Goal: Information Seeking & Learning: Learn about a topic

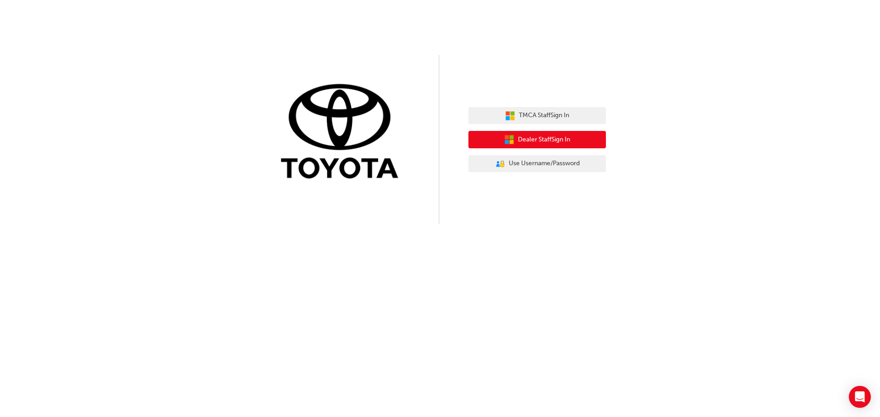
click at [554, 139] on span "Dealer Staff Sign In" at bounding box center [544, 140] width 52 height 11
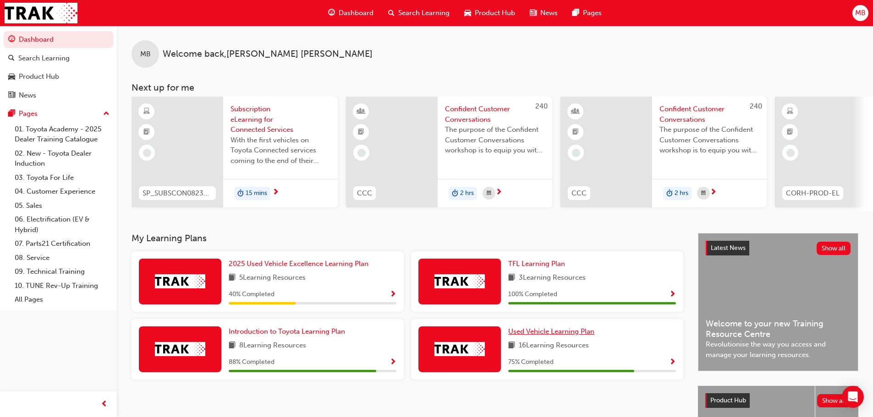
click at [576, 334] on span "Used Vehicle Learning Plan" at bounding box center [551, 332] width 86 height 8
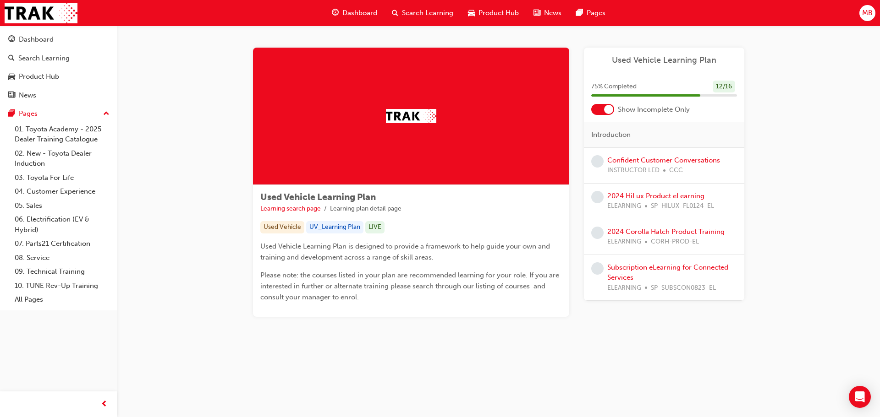
click at [415, 11] on span "Search Learning" at bounding box center [427, 13] width 51 height 11
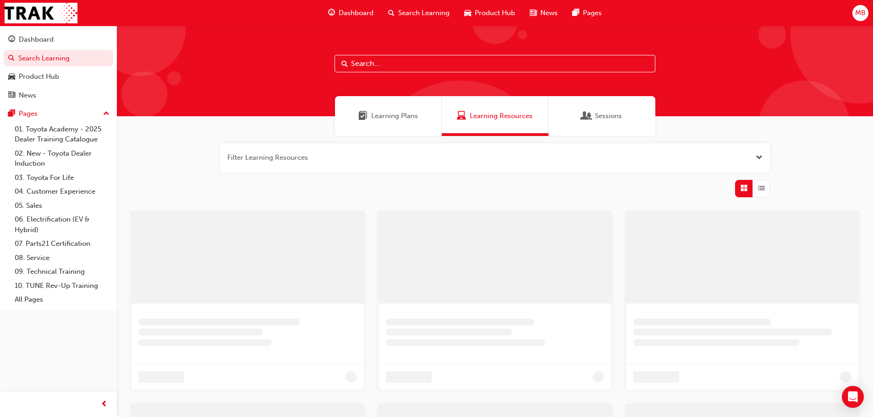
click at [400, 66] on input "text" at bounding box center [494, 63] width 321 height 17
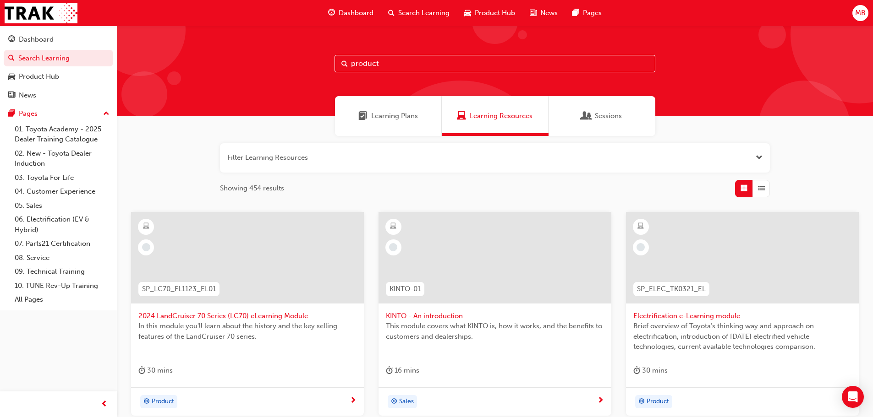
type input "product"
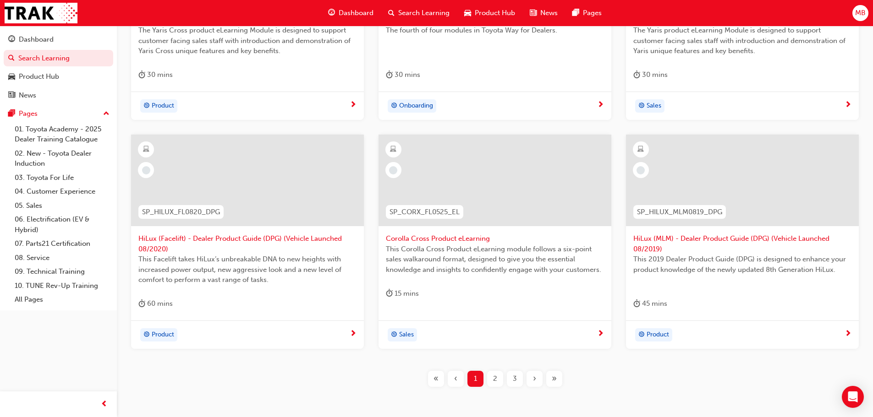
scroll to position [275, 0]
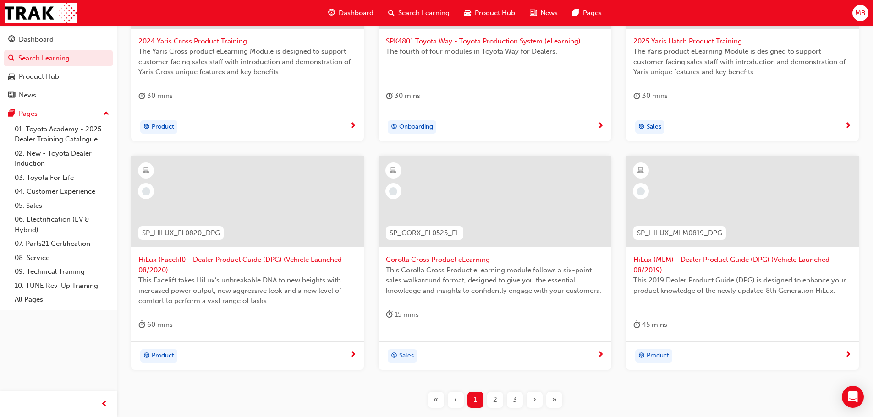
click at [456, 259] on span "Corolla Cross Product eLearning" at bounding box center [495, 260] width 218 height 11
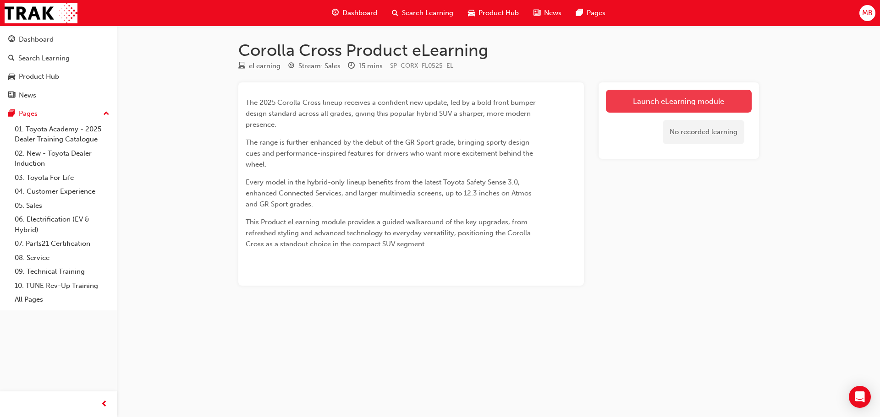
click at [693, 96] on link "Launch eLearning module" at bounding box center [679, 101] width 146 height 23
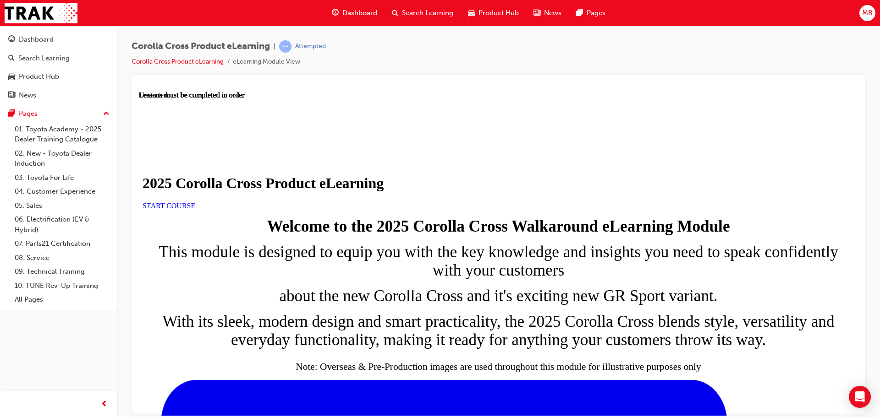
click at [195, 209] on link "START COURSE" at bounding box center [168, 206] width 53 height 8
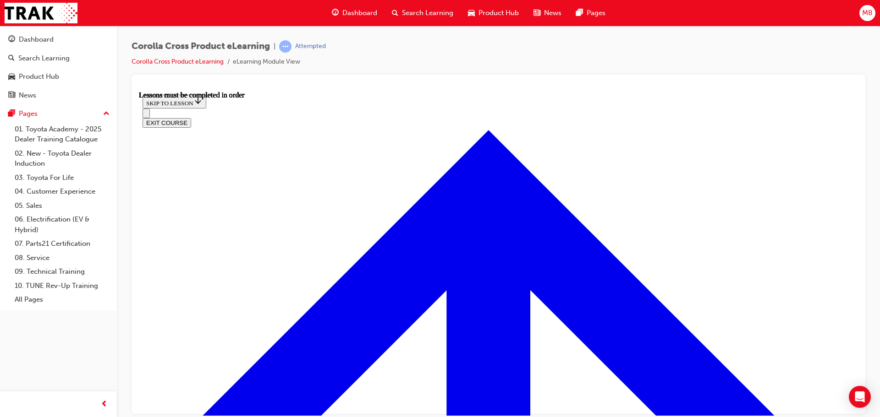
scroll to position [525, 0]
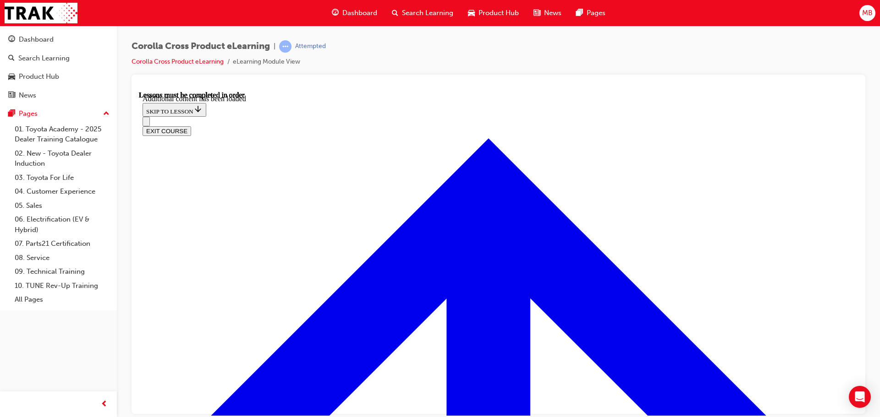
scroll to position [1542, 0]
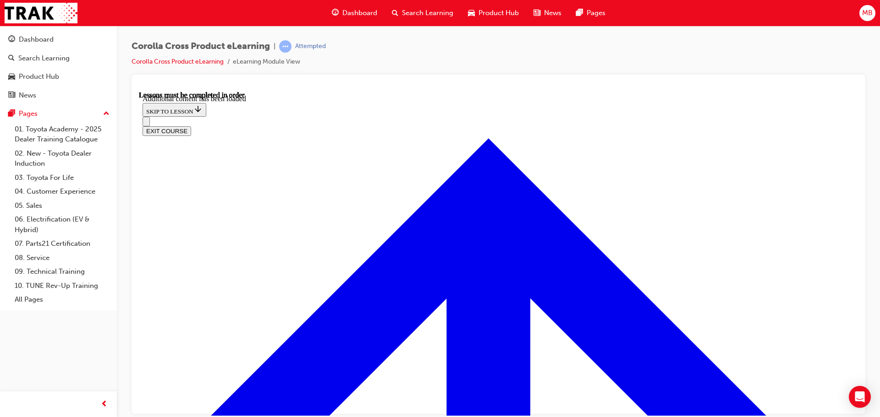
radio input "true"
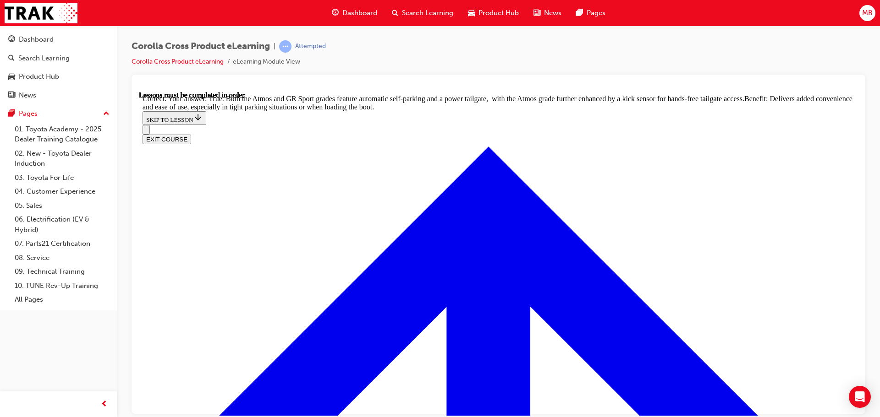
scroll to position [2009, 0]
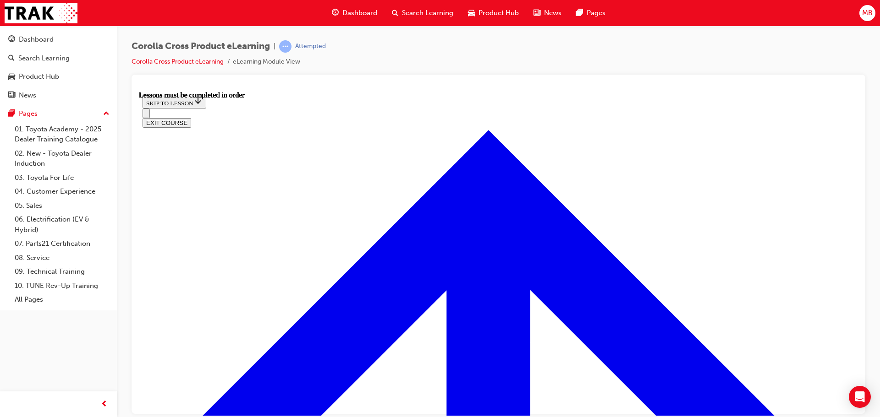
scroll to position [857, 0]
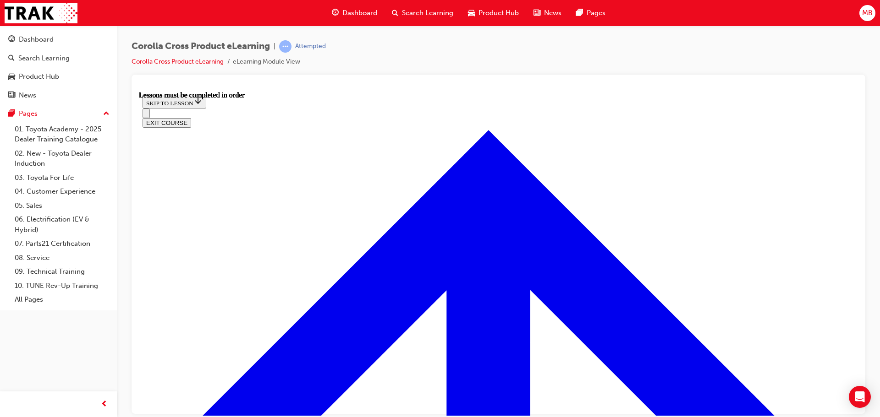
scroll to position [0, 0]
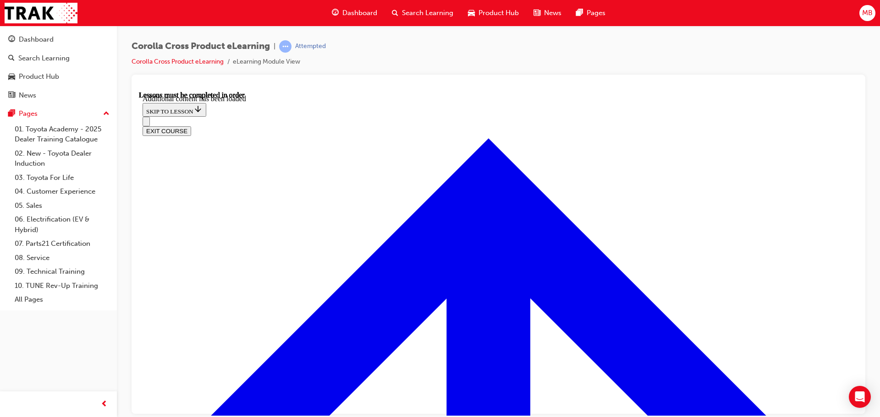
scroll to position [1270, 0]
radio input "true"
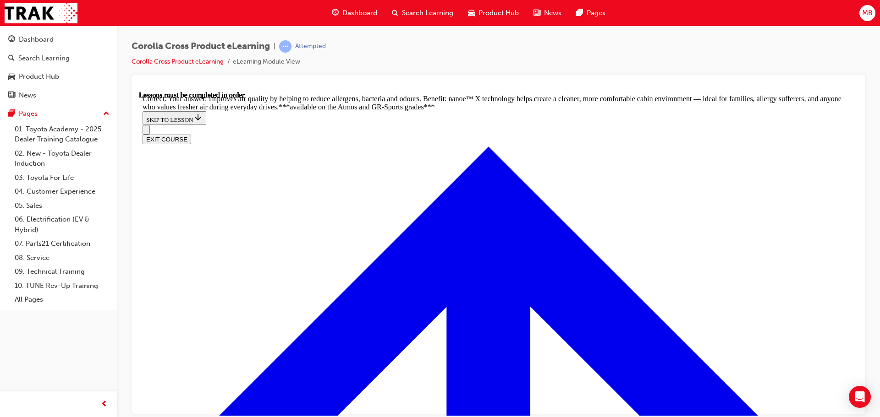
scroll to position [1820, 0]
radio input "true"
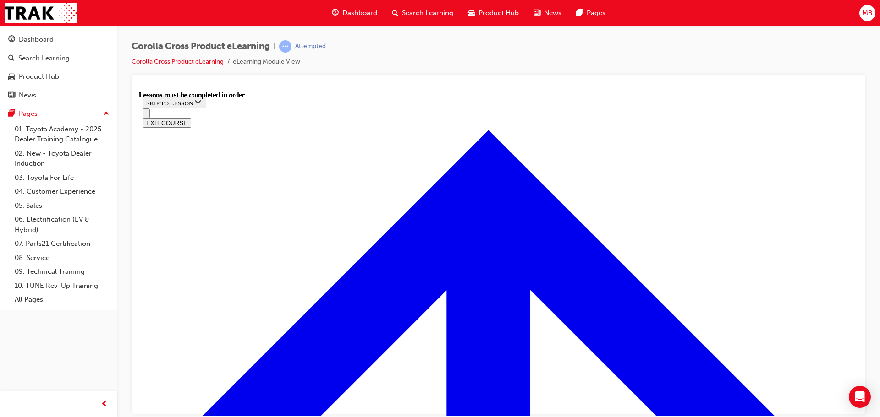
scroll to position [719, 0]
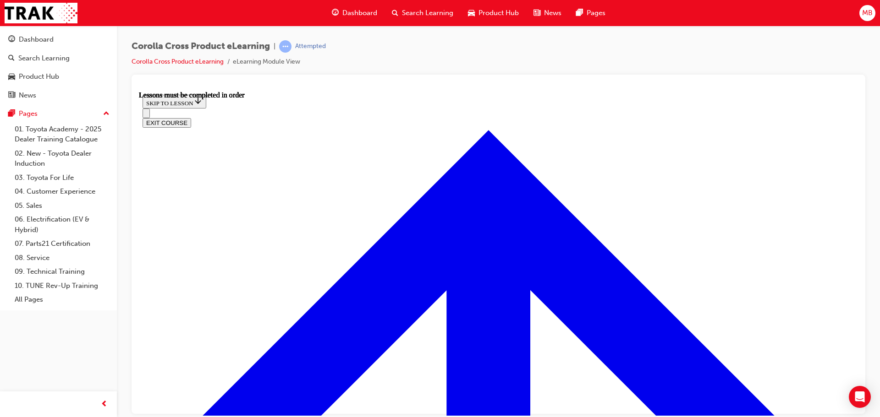
scroll to position [857, 0]
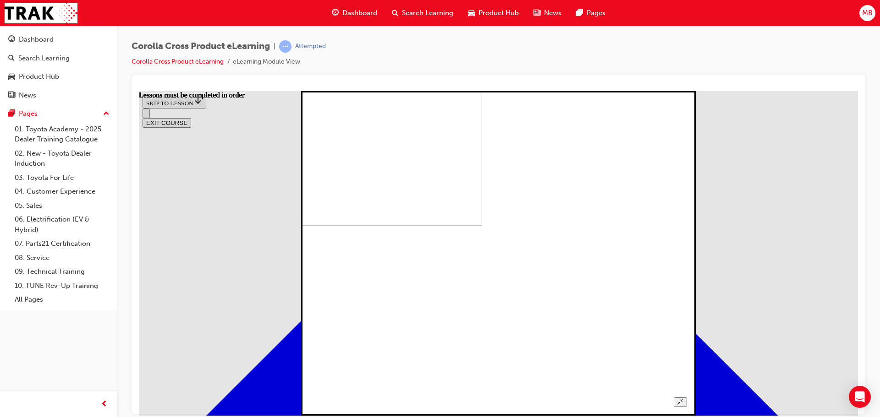
click at [687, 397] on button "Unzoom image" at bounding box center [679, 402] width 13 height 10
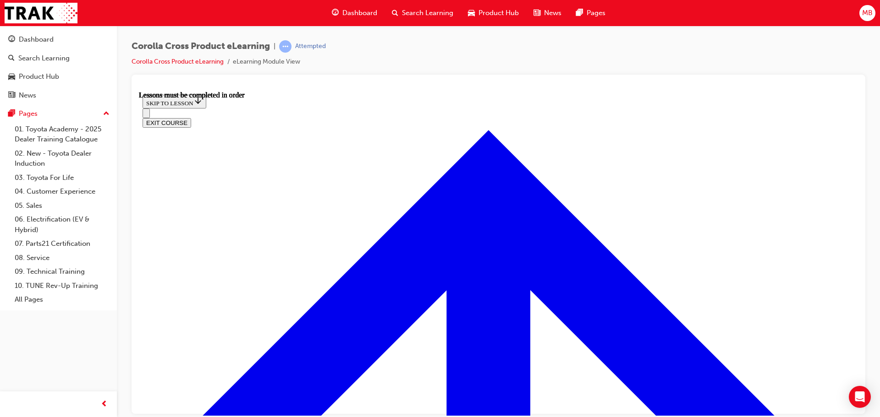
scroll to position [1108, 0]
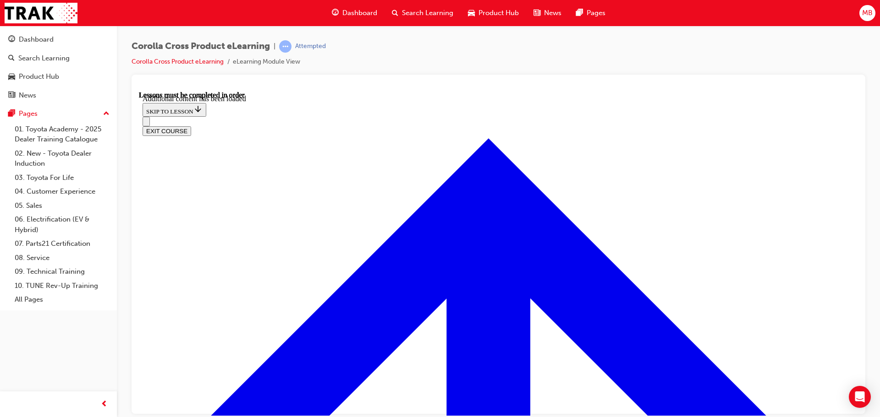
scroll to position [1336, 0]
radio input "true"
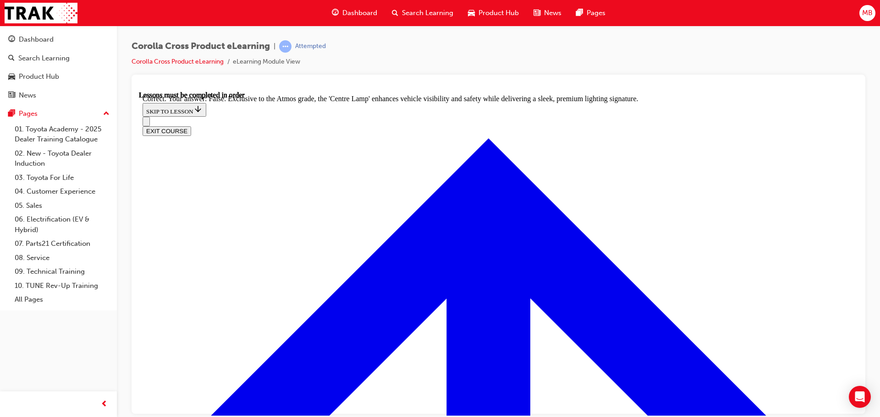
scroll to position [1626, 0]
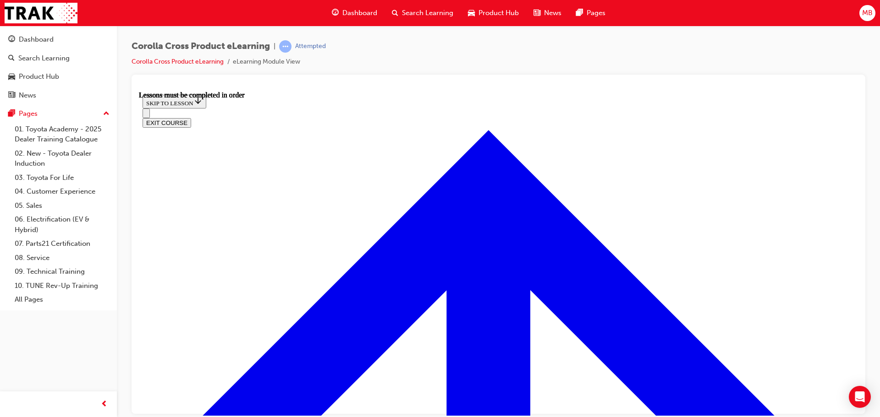
scroll to position [757, 0]
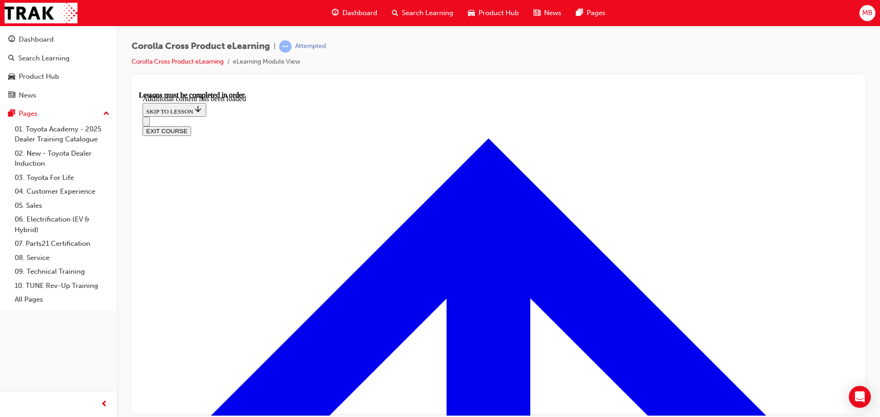
scroll to position [1120, 0]
radio input "true"
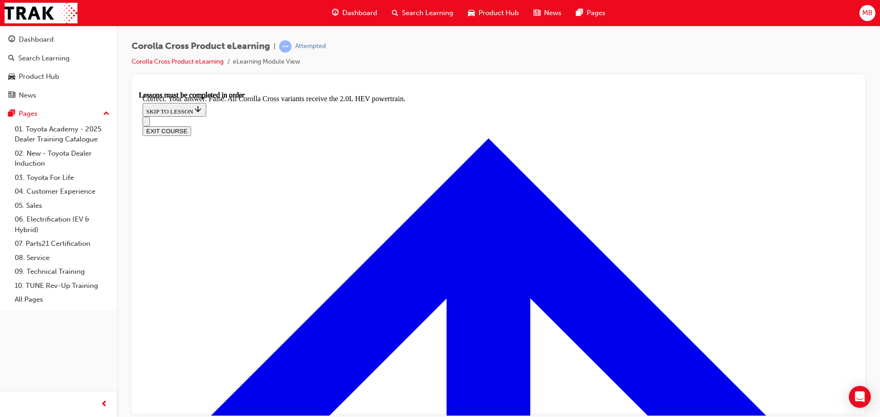
scroll to position [1285, 0]
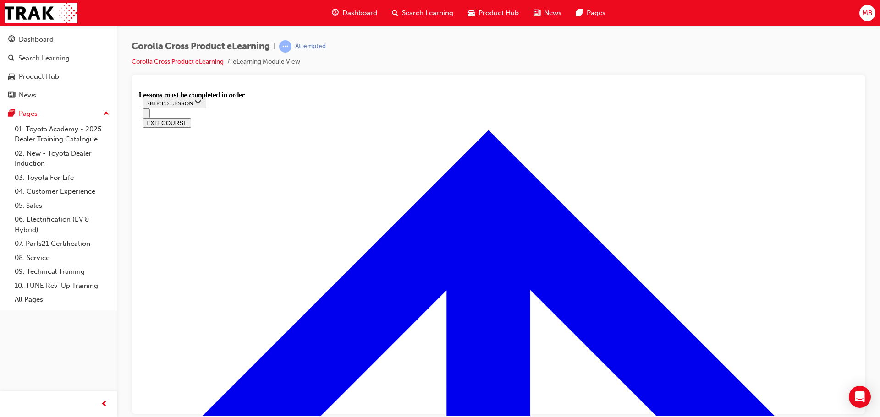
scroll to position [719, 0]
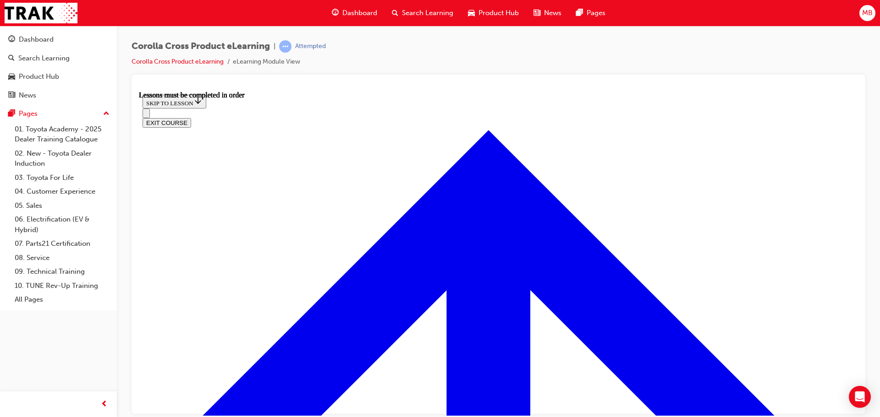
scroll to position [765, 0]
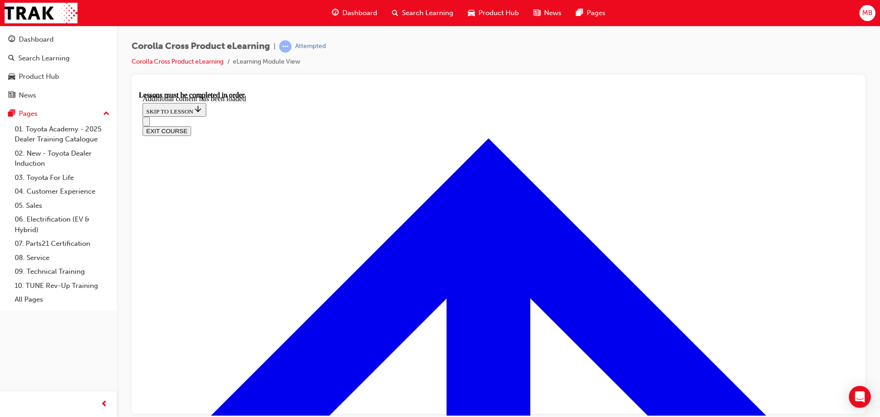
scroll to position [1144, 0]
radio input "true"
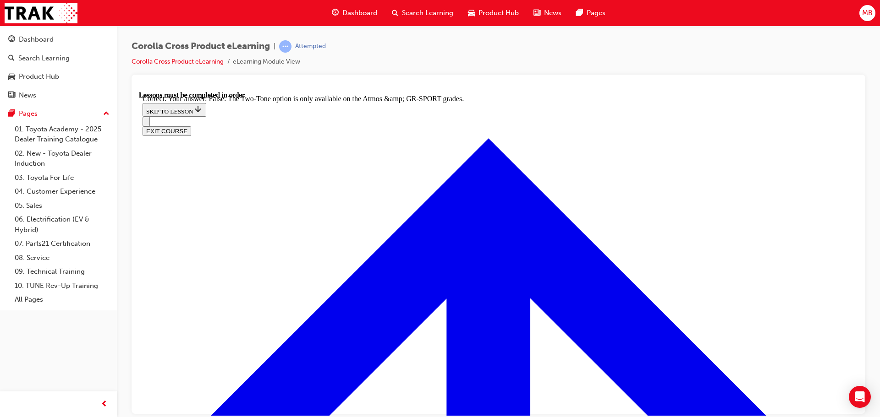
scroll to position [1308, 0]
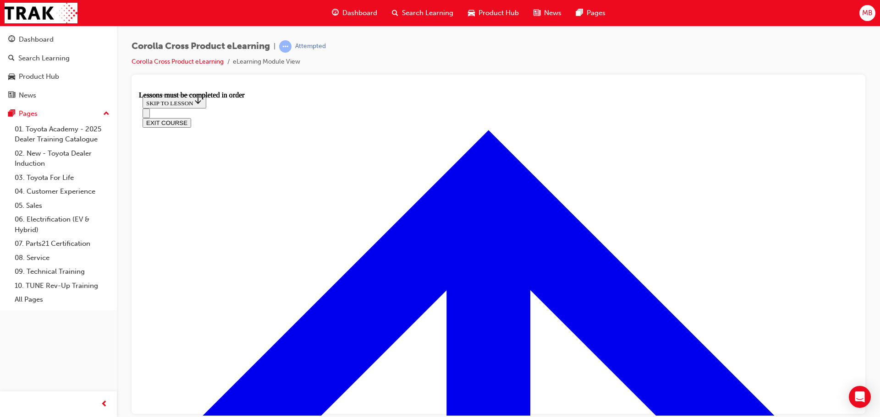
scroll to position [857, 0]
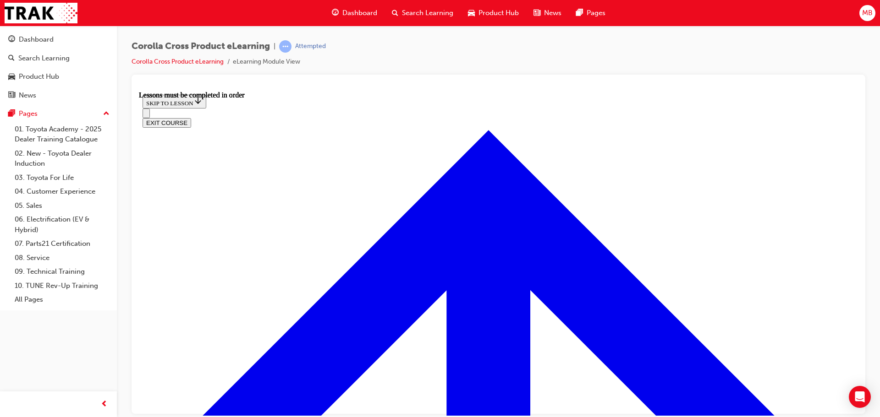
scroll to position [834, 0]
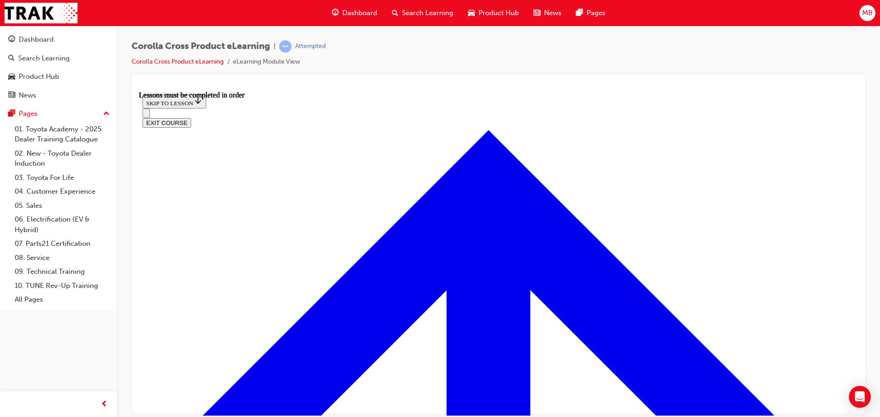
scroll to position [1143, 0]
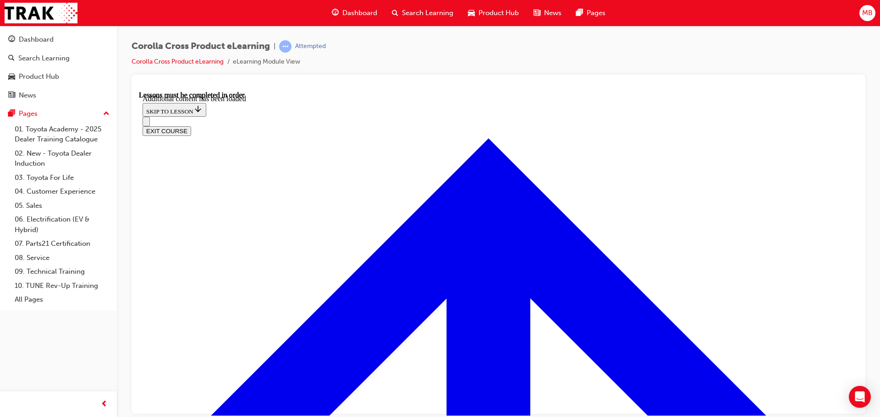
scroll to position [1371, 0]
radio input "true"
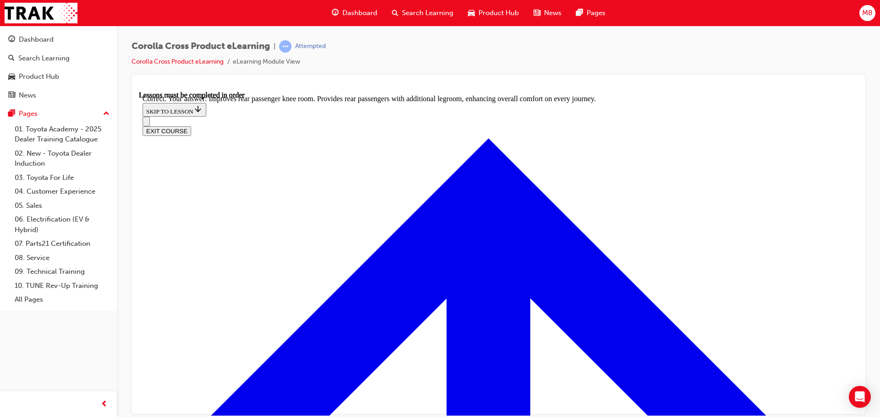
scroll to position [1712, 0]
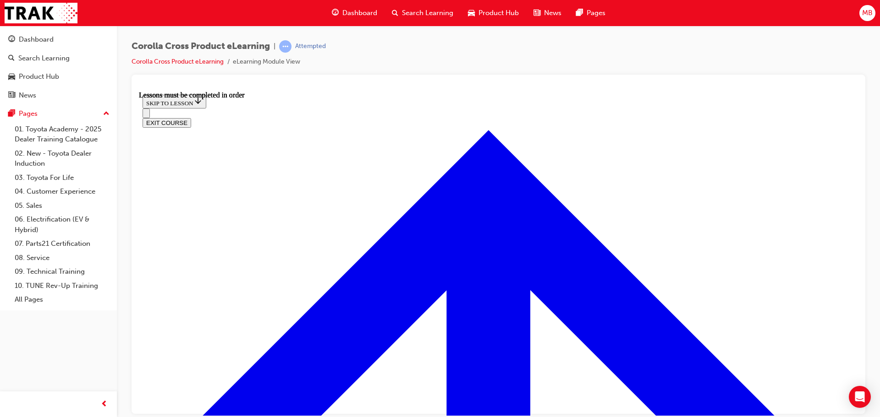
scroll to position [857, 0]
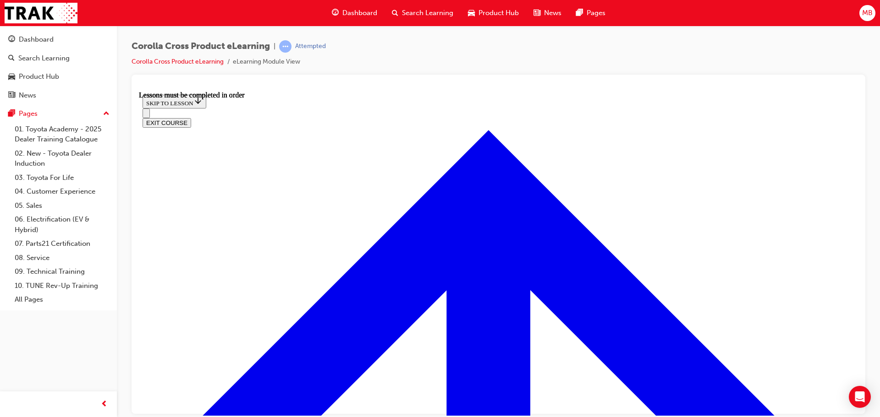
scroll to position [772, 0]
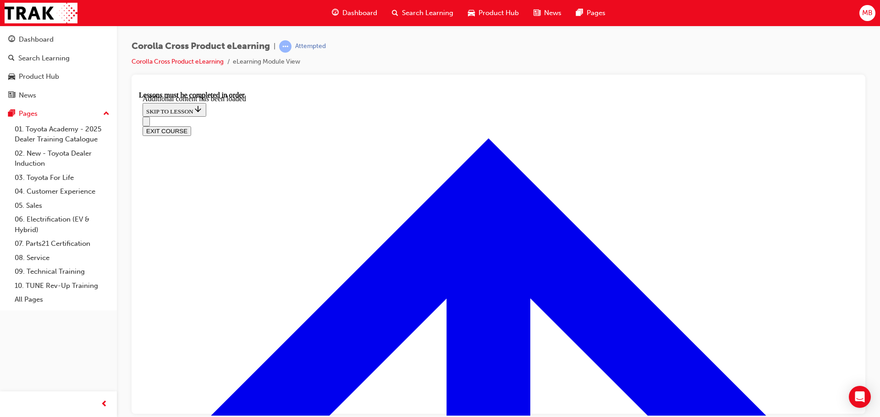
scroll to position [1319, 0]
radio input "true"
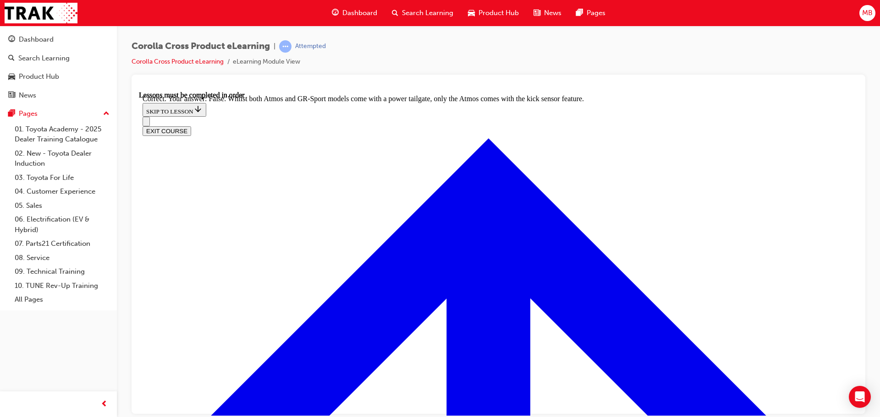
scroll to position [1527, 0]
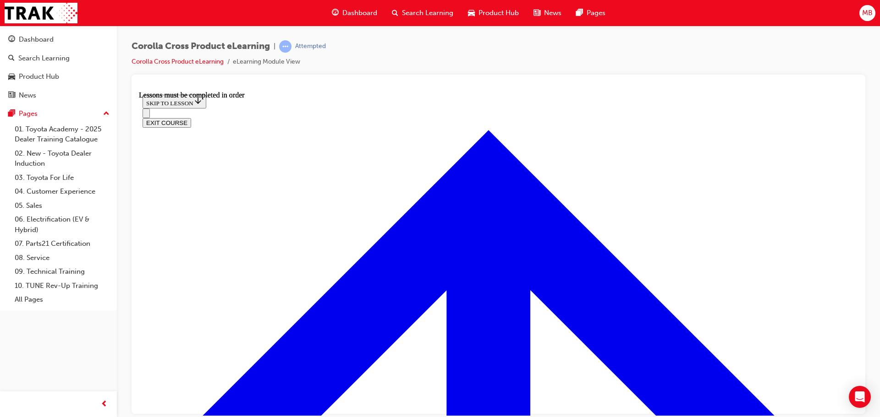
scroll to position [994, 0]
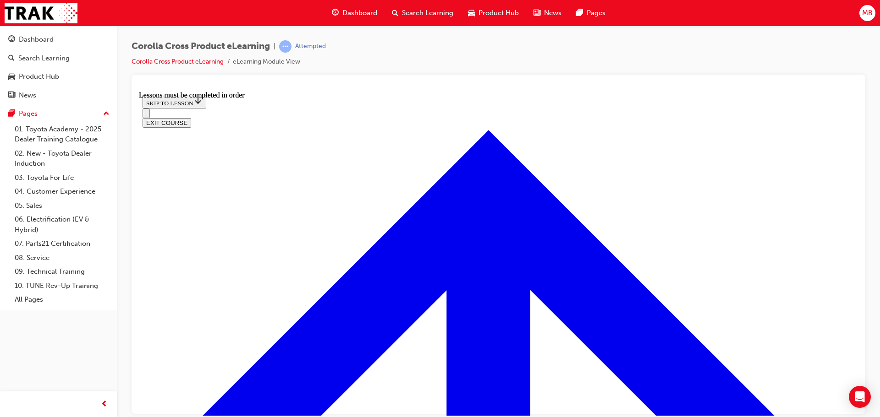
scroll to position [957, 0]
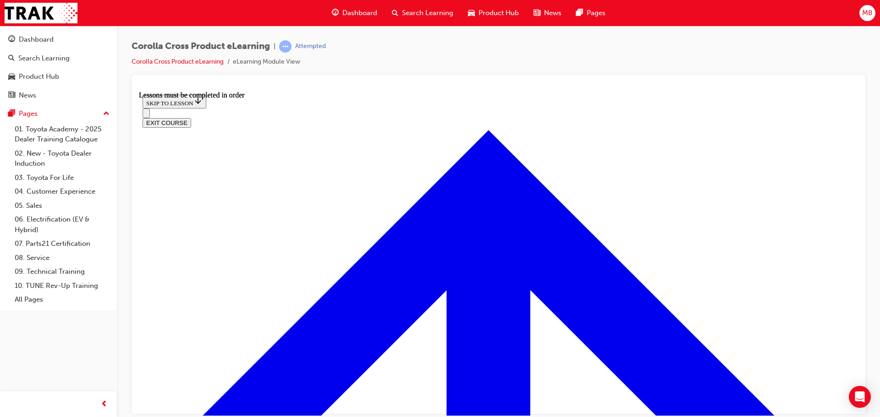
scroll to position [1461, 0]
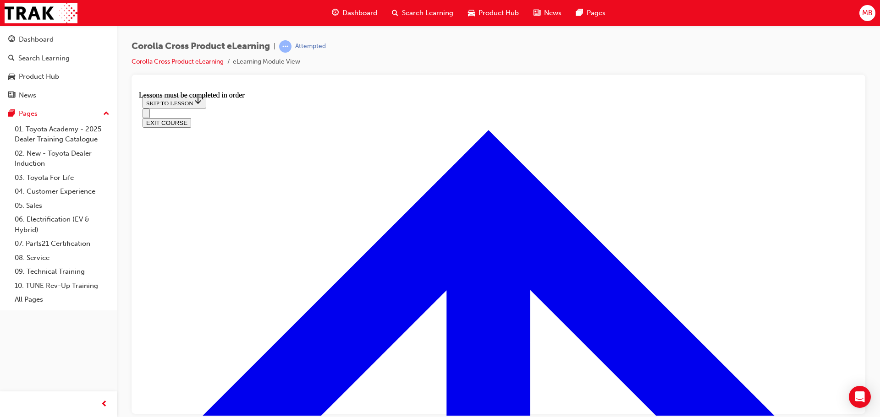
drag, startPoint x: 522, startPoint y: 299, endPoint x: 547, endPoint y: 271, distance: 37.0
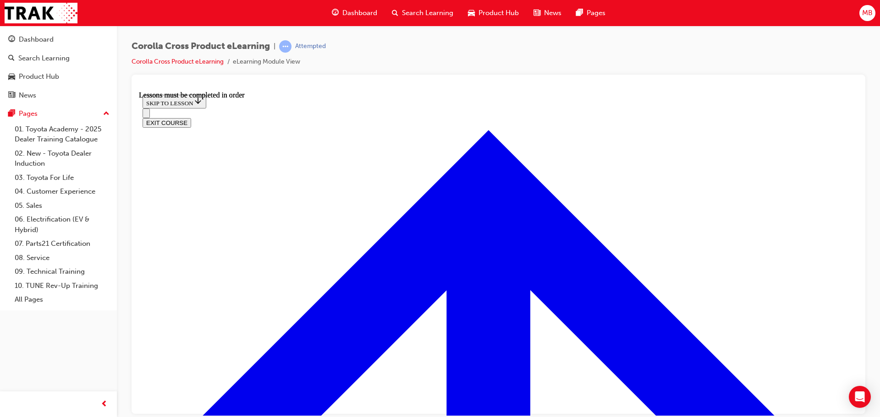
scroll to position [1564, 0]
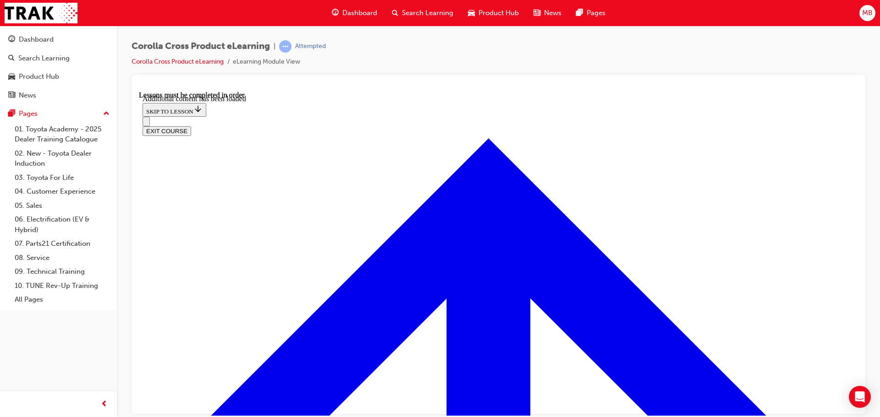
scroll to position [2294, 0]
checkbox input "true"
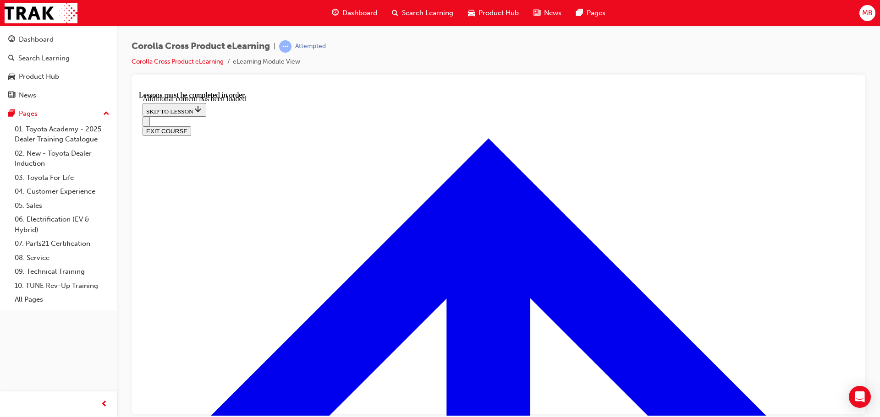
checkbox input "true"
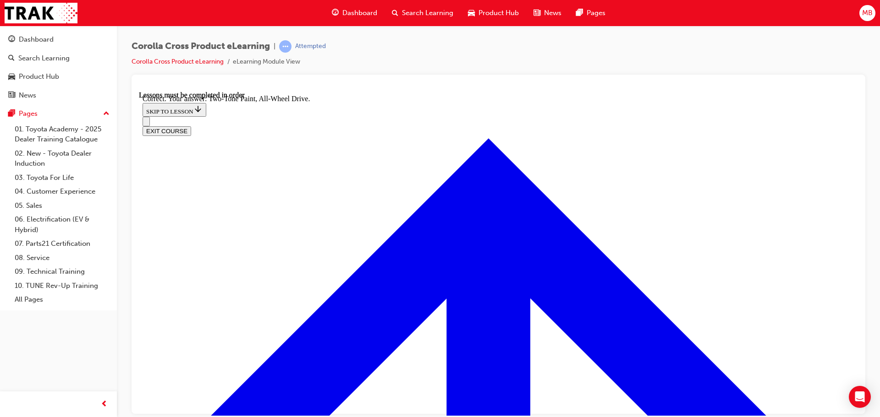
scroll to position [2686, 0]
radio input "true"
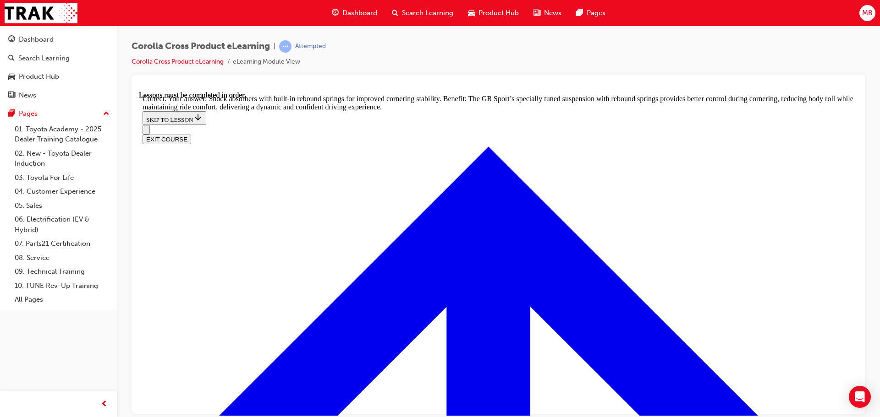
scroll to position [2926, 0]
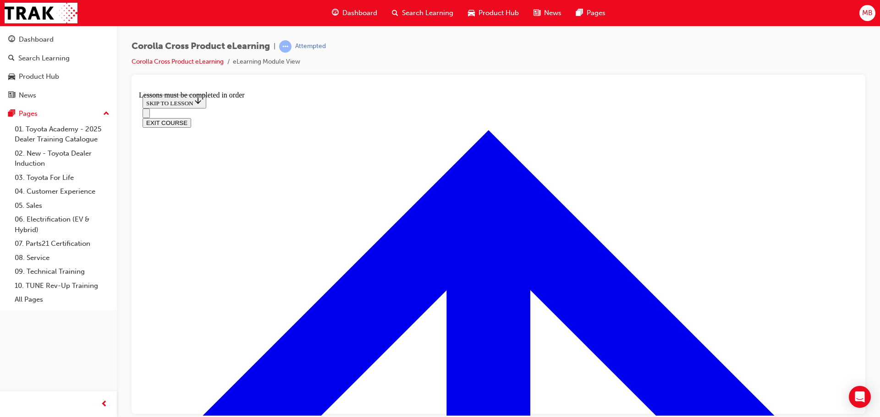
scroll to position [490, 0]
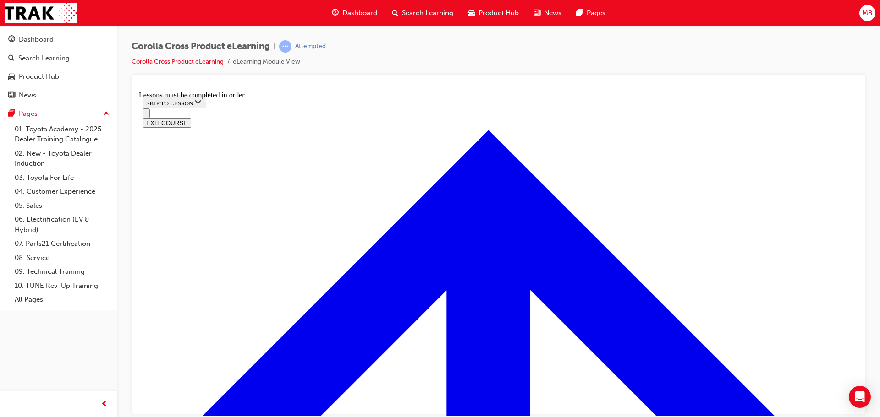
drag, startPoint x: 452, startPoint y: 213, endPoint x: 471, endPoint y: 213, distance: 19.2
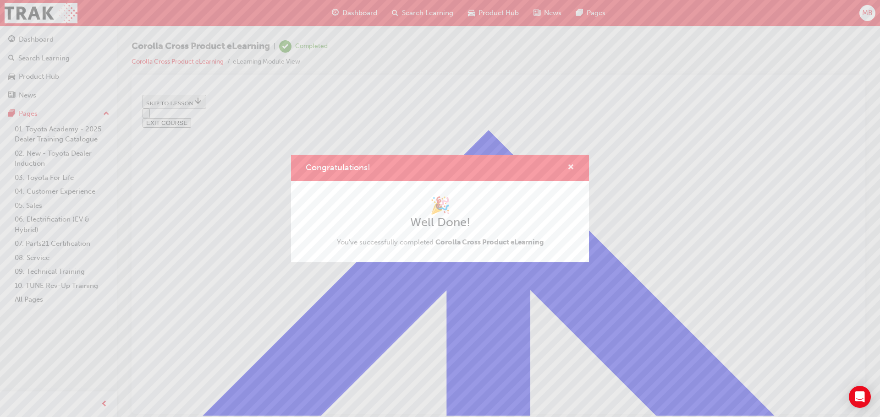
click at [569, 172] on span "cross-icon" at bounding box center [570, 168] width 7 height 8
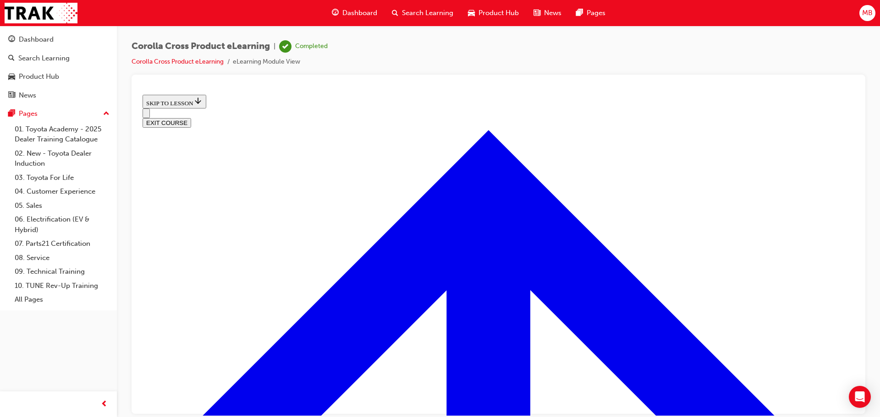
click at [191, 118] on button "EXIT COURSE" at bounding box center [166, 123] width 49 height 10
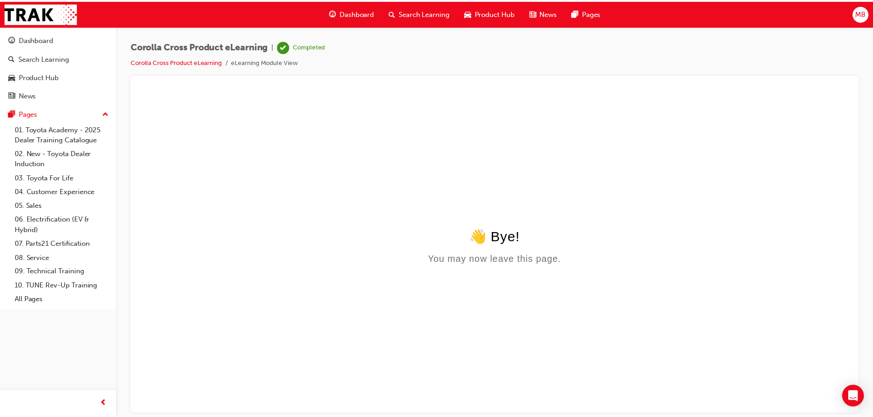
scroll to position [0, 0]
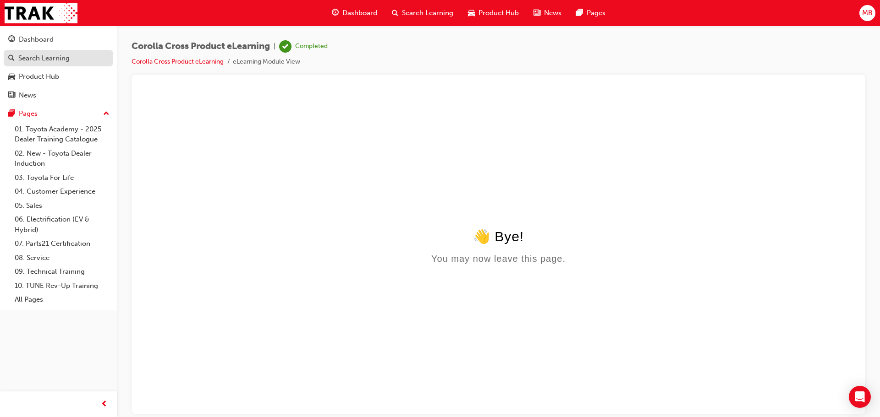
click at [43, 54] on div "Search Learning" at bounding box center [43, 58] width 51 height 11
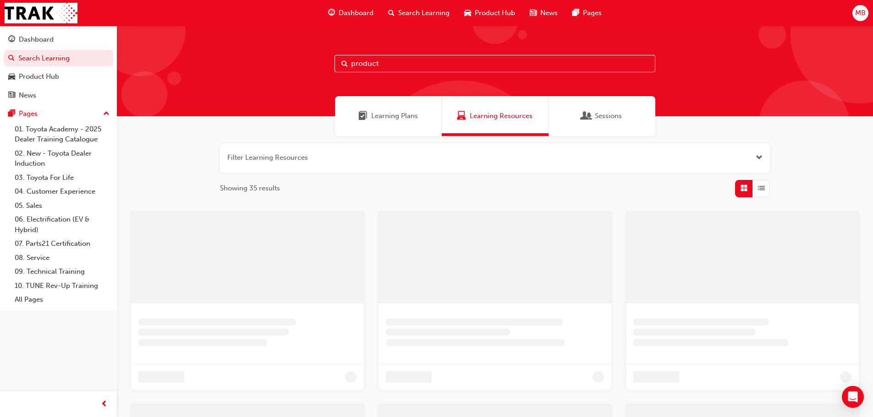
click at [433, 61] on input "product" at bounding box center [494, 63] width 321 height 17
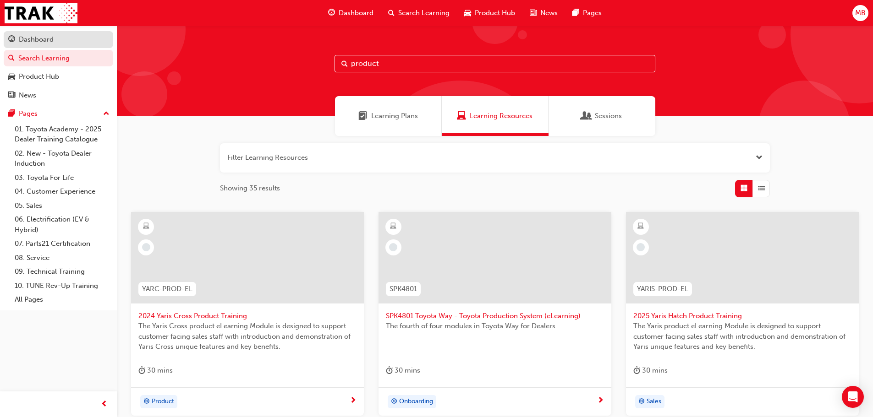
click at [43, 37] on div "Dashboard" at bounding box center [36, 39] width 35 height 11
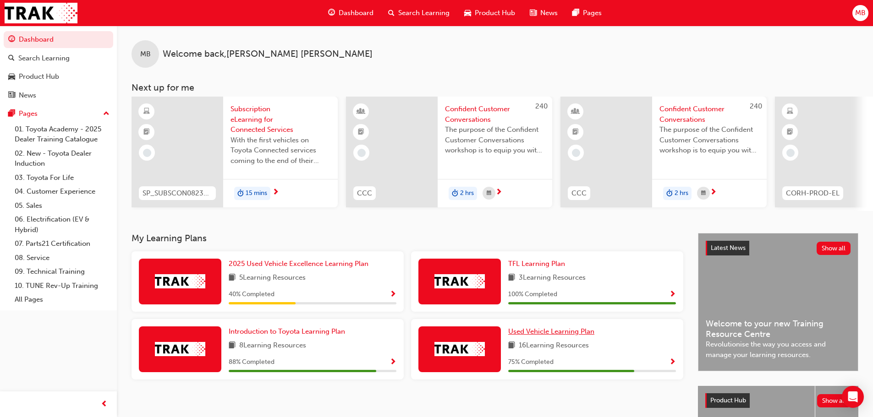
click at [562, 334] on span "Used Vehicle Learning Plan" at bounding box center [551, 332] width 86 height 8
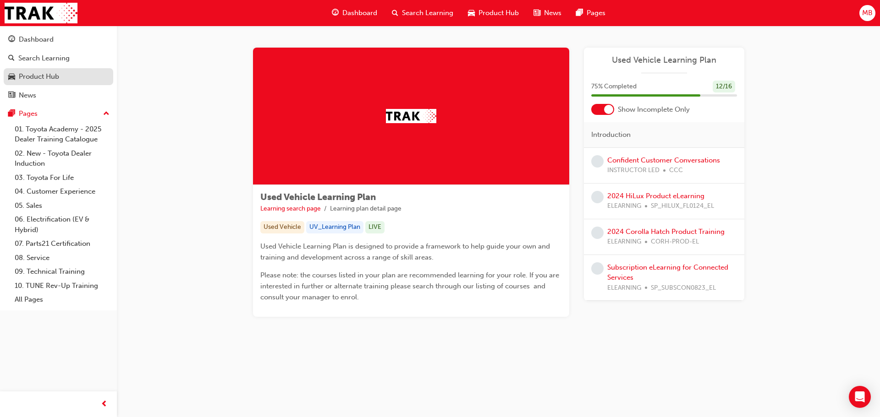
click at [30, 74] on div "Product Hub" at bounding box center [39, 76] width 40 height 11
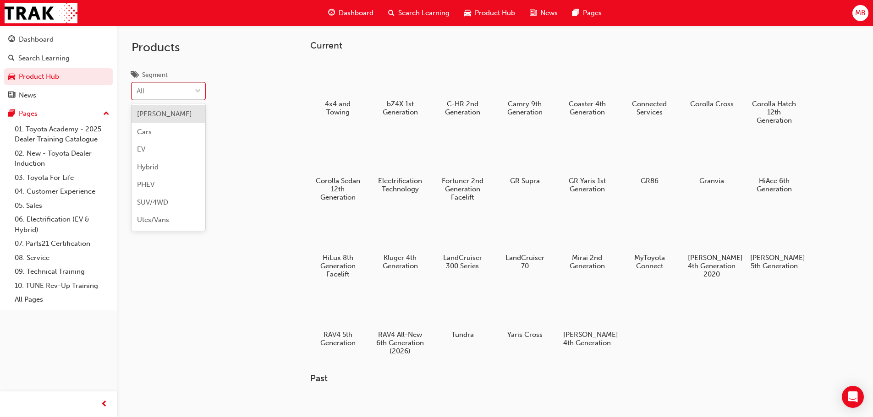
click at [154, 89] on div "All" at bounding box center [161, 91] width 59 height 16
click at [137, 89] on input "Segment option [PERSON_NAME] focused, 1 of 7. 7 results available. Use Up and D…" at bounding box center [137, 91] width 1 height 8
click at [153, 89] on div "All" at bounding box center [161, 91] width 59 height 16
click at [137, 89] on input "Segment option [PERSON_NAME] focused, 1 of 7. 7 results available. Use Up and D…" at bounding box center [137, 91] width 1 height 8
click at [153, 89] on div "All" at bounding box center [161, 91] width 59 height 16
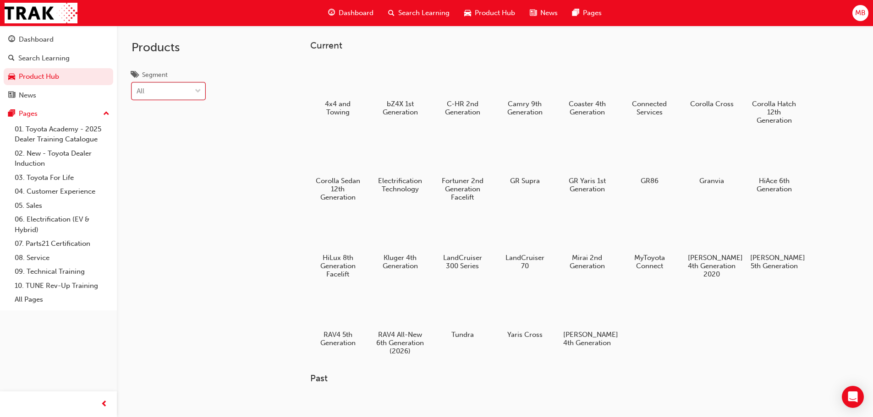
click at [137, 89] on input "Segment 0 results available. Select is focused ,type to refine list, press Down…" at bounding box center [137, 91] width 1 height 8
click at [160, 167] on div "Hybrid" at bounding box center [168, 168] width 74 height 18
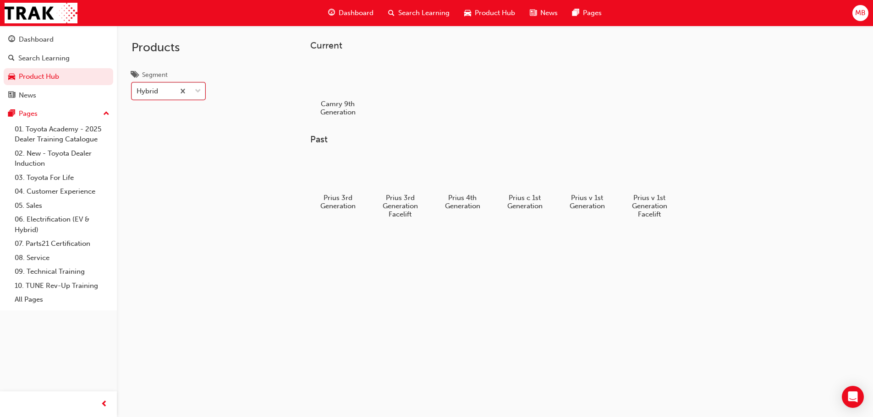
click at [169, 88] on div "Hybrid" at bounding box center [153, 91] width 43 height 16
click at [137, 88] on input "Segment option Hybrid, selected. 0 results available. Select is focused ,type t…" at bounding box center [137, 91] width 1 height 8
click at [154, 205] on span "SUV/4WD" at bounding box center [152, 202] width 31 height 8
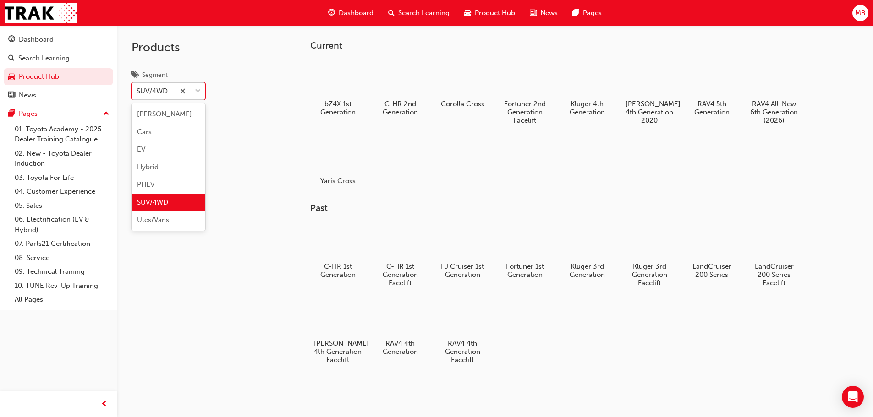
click at [146, 95] on div "SUV/4WD" at bounding box center [152, 91] width 31 height 11
click at [137, 95] on input "Segment option SUV/4WD, selected. option SUV/4WD focused, 6 of 7. 7 results ava…" at bounding box center [137, 91] width 1 height 8
click at [147, 112] on span "[PERSON_NAME]" at bounding box center [164, 114] width 55 height 8
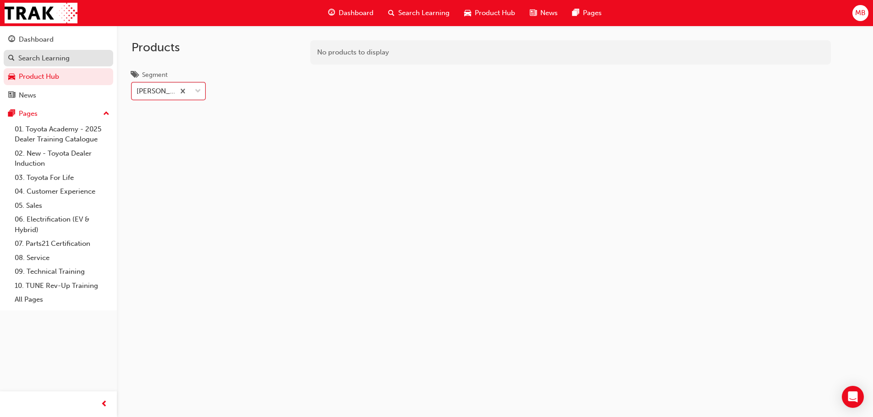
click at [40, 58] on div "Search Learning" at bounding box center [43, 58] width 51 height 11
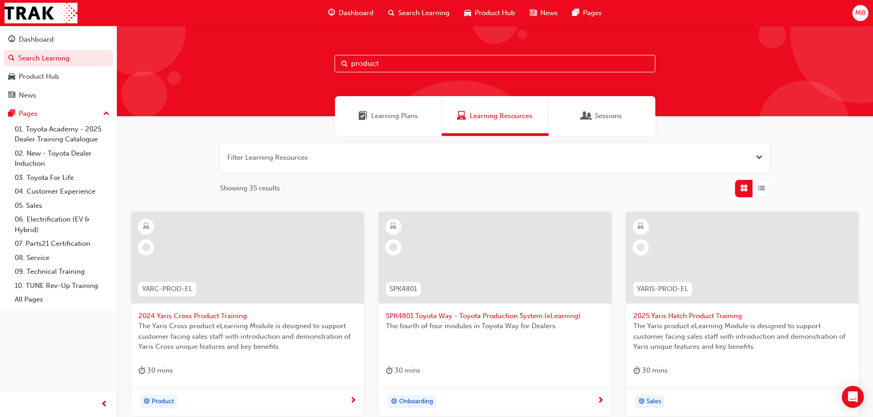
click at [396, 120] on span "Learning Plans" at bounding box center [394, 116] width 47 height 11
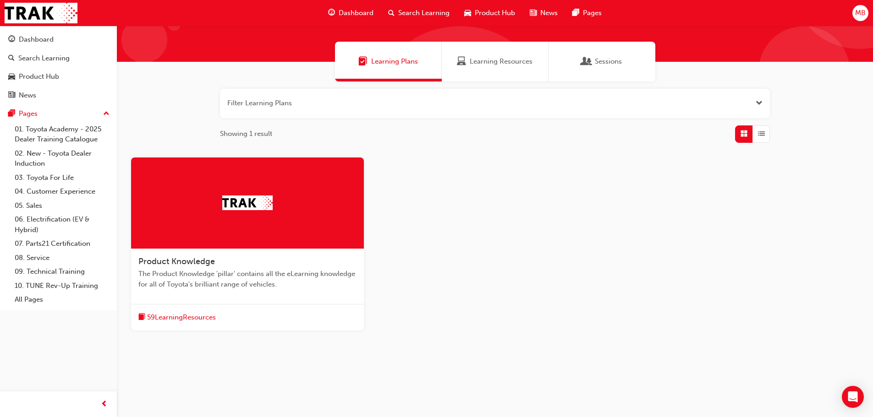
scroll to position [57, 0]
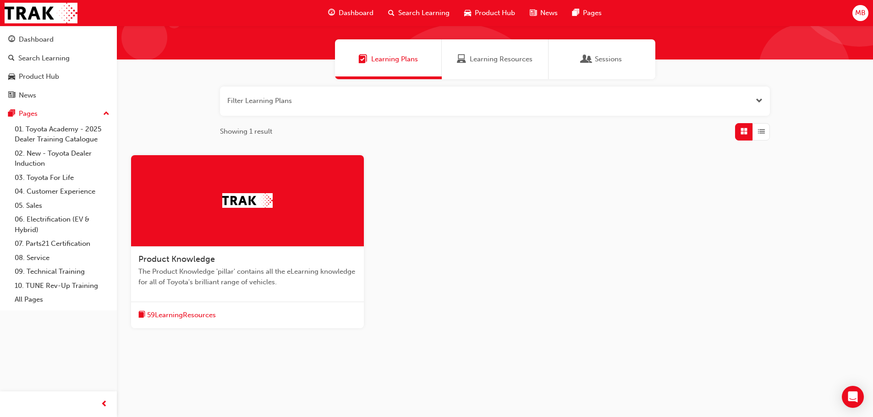
click at [170, 310] on div "59 Learning Resources" at bounding box center [176, 315] width 77 height 11
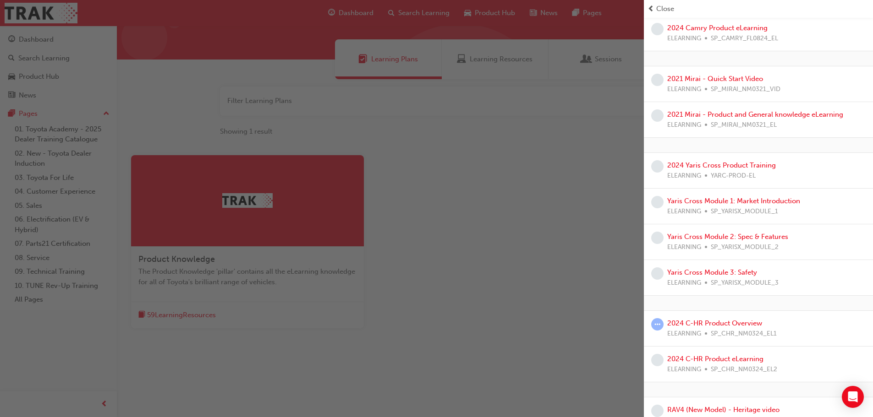
scroll to position [321, 0]
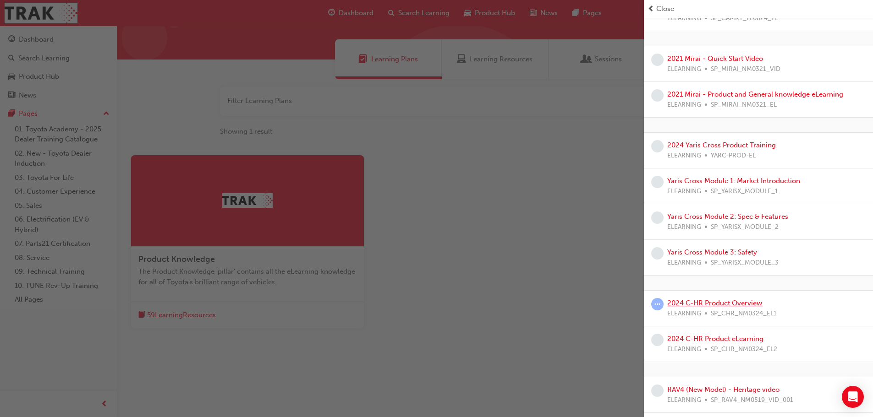
click at [702, 304] on link "2024 C-HR Product Overview" at bounding box center [714, 303] width 95 height 8
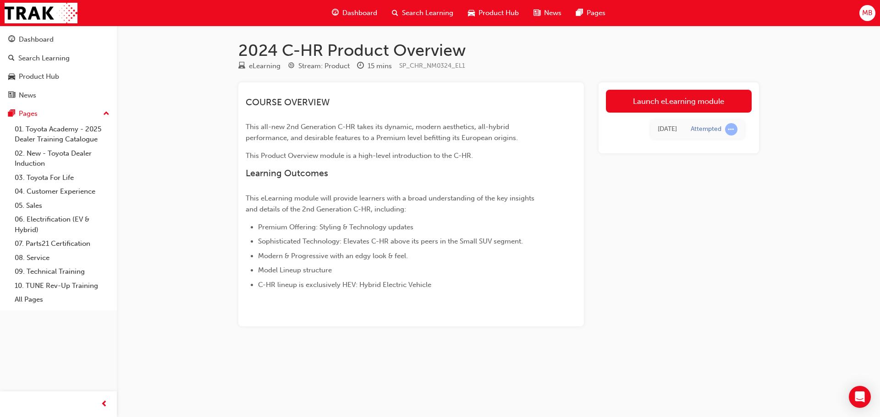
click at [706, 125] on div "Attempted" at bounding box center [713, 129] width 47 height 12
click at [700, 134] on div "Attempted" at bounding box center [713, 129] width 47 height 12
click at [669, 108] on link "Launch eLearning module" at bounding box center [679, 101] width 146 height 23
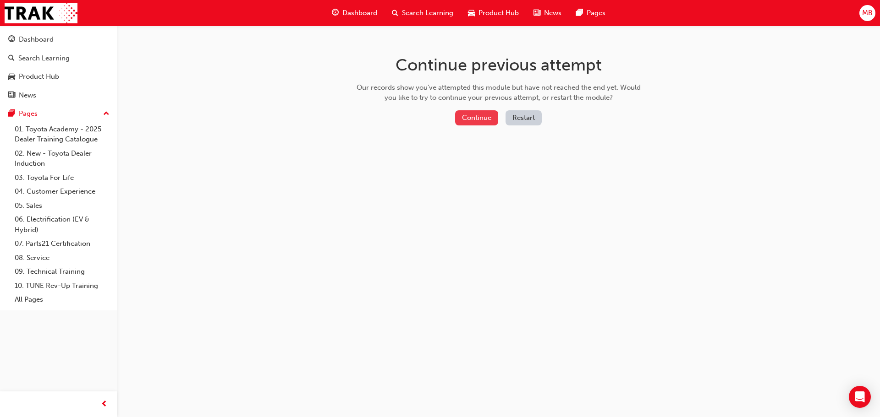
click at [481, 113] on button "Continue" at bounding box center [476, 117] width 43 height 15
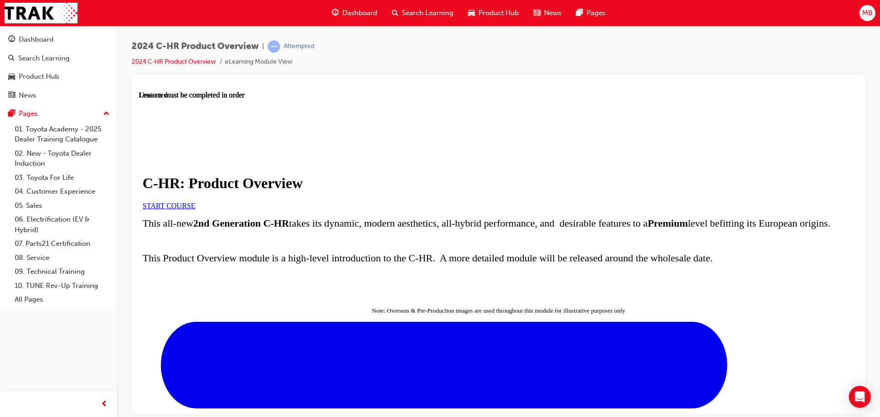
click at [195, 209] on link "START COURSE" at bounding box center [168, 206] width 53 height 8
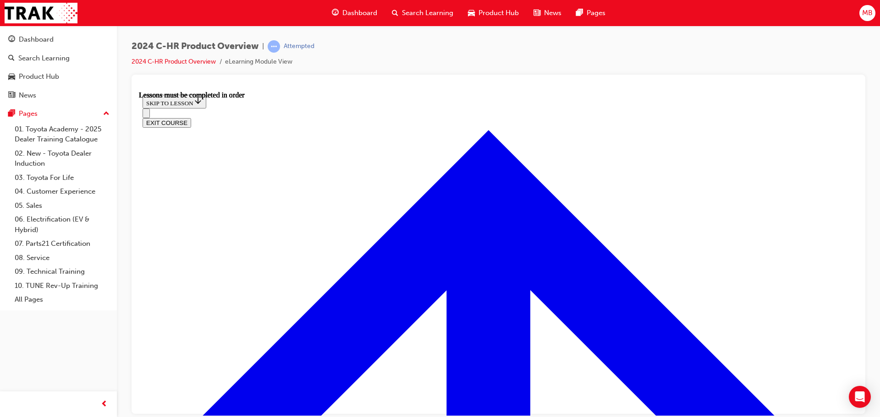
scroll to position [628, 0]
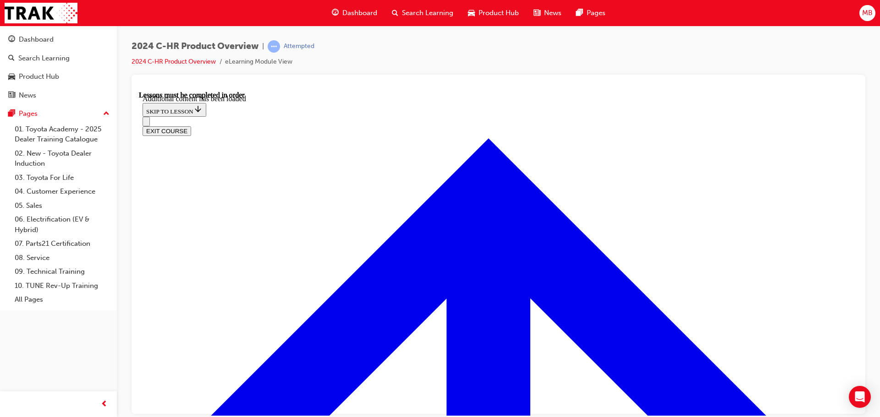
scroll to position [2491, 0]
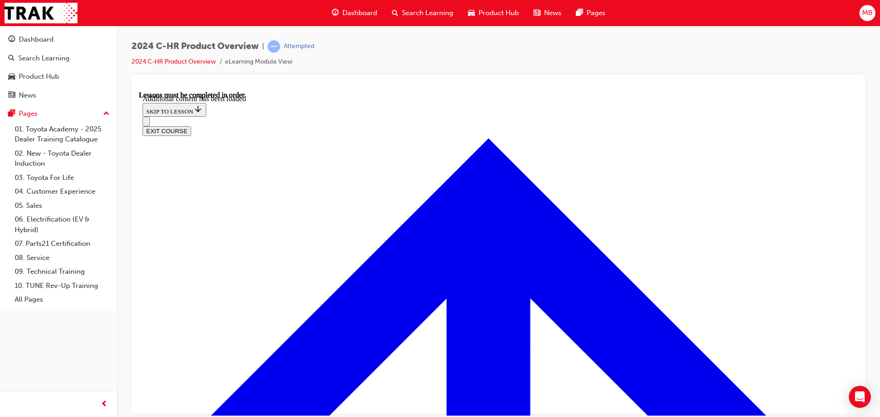
scroll to position [3001, 0]
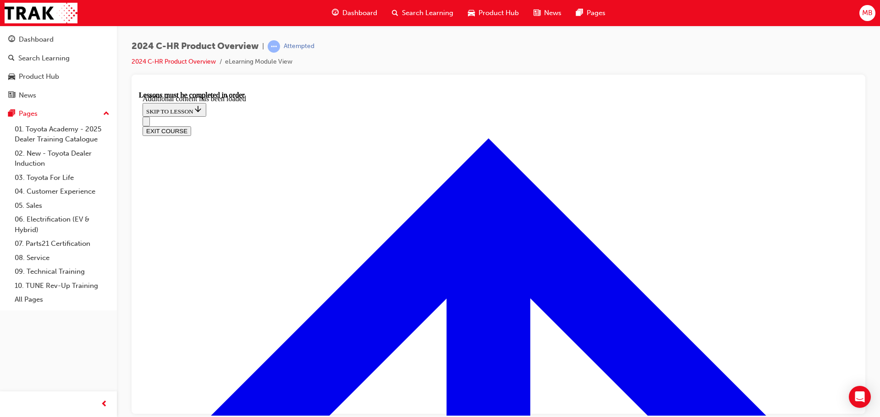
radio input "true"
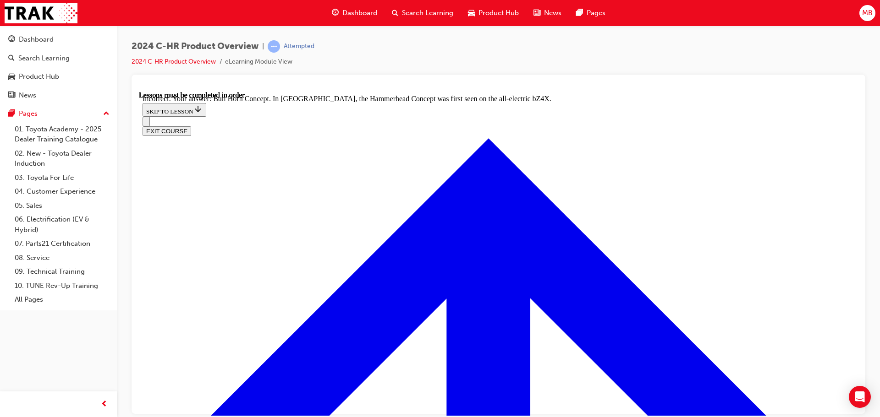
radio input "true"
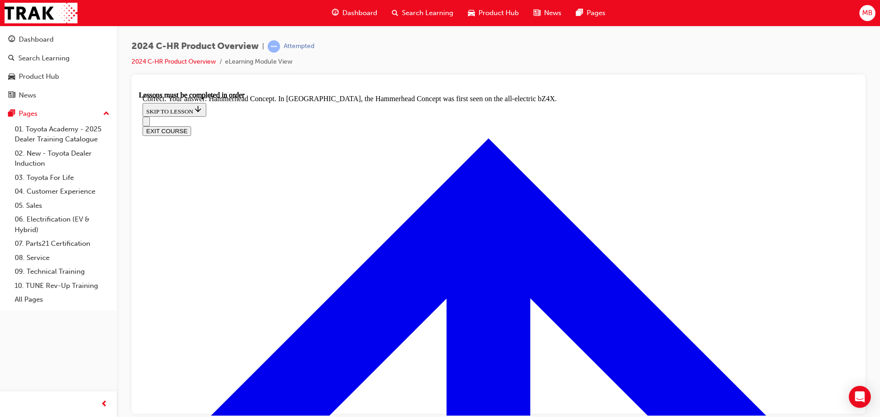
radio input "true"
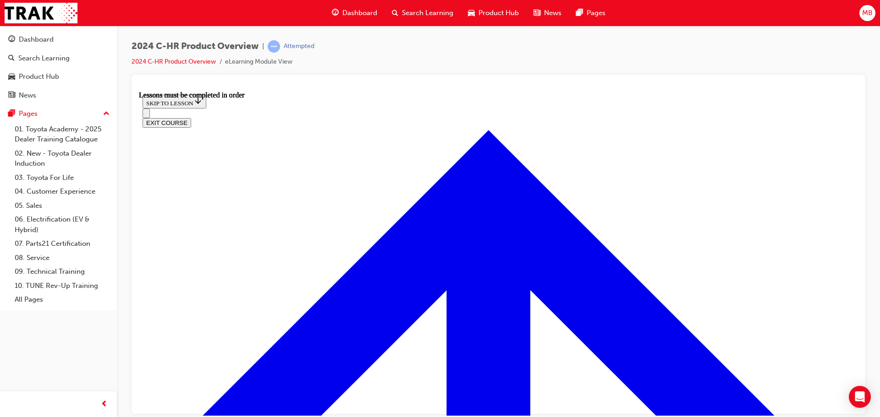
scroll to position [1576, 0]
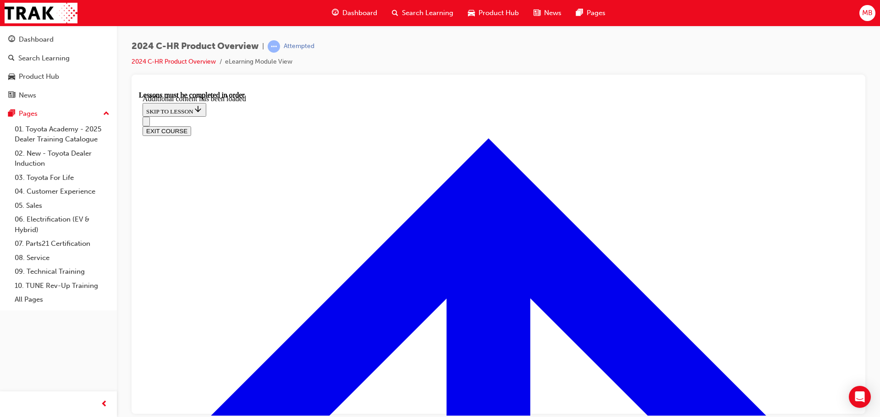
scroll to position [1802, 0]
radio input "true"
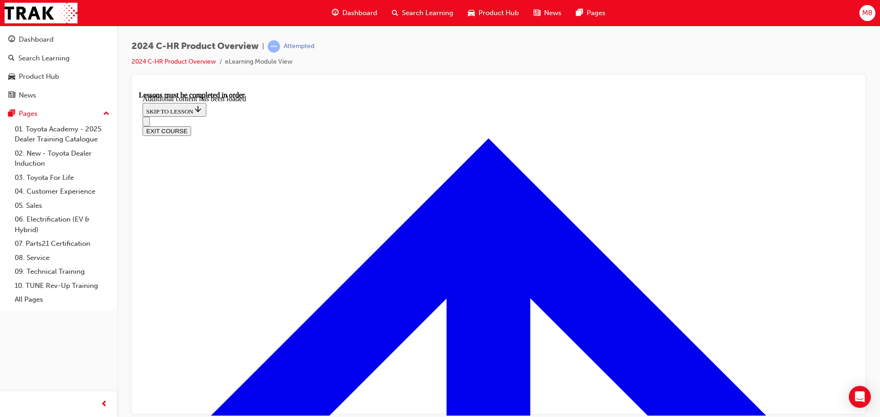
radio input "true"
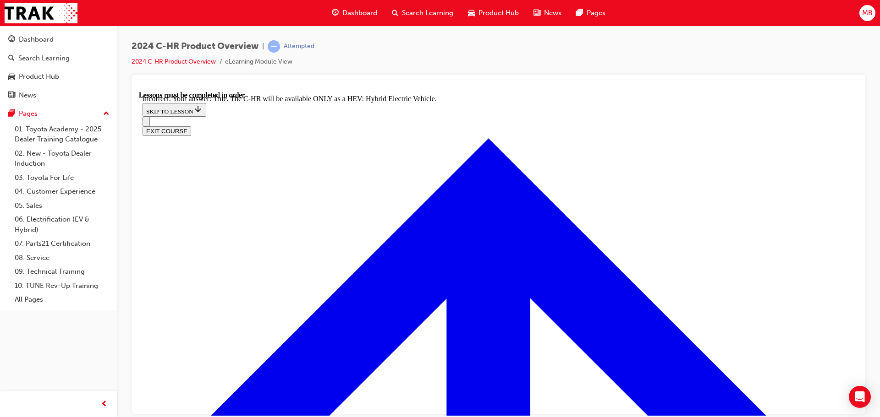
radio input "true"
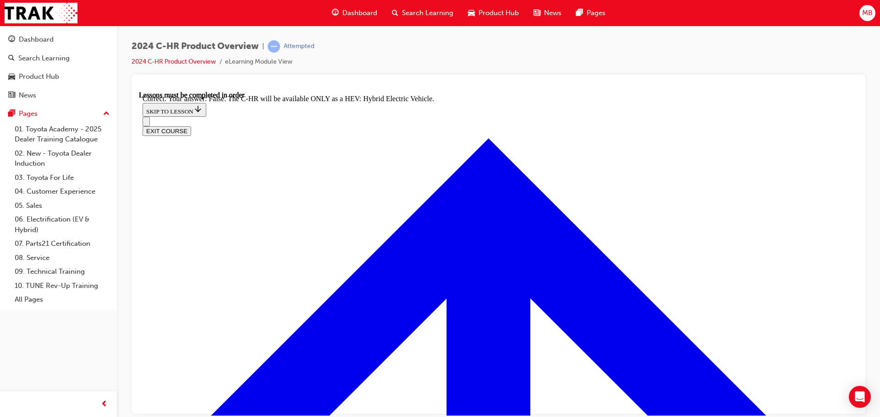
checkbox input "true"
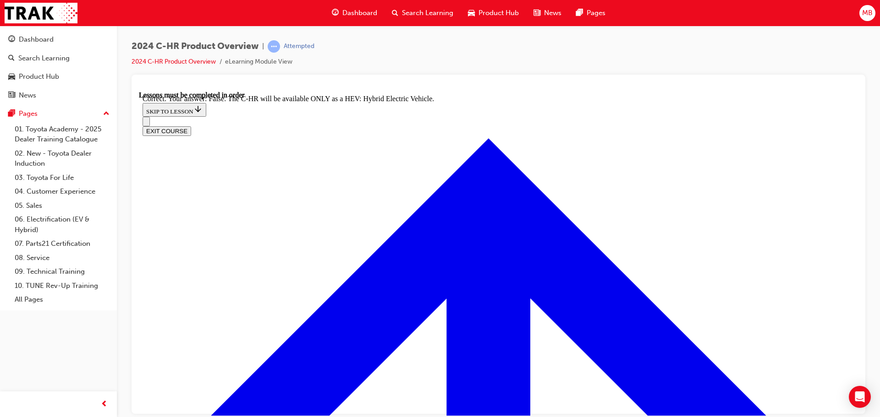
checkbox input "true"
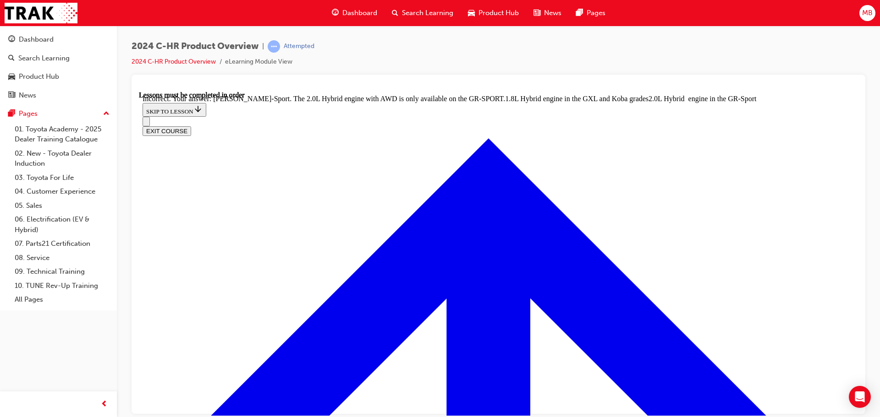
checkbox input "false"
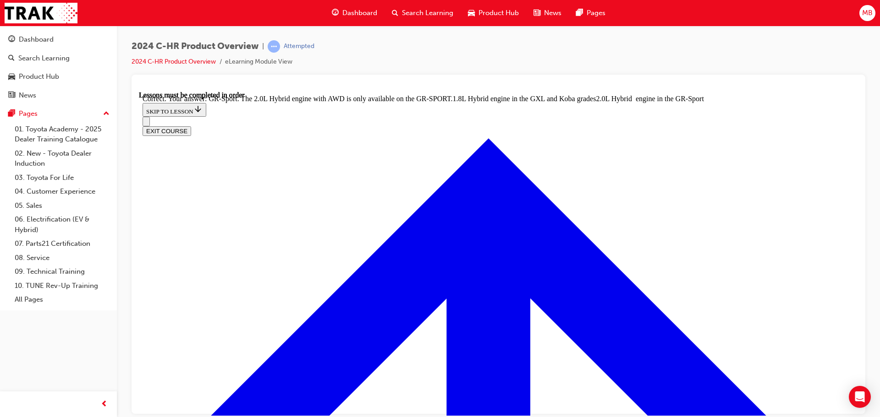
radio input "true"
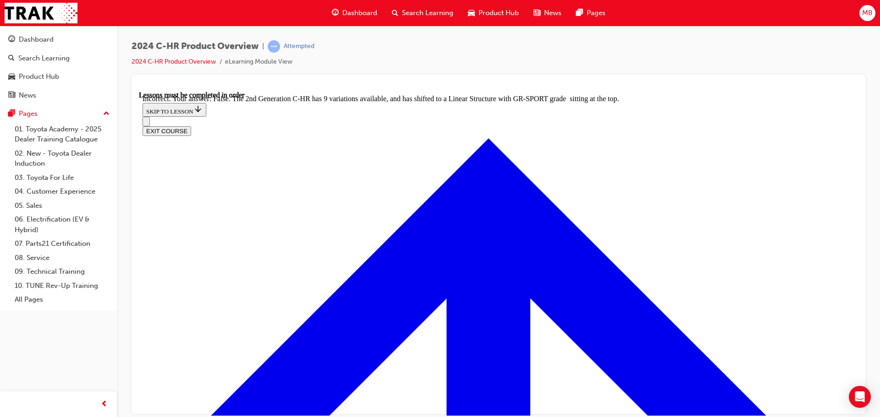
radio input "true"
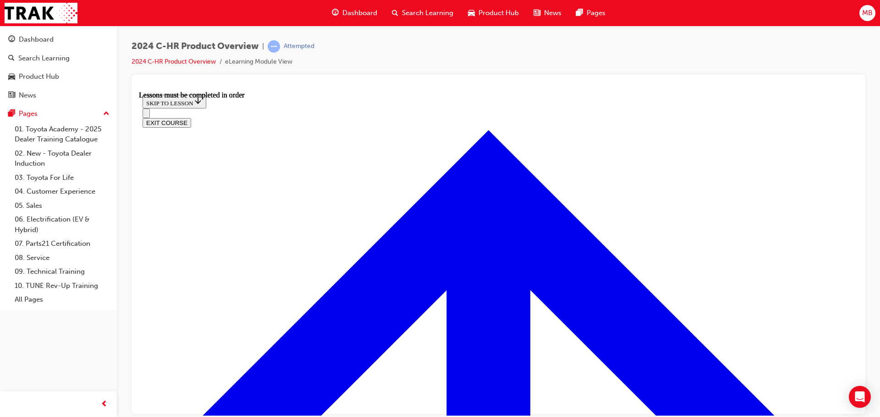
scroll to position [438, 0]
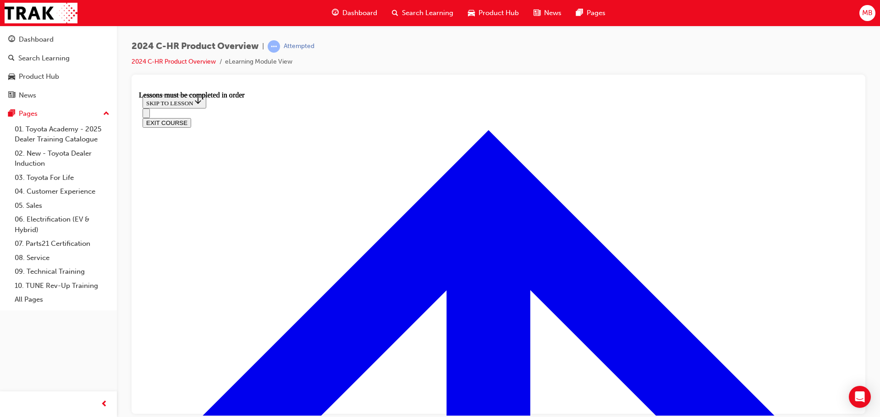
scroll to position [199, 0]
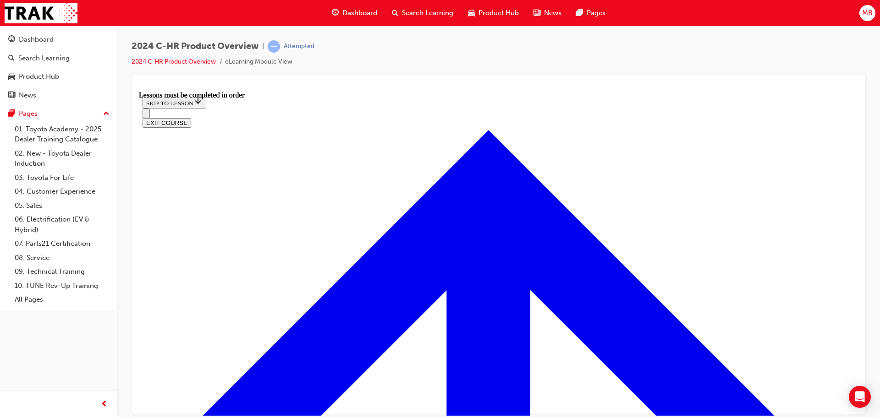
scroll to position [0, 0]
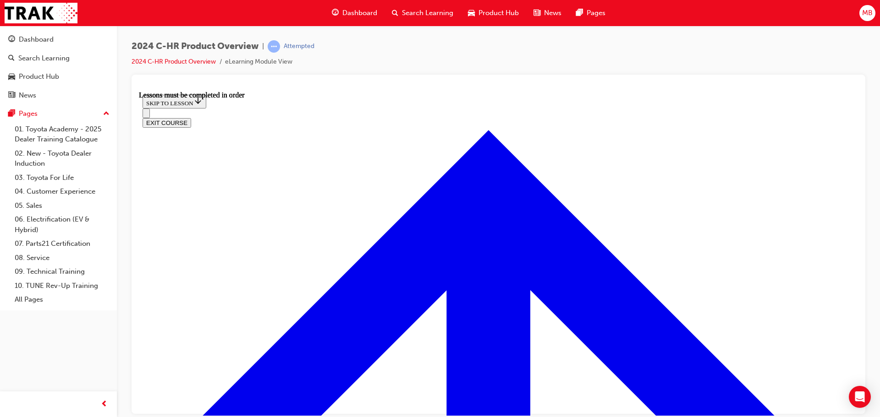
scroll to position [0, 0]
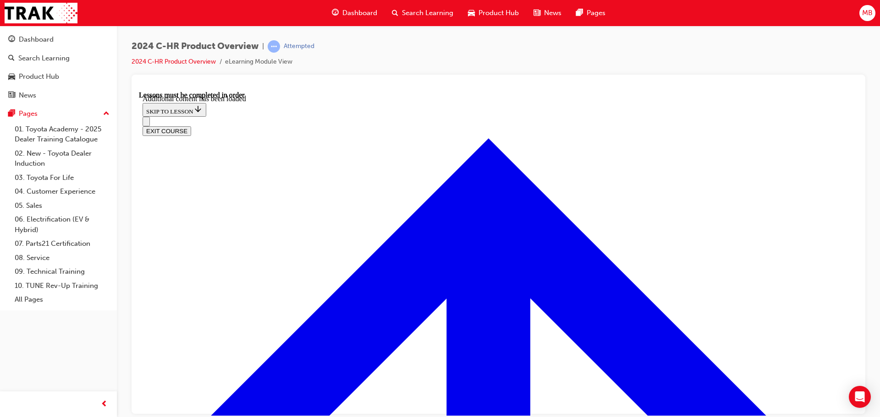
radio input "true"
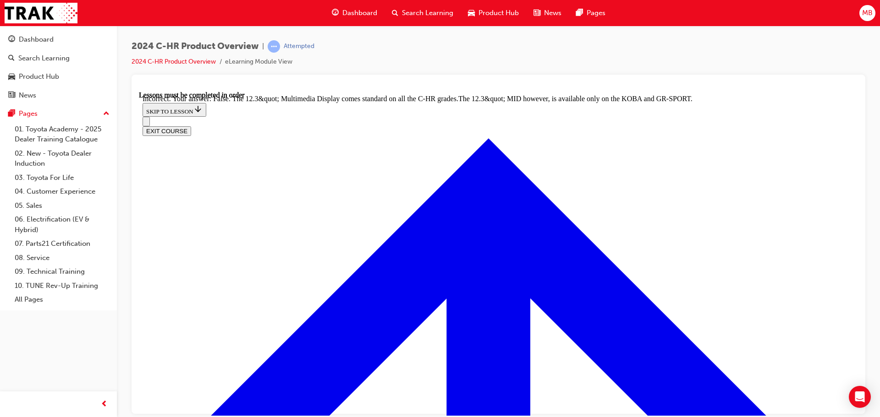
radio input "true"
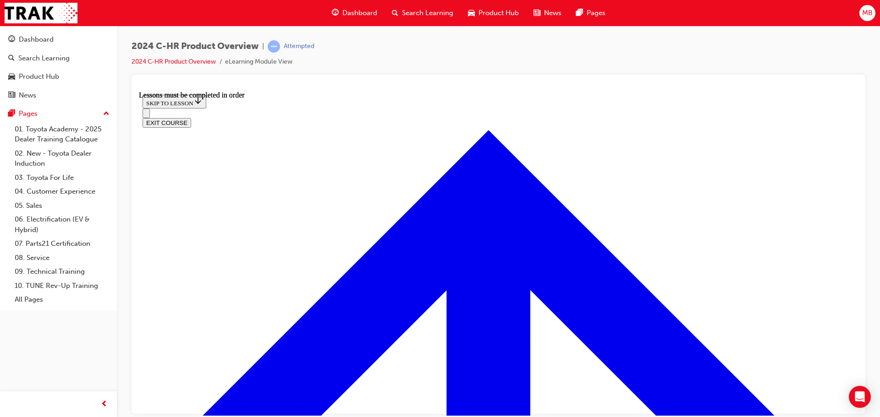
scroll to position [1612, 0]
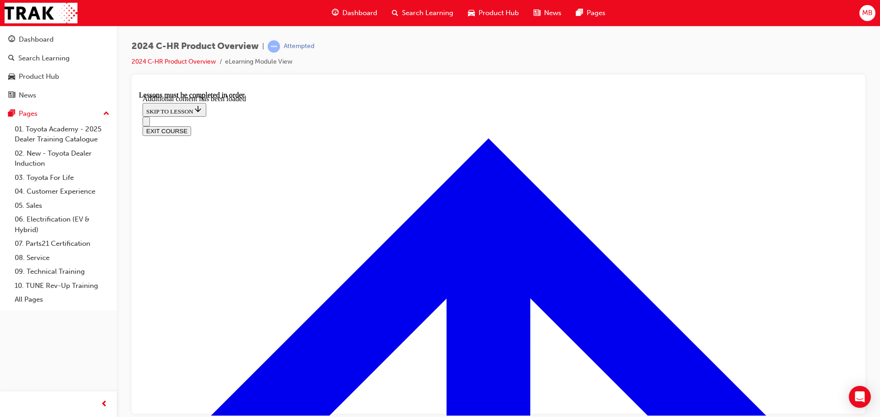
scroll to position [1839, 0]
checkbox input "true"
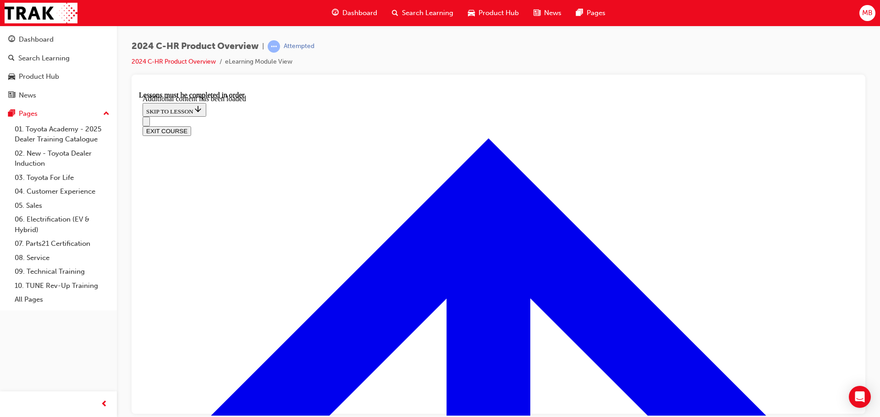
checkbox input "true"
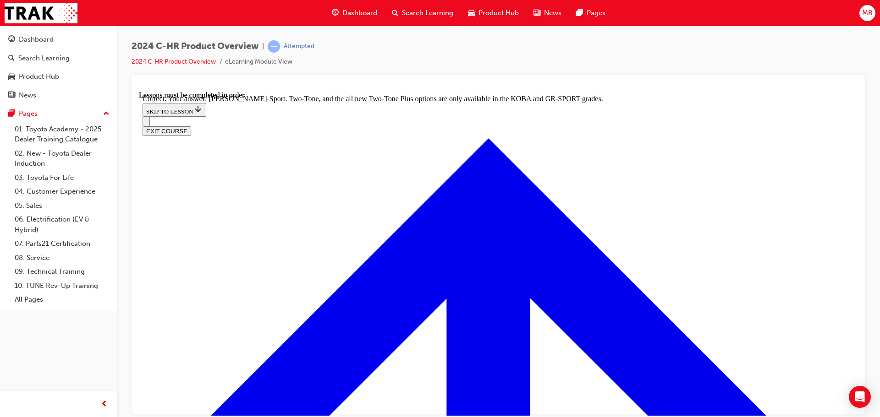
scroll to position [2066, 0]
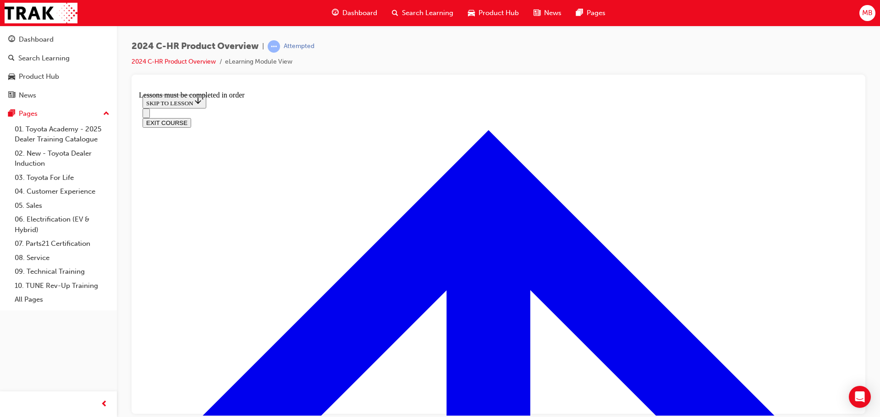
scroll to position [659, 0]
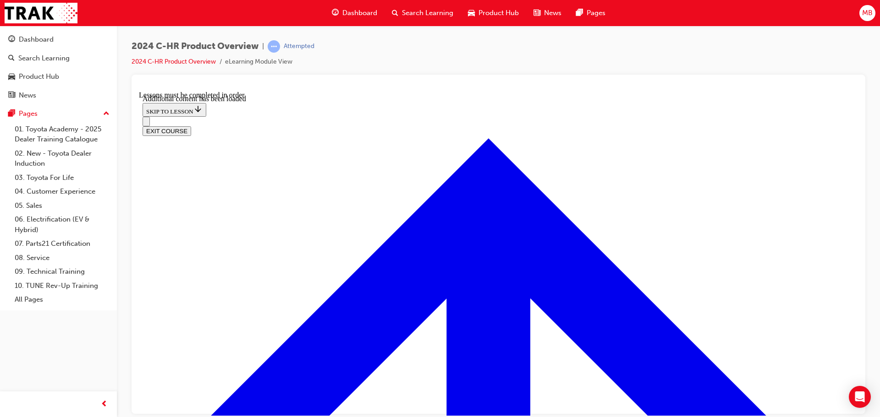
scroll to position [887, 0]
radio input "true"
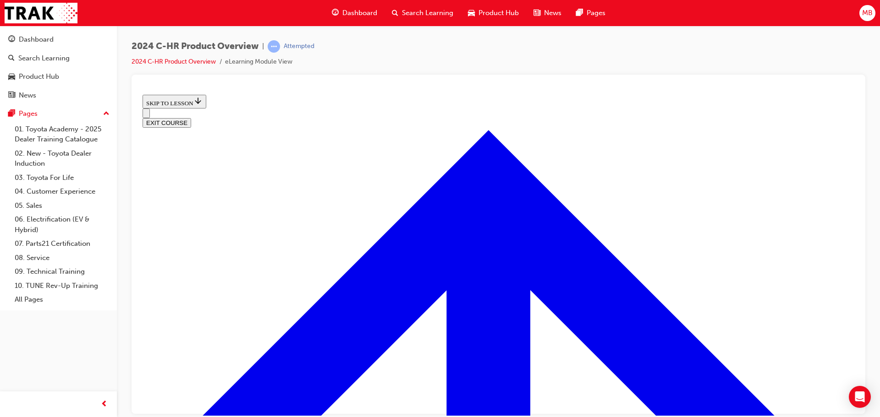
scroll to position [334, 0]
click at [191, 118] on button "EXIT COURSE" at bounding box center [166, 123] width 49 height 10
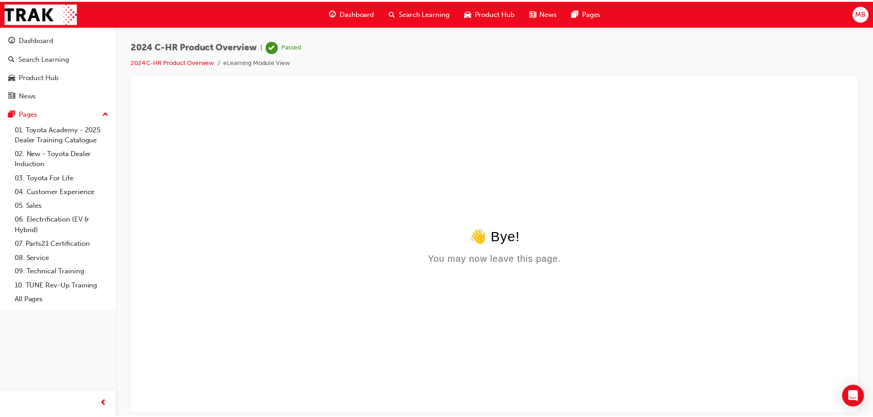
scroll to position [0, 0]
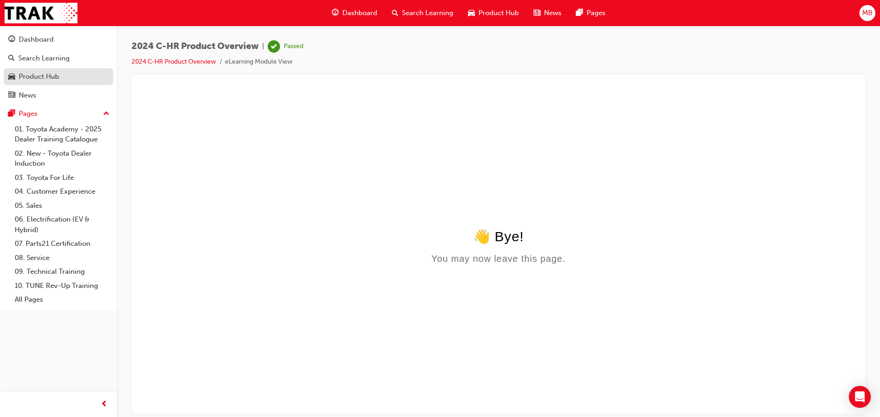
click at [25, 75] on div "Product Hub" at bounding box center [39, 76] width 40 height 11
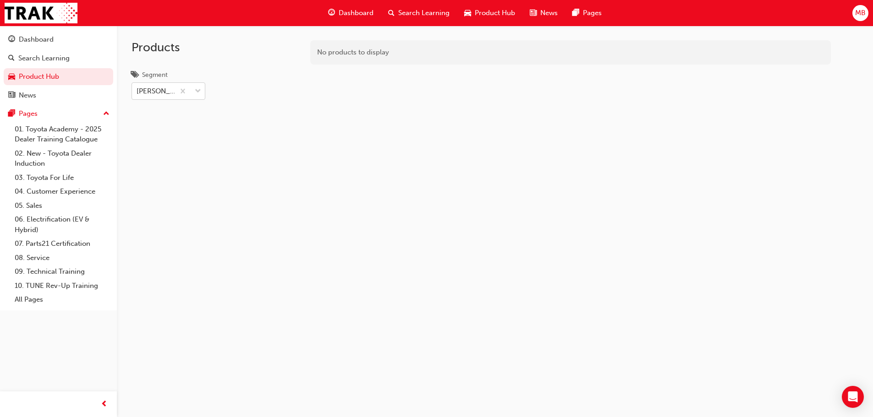
click at [153, 95] on div "[PERSON_NAME]" at bounding box center [153, 91] width 43 height 16
click at [137, 95] on input "Segment [PERSON_NAME]" at bounding box center [137, 91] width 1 height 8
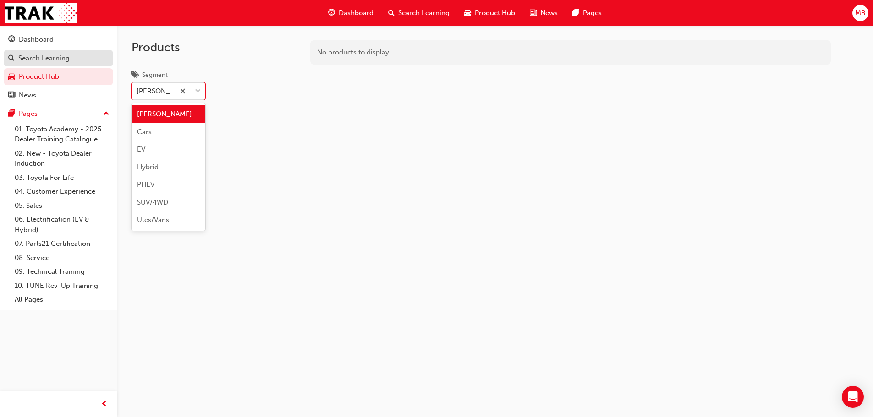
click at [27, 59] on div "Search Learning" at bounding box center [43, 58] width 51 height 11
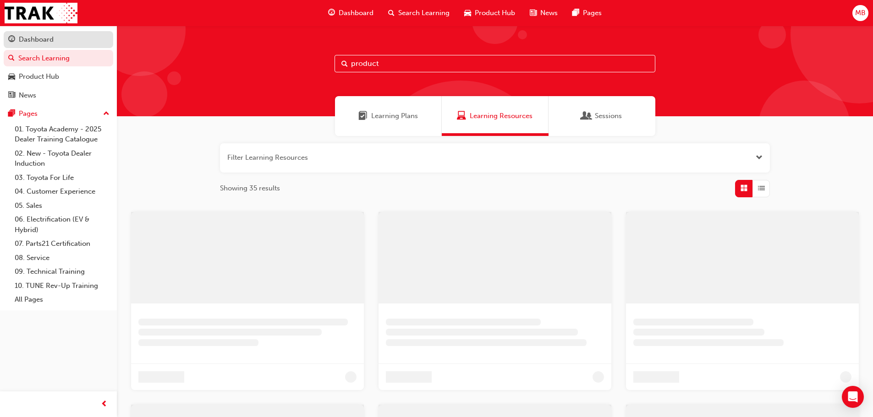
click at [31, 38] on div "Dashboard" at bounding box center [36, 39] width 35 height 11
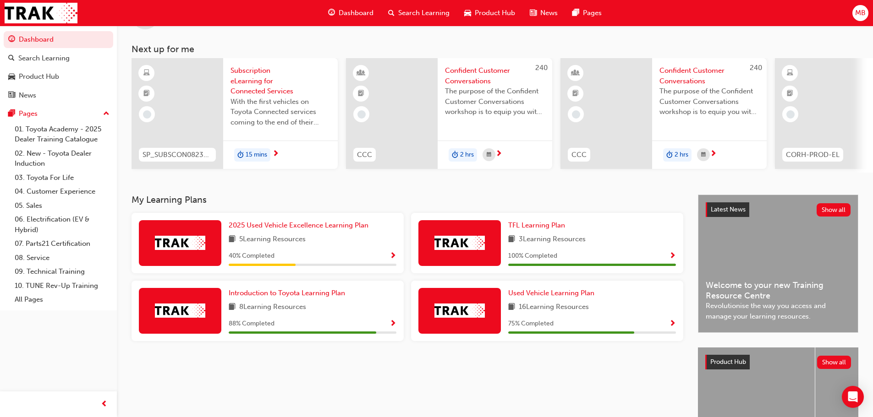
scroll to position [92, 0]
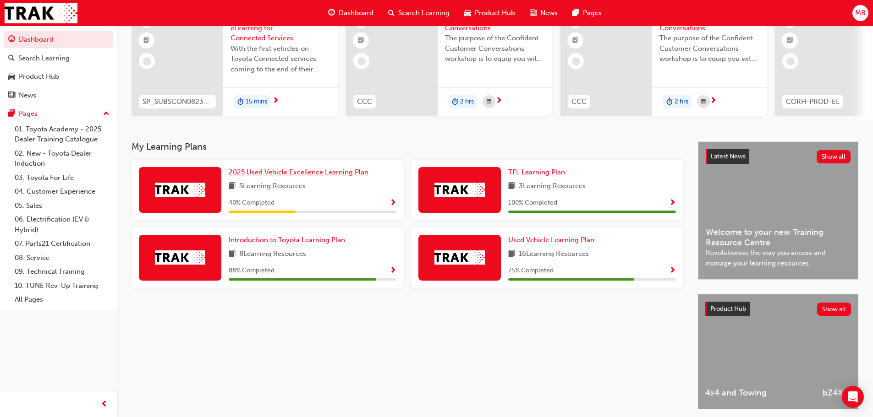
click at [274, 176] on span "2025 Used Vehicle Excellence Learning Plan" at bounding box center [299, 172] width 140 height 8
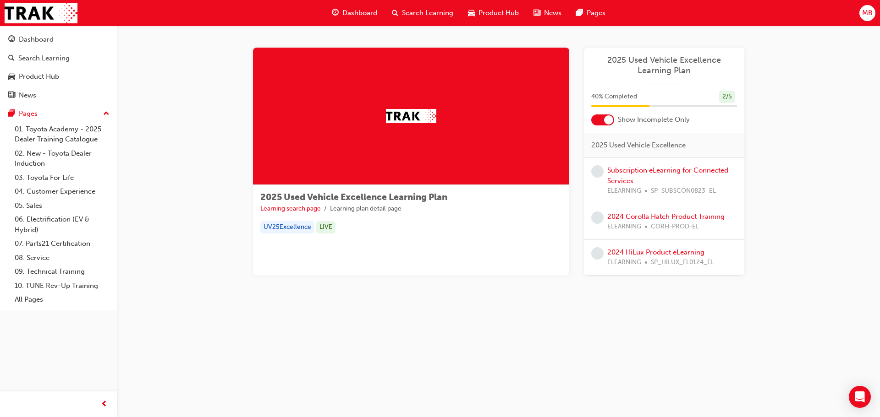
click at [598, 120] on div at bounding box center [602, 120] width 23 height 11
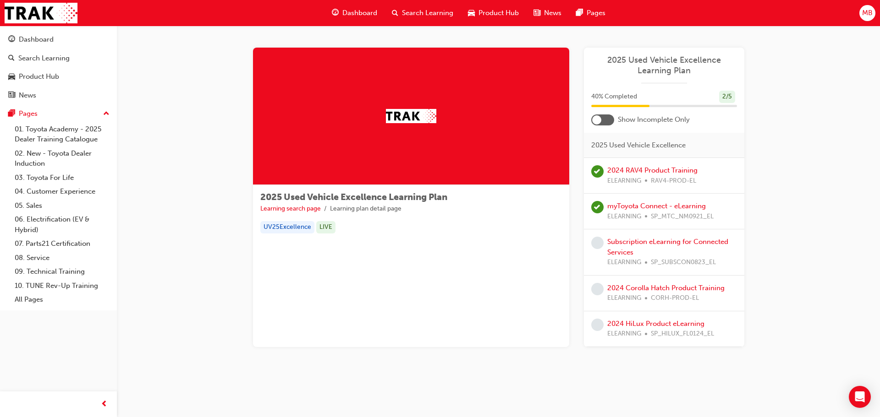
click at [605, 120] on div at bounding box center [602, 120] width 23 height 11
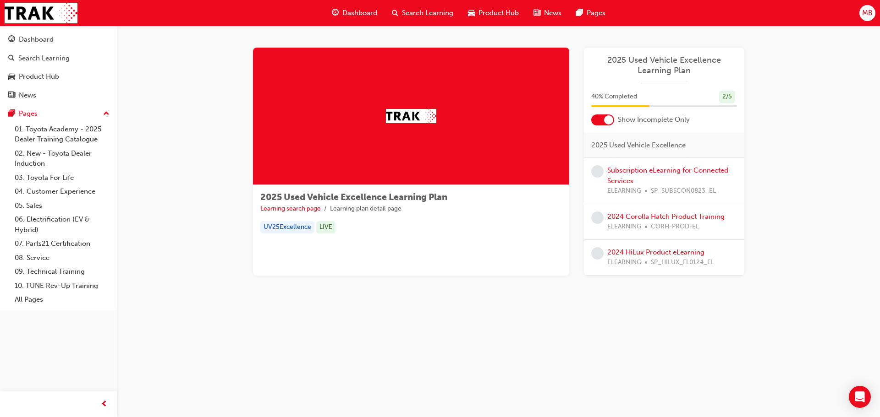
click at [605, 120] on div at bounding box center [608, 119] width 9 height 9
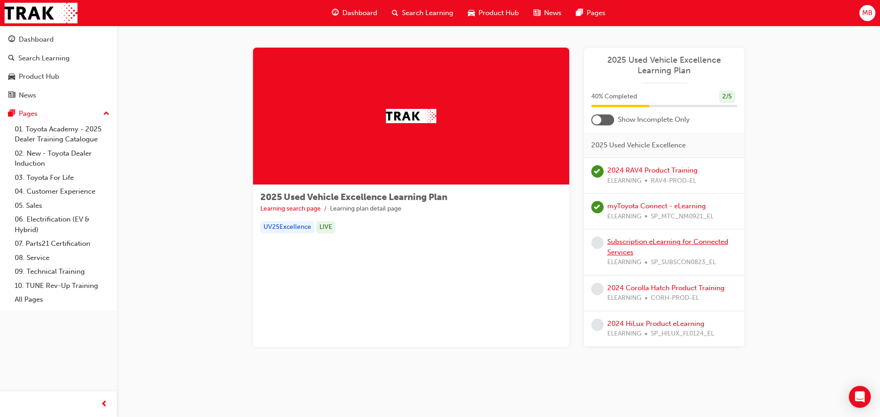
click at [628, 245] on link "Subscription eLearning for Connected Services" at bounding box center [667, 247] width 121 height 19
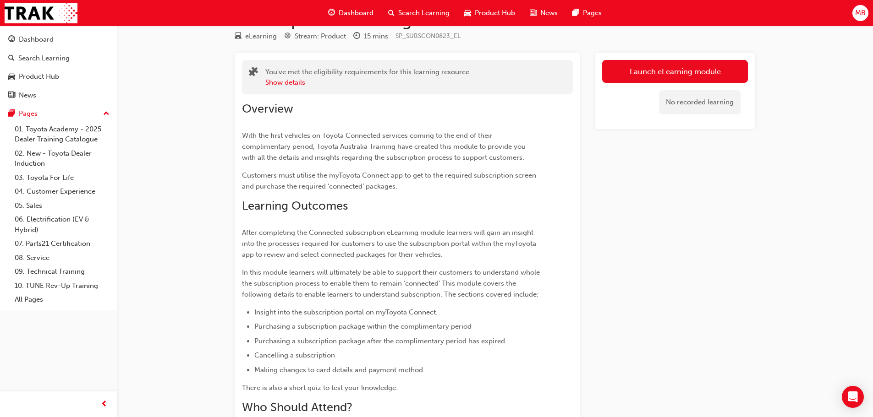
scroll to position [46, 0]
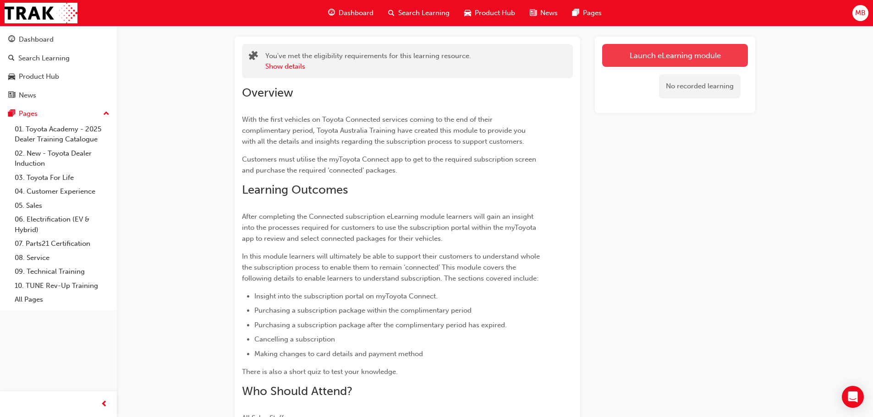
click at [660, 52] on link "Launch eLearning module" at bounding box center [675, 55] width 146 height 23
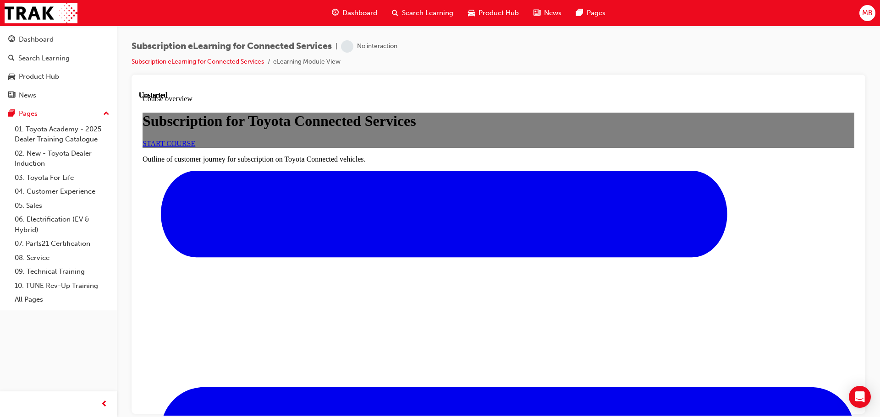
scroll to position [46, 0]
click at [195, 147] on span "START COURSE" at bounding box center [168, 143] width 53 height 8
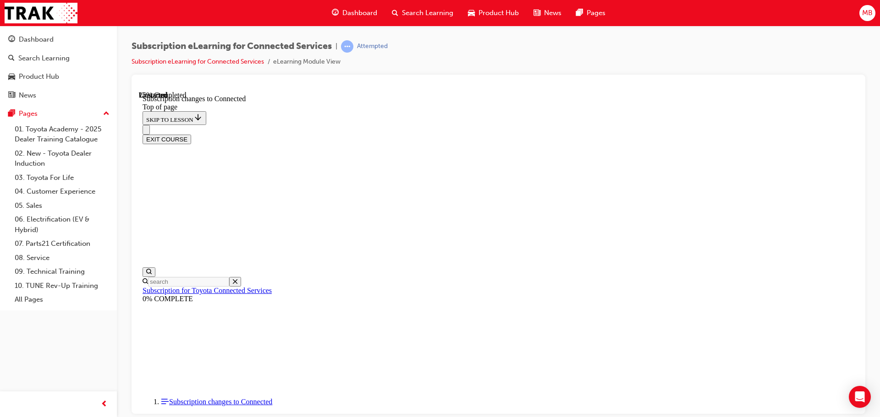
scroll to position [500, 0]
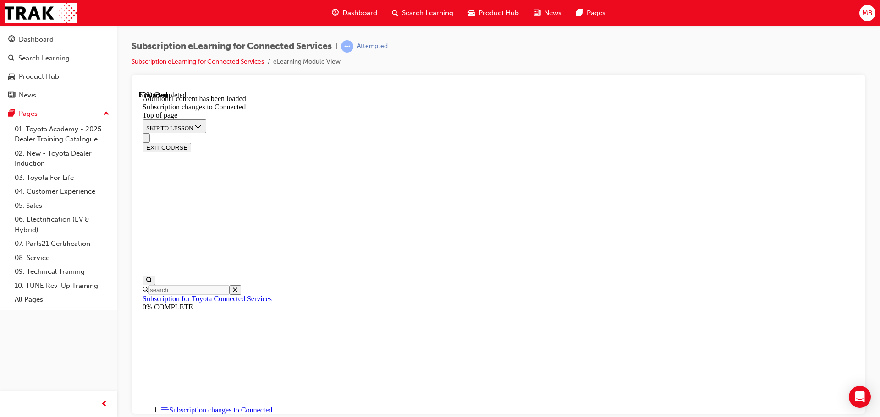
scroll to position [883, 0]
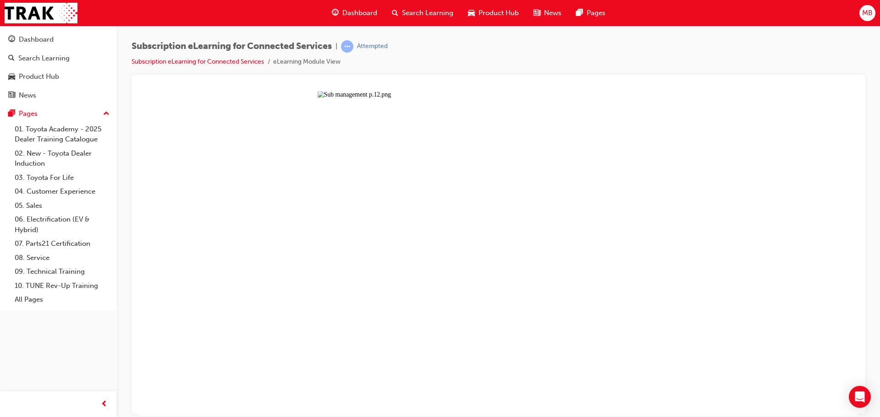
click at [461, 342] on button "Unzoom image" at bounding box center [498, 253] width 719 height 325
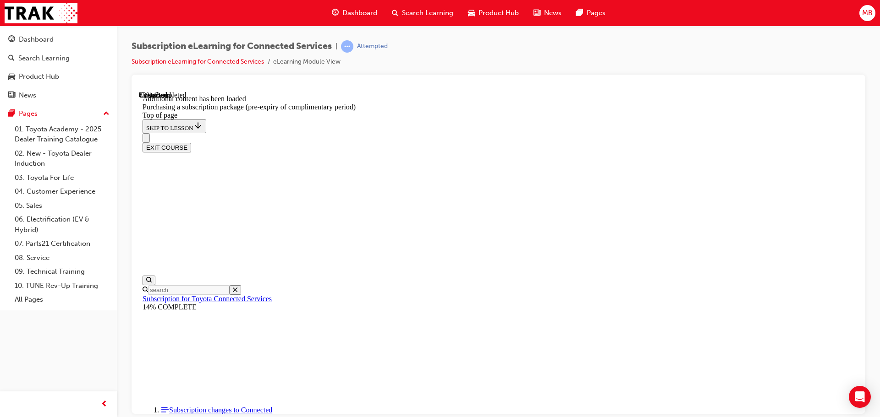
scroll to position [460, 0]
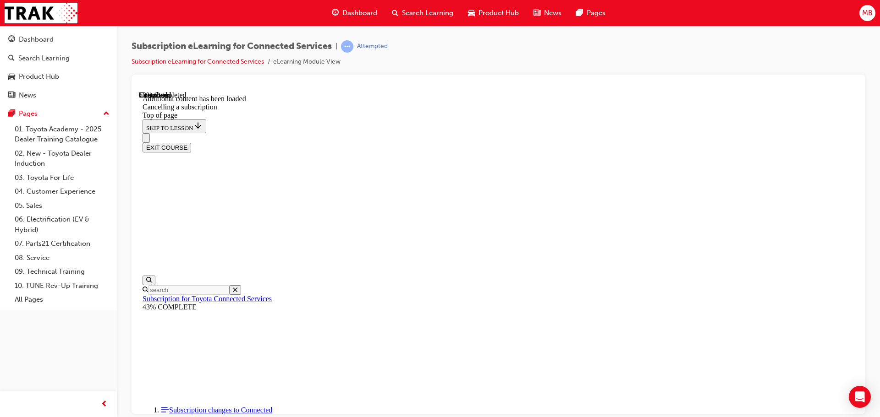
scroll to position [212, 0]
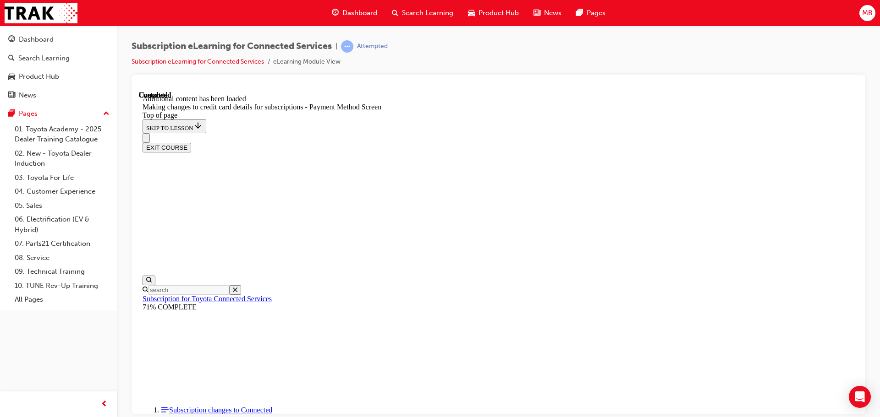
scroll to position [901, 0]
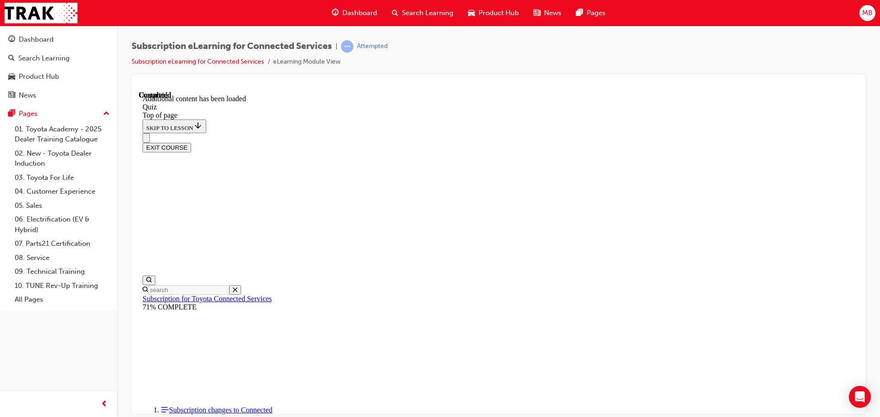
scroll to position [28, 0]
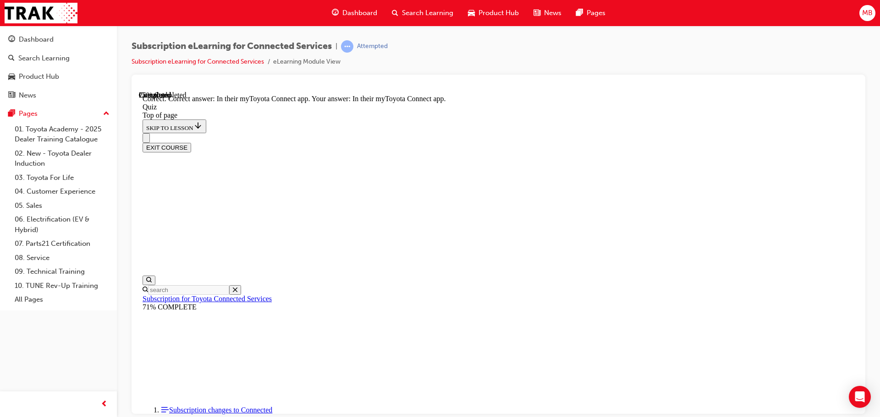
scroll to position [28, 0]
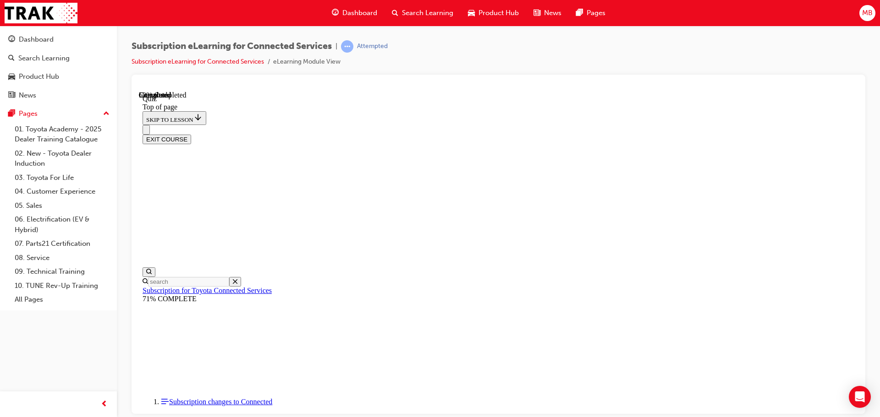
scroll to position [28, 0]
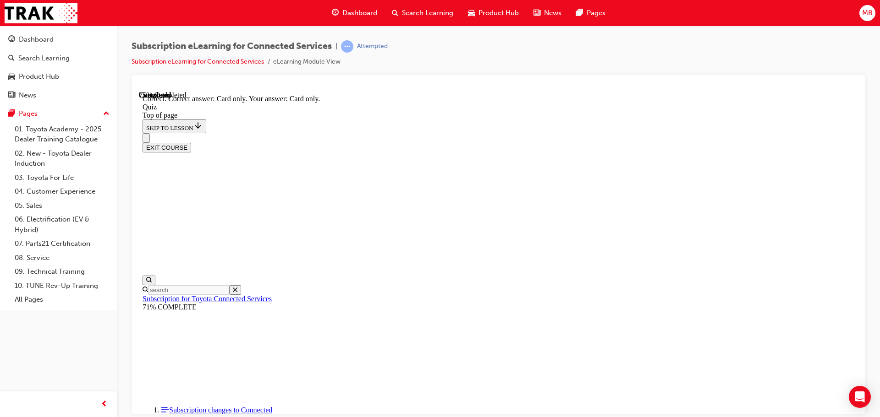
scroll to position [121, 0]
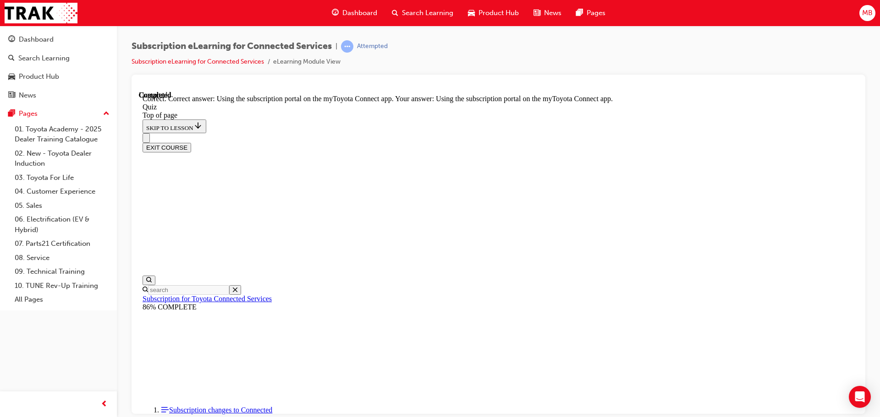
scroll to position [121, 0]
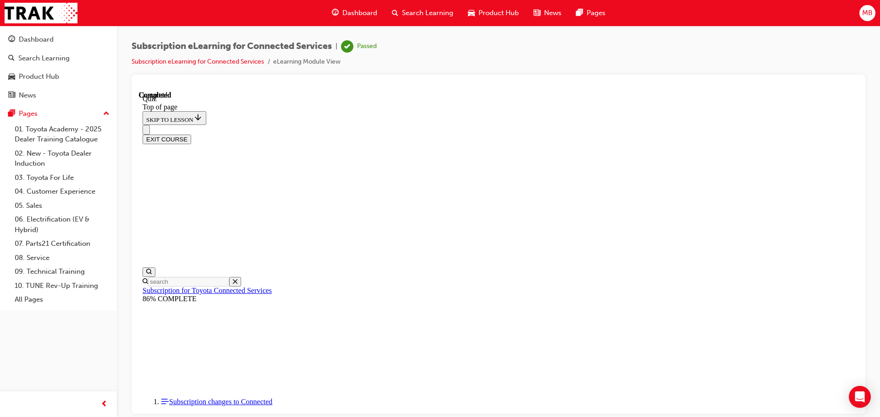
scroll to position [173, 0]
click at [191, 134] on button "EXIT COURSE" at bounding box center [166, 139] width 49 height 10
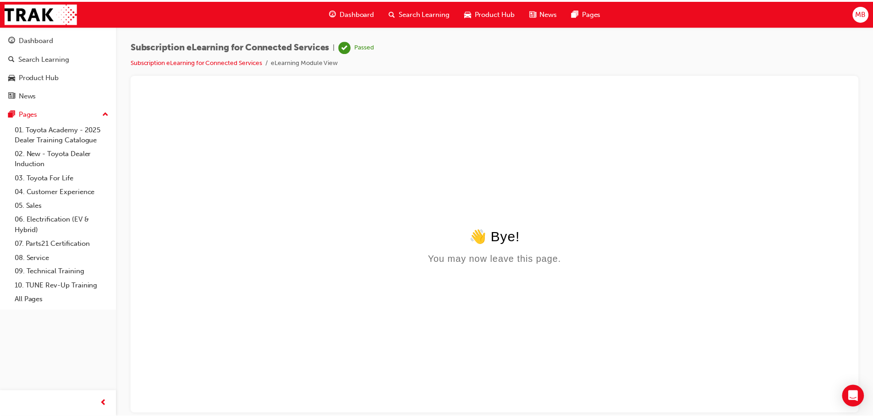
scroll to position [0, 0]
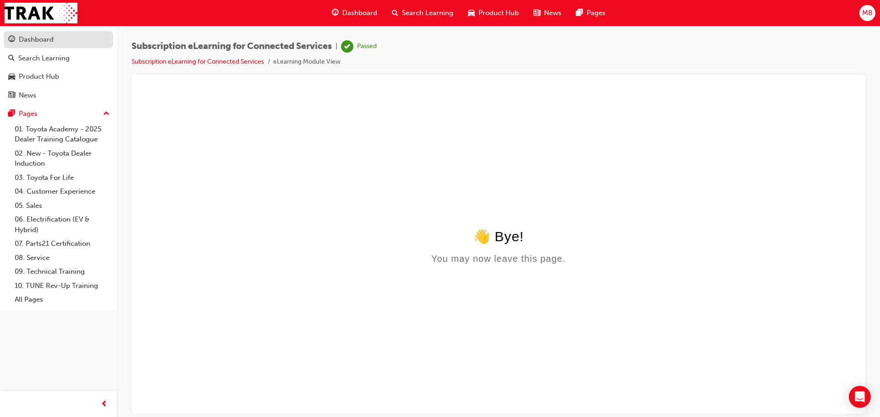
click at [34, 38] on div "Dashboard" at bounding box center [36, 39] width 35 height 11
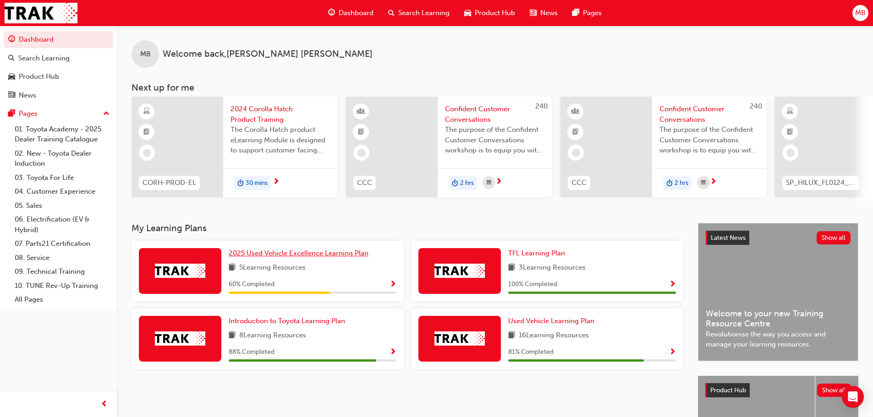
click at [298, 257] on span "2025 Used Vehicle Excellence Learning Plan" at bounding box center [299, 253] width 140 height 8
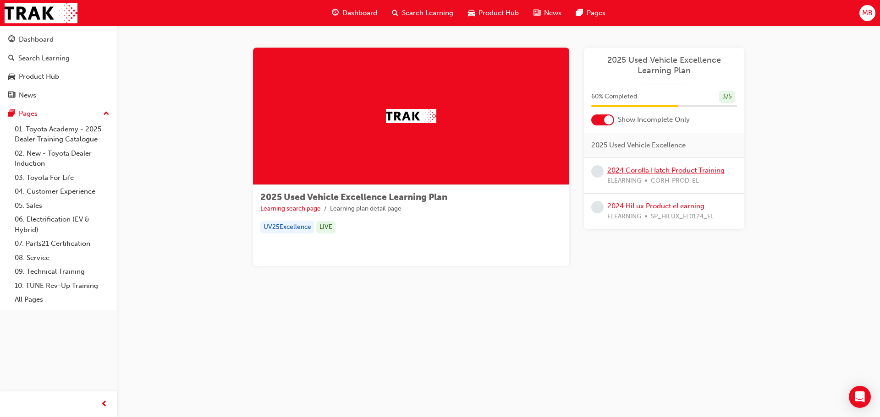
click at [685, 168] on link "2024 Corolla Hatch Product Training" at bounding box center [665, 170] width 117 height 8
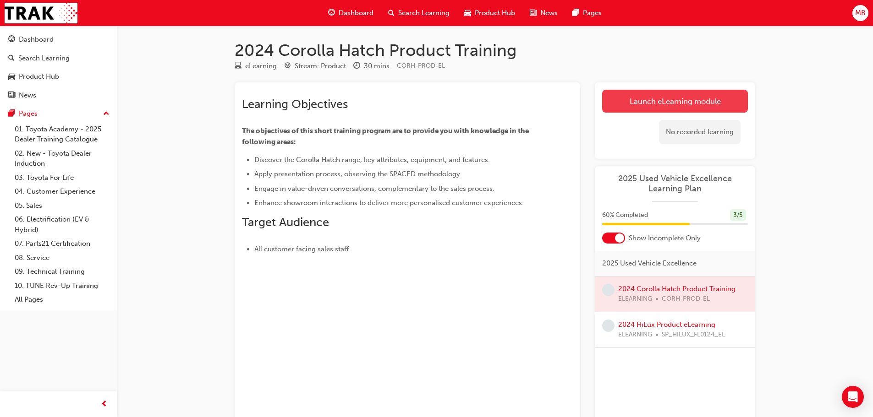
click at [677, 104] on link "Launch eLearning module" at bounding box center [675, 101] width 146 height 23
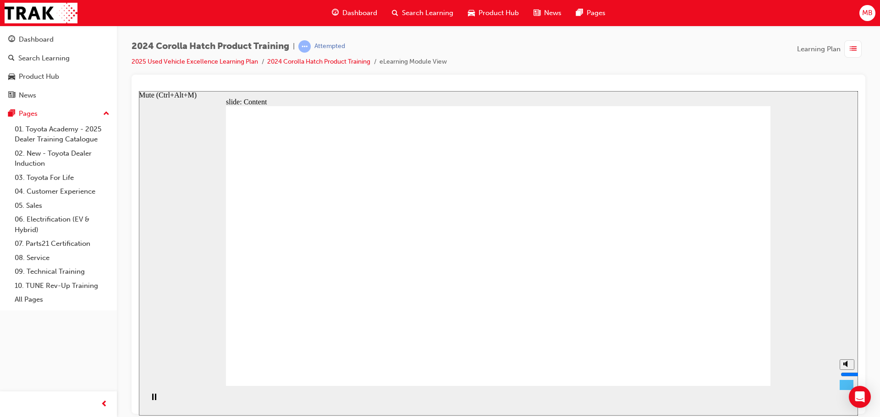
drag, startPoint x: 845, startPoint y: 363, endPoint x: 845, endPoint y: 375, distance: 11.5
type input "4"
click at [845, 375] on input "volume" at bounding box center [869, 374] width 59 height 7
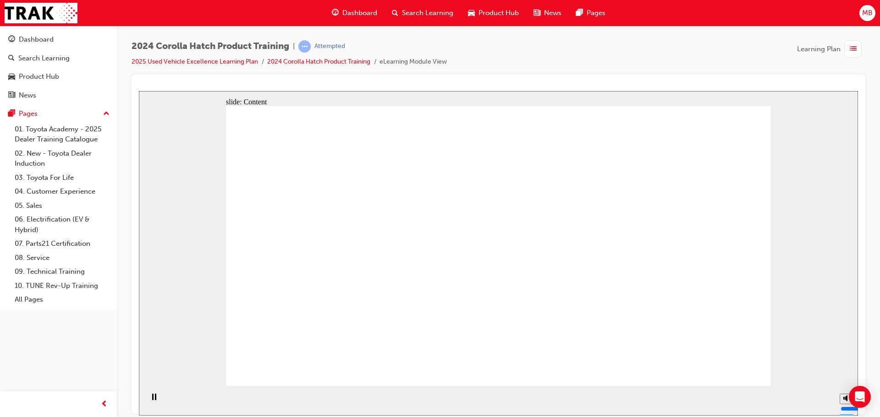
drag, startPoint x: 581, startPoint y: 291, endPoint x: 502, endPoint y: 260, distance: 85.3
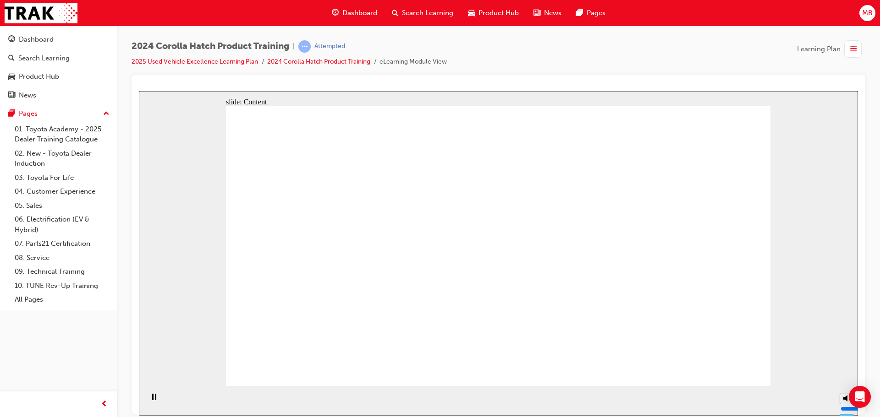
click at [814, 359] on div "slide: Content Rectangle 2 Sales Walkaround Position 2 Position 1: Driver Posit…" at bounding box center [498, 253] width 719 height 325
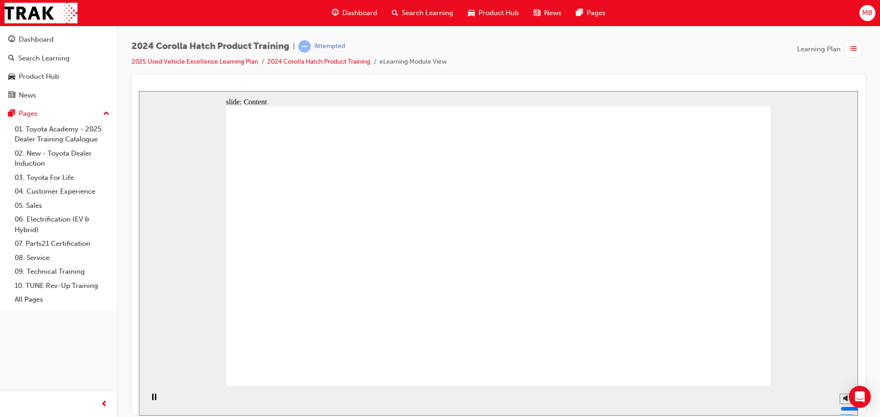
drag, startPoint x: 396, startPoint y: 176, endPoint x: 391, endPoint y: 219, distance: 43.0
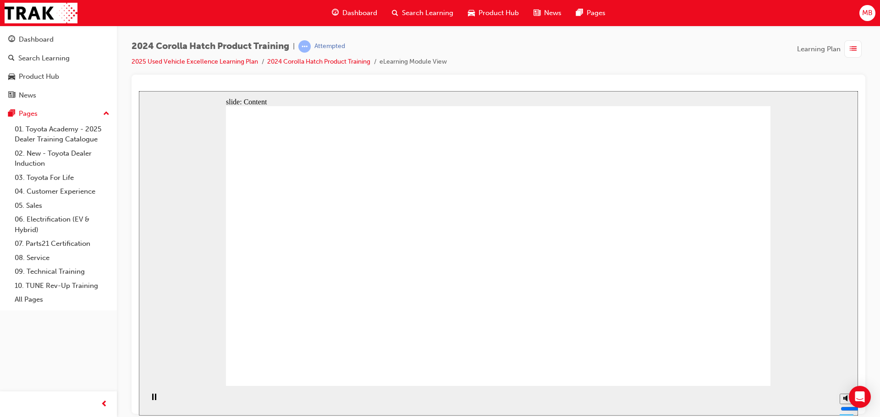
drag, startPoint x: 568, startPoint y: 314, endPoint x: 598, endPoint y: 314, distance: 30.2
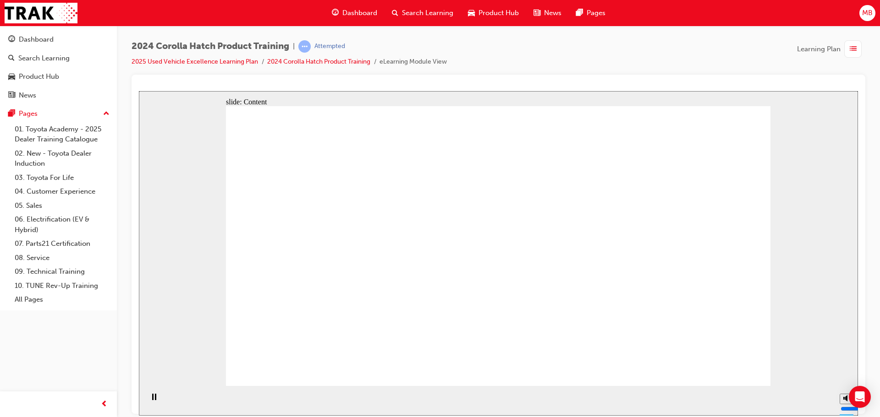
drag, startPoint x: 338, startPoint y: 345, endPoint x: 351, endPoint y: 350, distance: 14.6
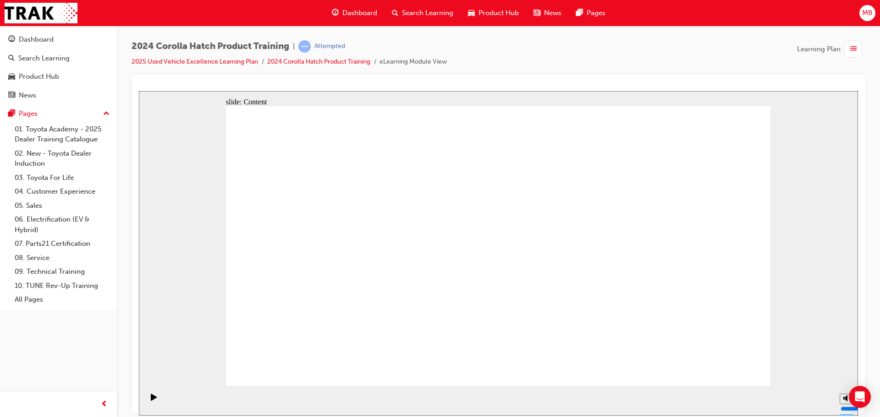
drag, startPoint x: 303, startPoint y: 275, endPoint x: 319, endPoint y: 274, distance: 16.1
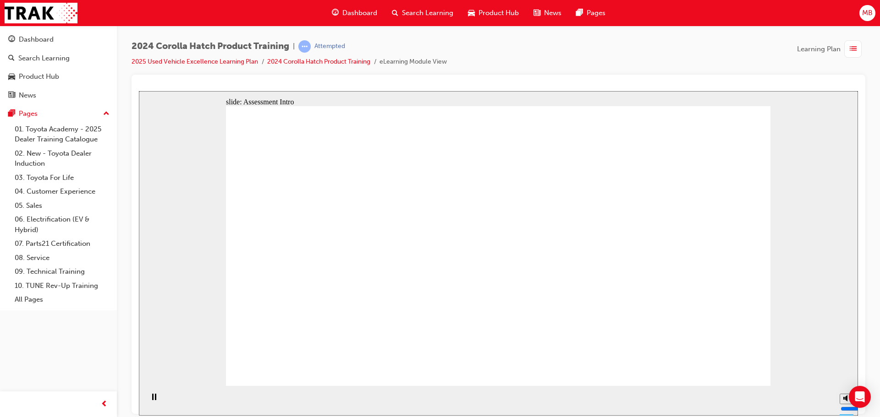
radio input "true"
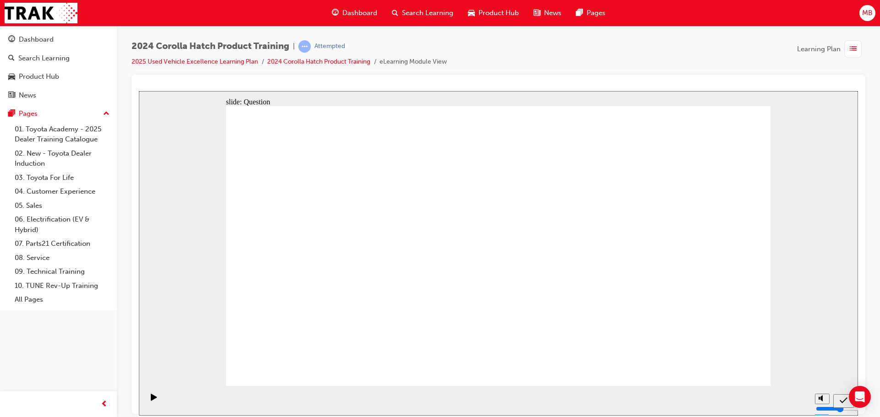
drag, startPoint x: 488, startPoint y: 301, endPoint x: 492, endPoint y: 304, distance: 5.5
radio input "true"
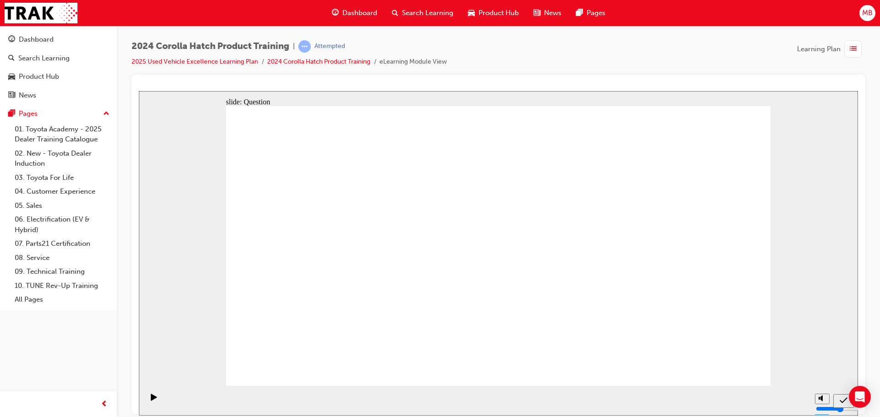
radio input "true"
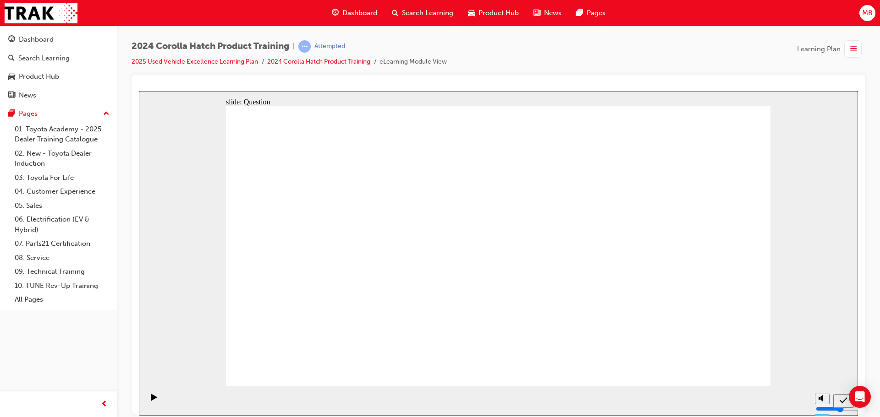
radio input "true"
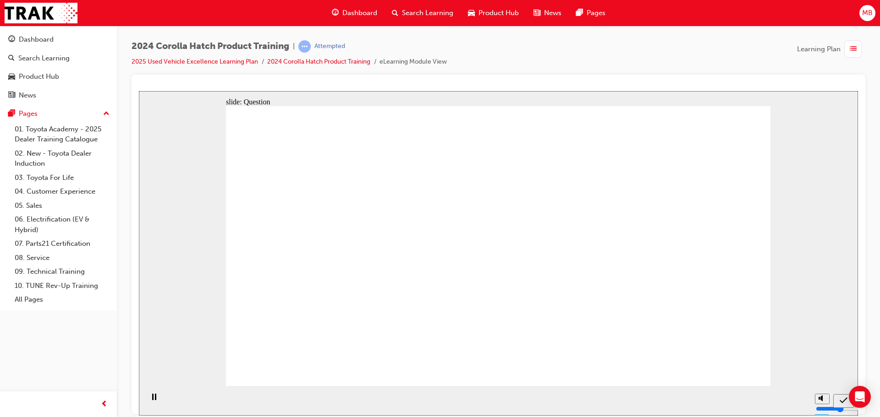
drag, startPoint x: 604, startPoint y: 238, endPoint x: 691, endPoint y: 237, distance: 86.6
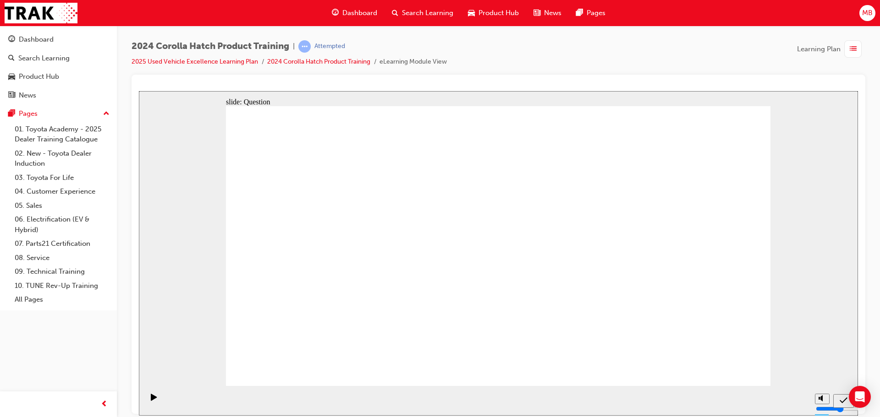
drag, startPoint x: 306, startPoint y: 219, endPoint x: 314, endPoint y: 216, distance: 8.3
drag, startPoint x: 431, startPoint y: 223, endPoint x: 340, endPoint y: 230, distance: 91.5
drag, startPoint x: 363, startPoint y: 223, endPoint x: 453, endPoint y: 232, distance: 90.3
drag, startPoint x: 583, startPoint y: 234, endPoint x: 550, endPoint y: 150, distance: 89.9
drag, startPoint x: 492, startPoint y: 224, endPoint x: 590, endPoint y: 232, distance: 98.3
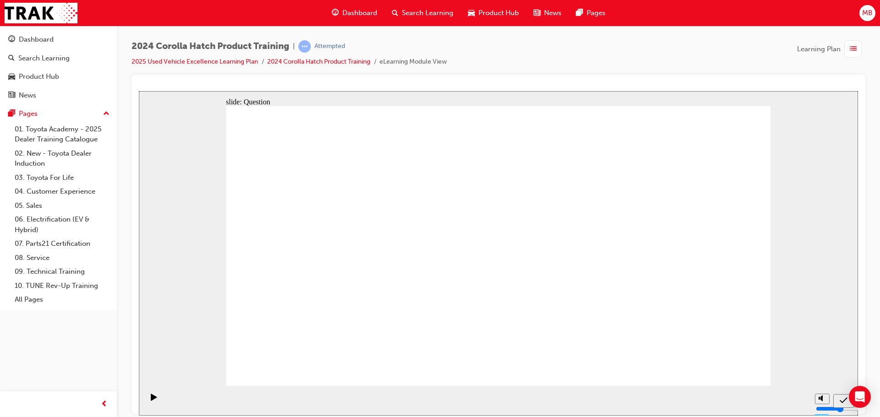
drag, startPoint x: 580, startPoint y: 153, endPoint x: 522, endPoint y: 237, distance: 102.3
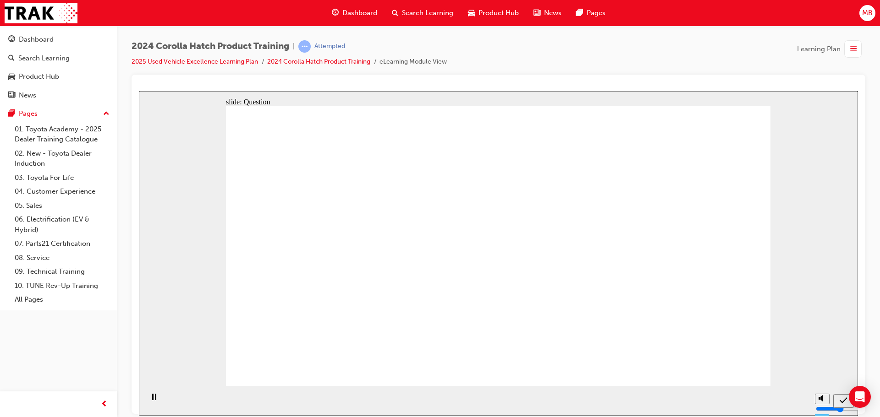
radio input "true"
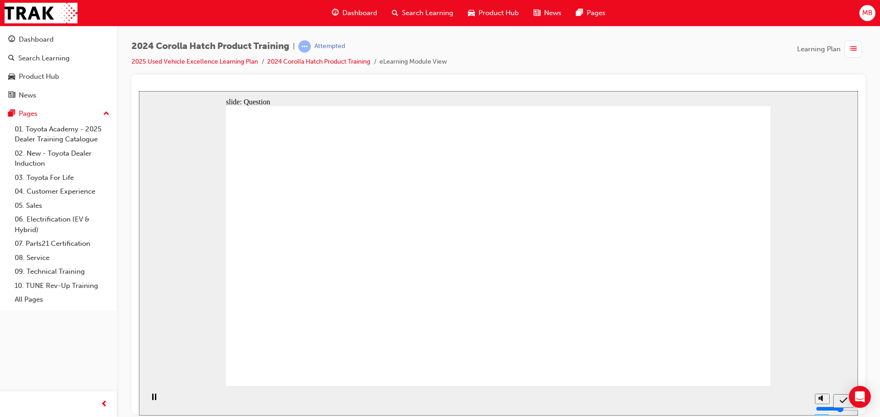
radio input "true"
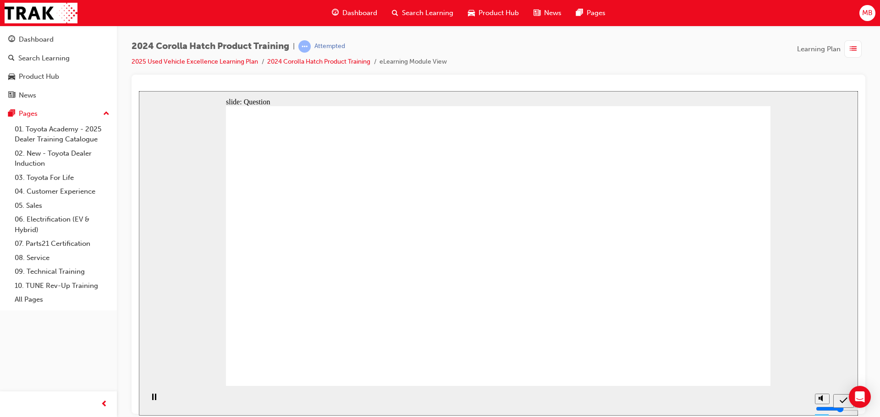
radio input "true"
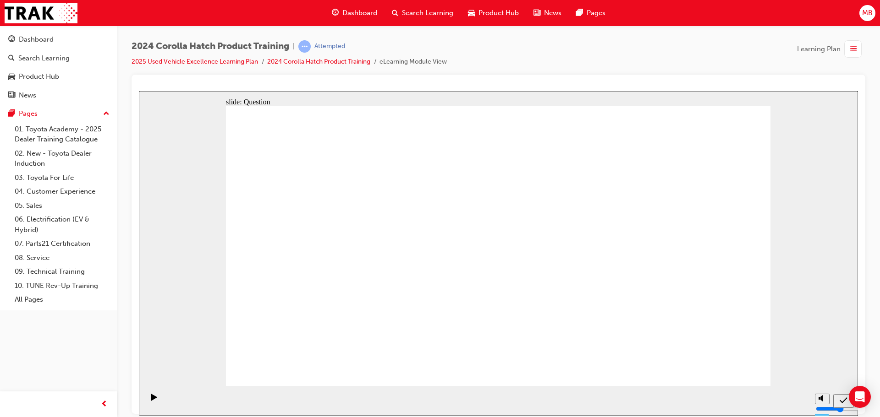
drag, startPoint x: 493, startPoint y: 237, endPoint x: 611, endPoint y: 159, distance: 141.2
drag, startPoint x: 589, startPoint y: 248, endPoint x: 498, endPoint y: 239, distance: 91.6
drag, startPoint x: 630, startPoint y: 161, endPoint x: 605, endPoint y: 235, distance: 77.5
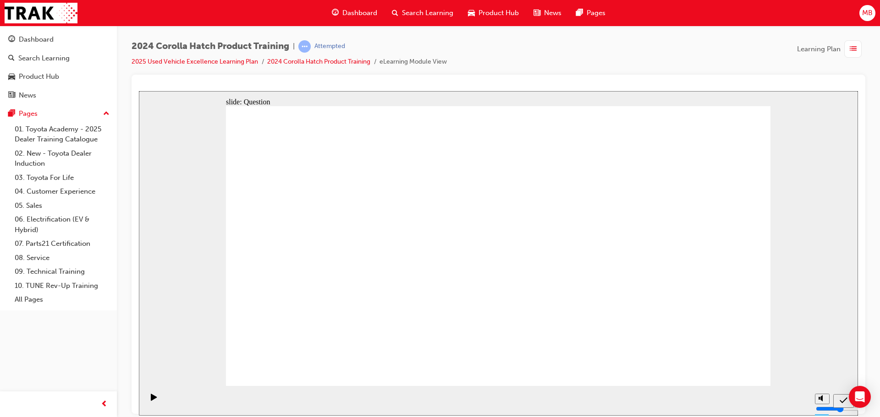
drag, startPoint x: 400, startPoint y: 241, endPoint x: 317, endPoint y: 160, distance: 115.7
drag, startPoint x: 326, startPoint y: 218, endPoint x: 422, endPoint y: 209, distance: 97.1
drag, startPoint x: 321, startPoint y: 147, endPoint x: 311, endPoint y: 212, distance: 66.4
drag, startPoint x: 313, startPoint y: 220, endPoint x: 319, endPoint y: 239, distance: 20.1
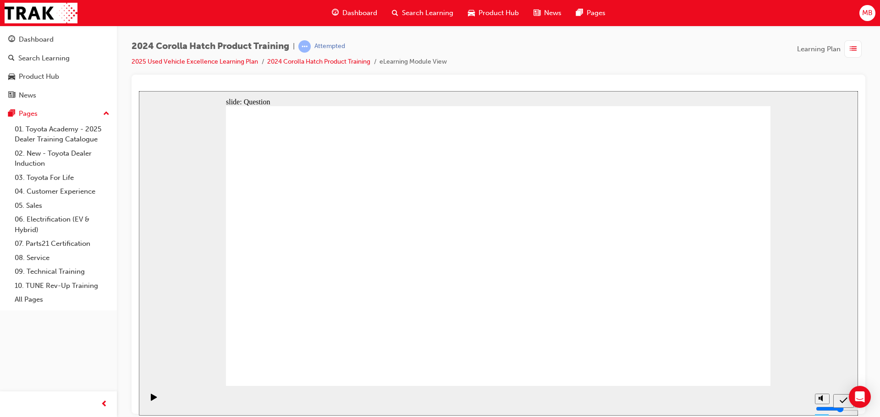
drag, startPoint x: 591, startPoint y: 213, endPoint x: 604, endPoint y: 191, distance: 26.0
radio input "true"
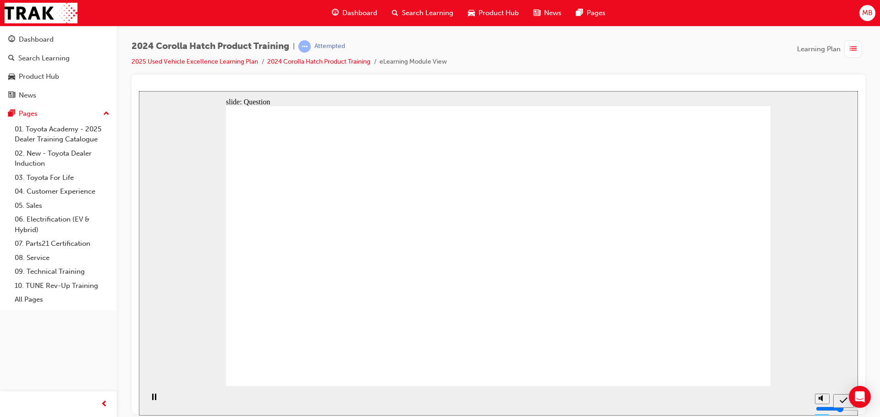
radio input "true"
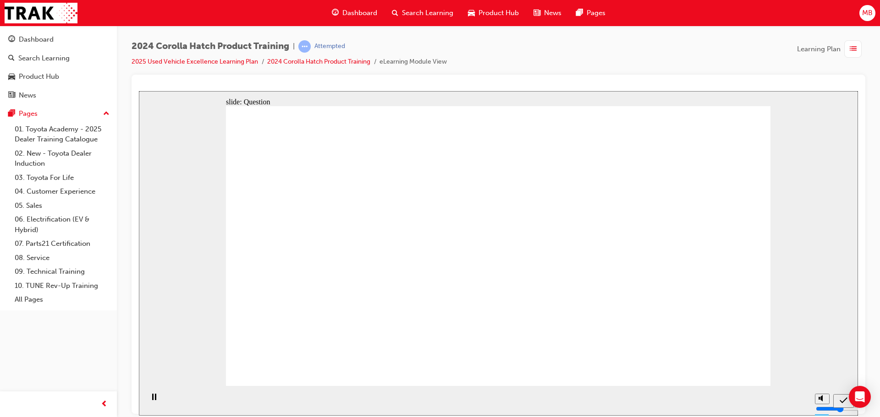
radio input "true"
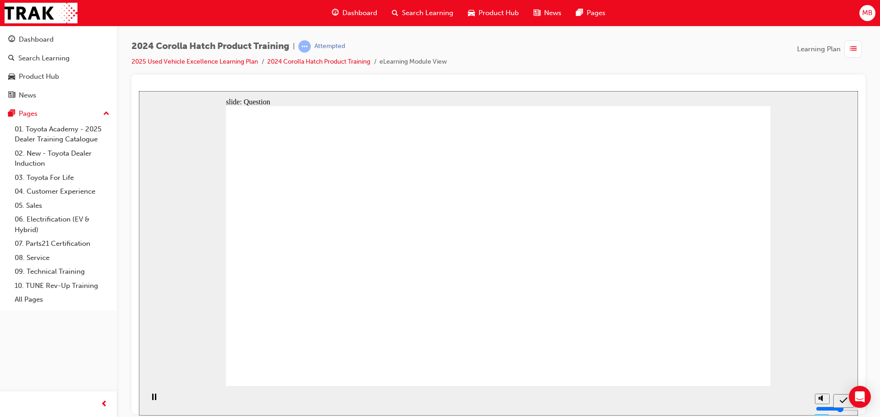
radio input "true"
drag, startPoint x: 486, startPoint y: 241, endPoint x: 492, endPoint y: 152, distance: 89.5
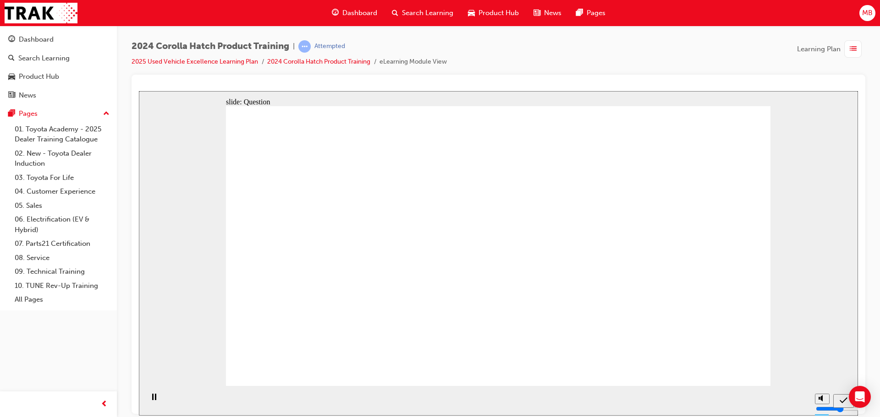
drag, startPoint x: 594, startPoint y: 226, endPoint x: 506, endPoint y: 269, distance: 98.3
drag, startPoint x: 542, startPoint y: 183, endPoint x: 602, endPoint y: 317, distance: 146.6
drag, startPoint x: 683, startPoint y: 224, endPoint x: 685, endPoint y: 304, distance: 80.2
drag, startPoint x: 392, startPoint y: 224, endPoint x: 299, endPoint y: 292, distance: 115.4
drag, startPoint x: 293, startPoint y: 219, endPoint x: 382, endPoint y: 307, distance: 125.1
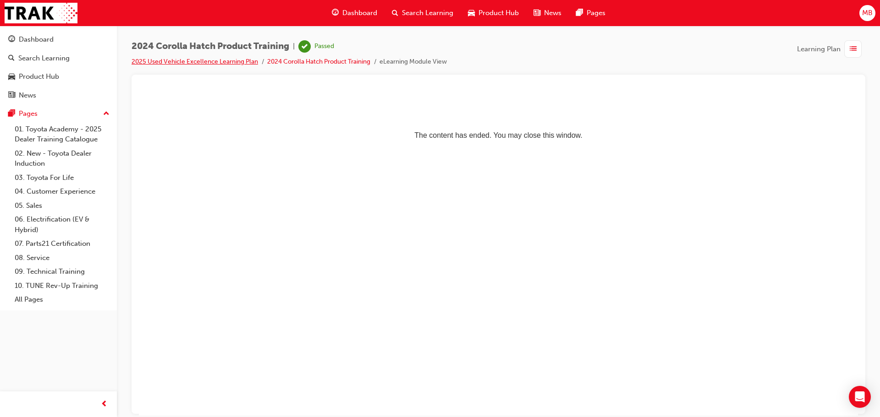
click at [149, 61] on link "2025 Used Vehicle Excellence Learning Plan" at bounding box center [194, 62] width 126 height 8
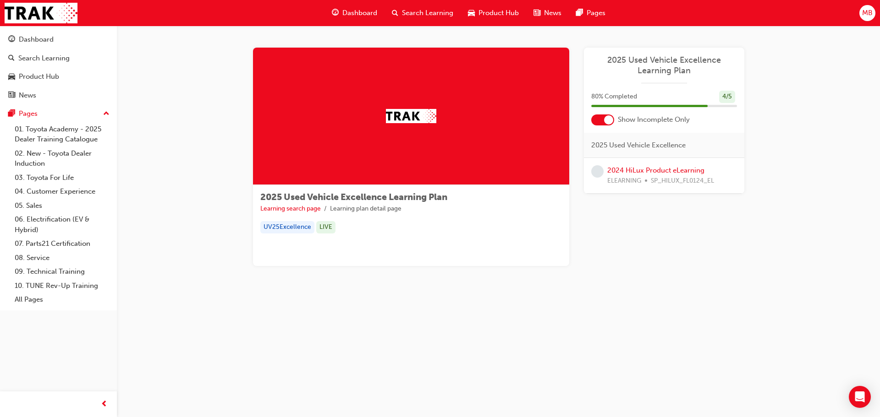
click at [377, 127] on div at bounding box center [411, 116] width 316 height 137
click at [392, 116] on img at bounding box center [411, 116] width 50 height 14
click at [317, 207] on link "Learning search page" at bounding box center [290, 209] width 60 height 8
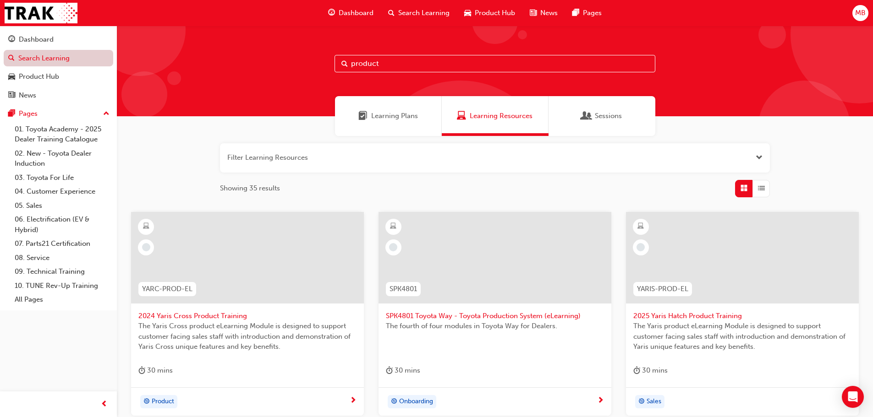
click at [59, 60] on link "Search Learning" at bounding box center [58, 58] width 109 height 17
click at [34, 39] on div "Dashboard" at bounding box center [36, 39] width 35 height 11
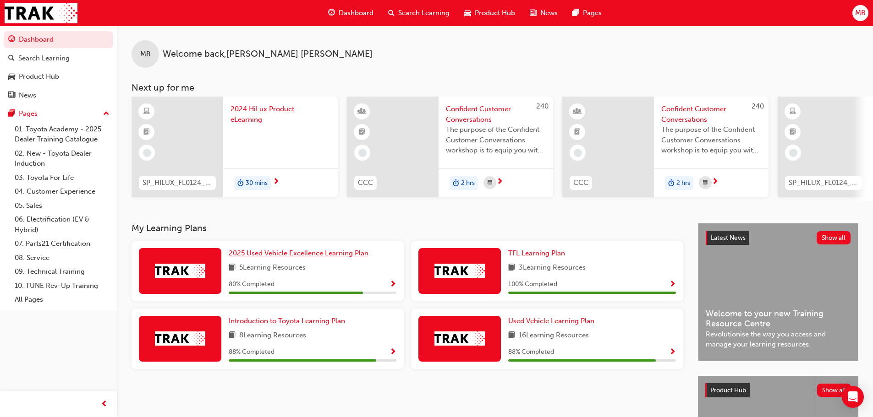
click at [305, 257] on span "2025 Used Vehicle Excellence Learning Plan" at bounding box center [299, 253] width 140 height 8
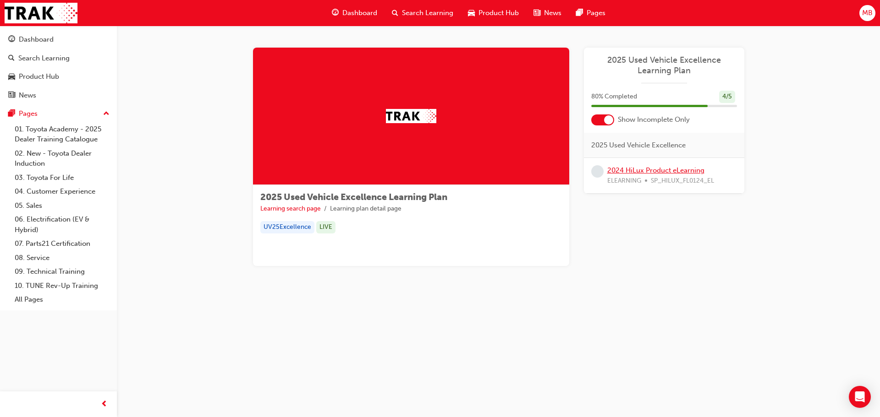
click at [653, 170] on link "2024 HiLux Product eLearning" at bounding box center [655, 170] width 97 height 8
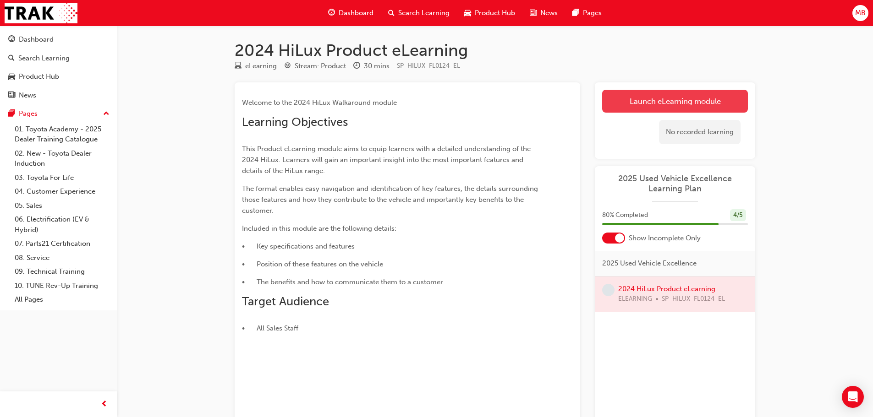
click at [690, 96] on link "Launch eLearning module" at bounding box center [675, 101] width 146 height 23
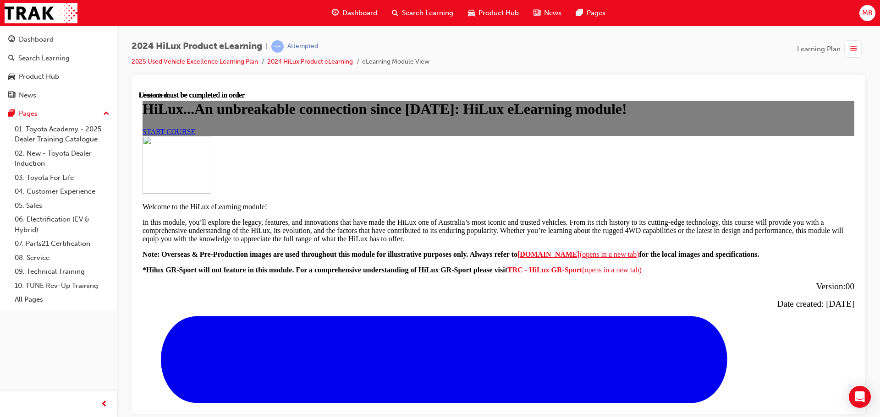
click at [195, 135] on span "START COURSE" at bounding box center [168, 131] width 53 height 8
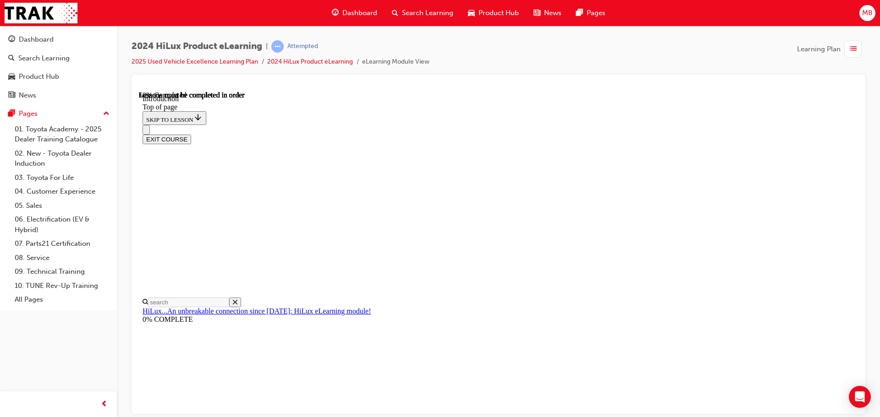
scroll to position [491, 0]
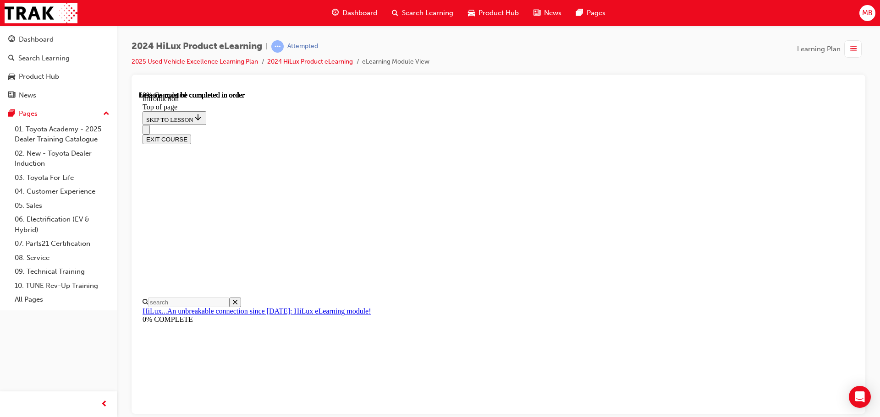
scroll to position [821, 0]
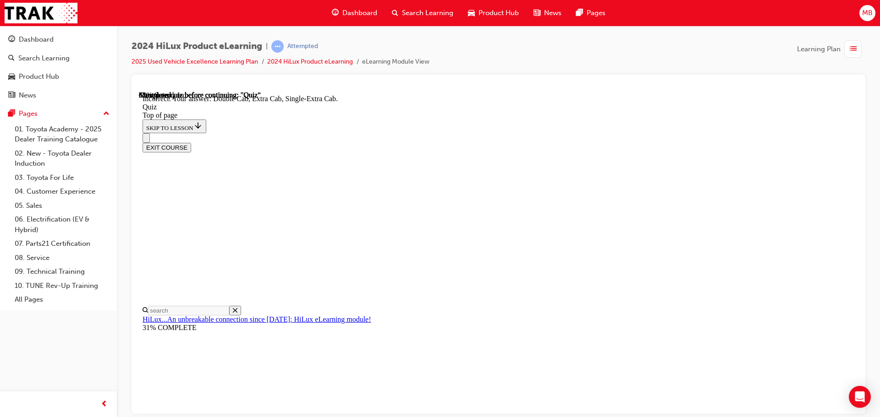
scroll to position [237, 0]
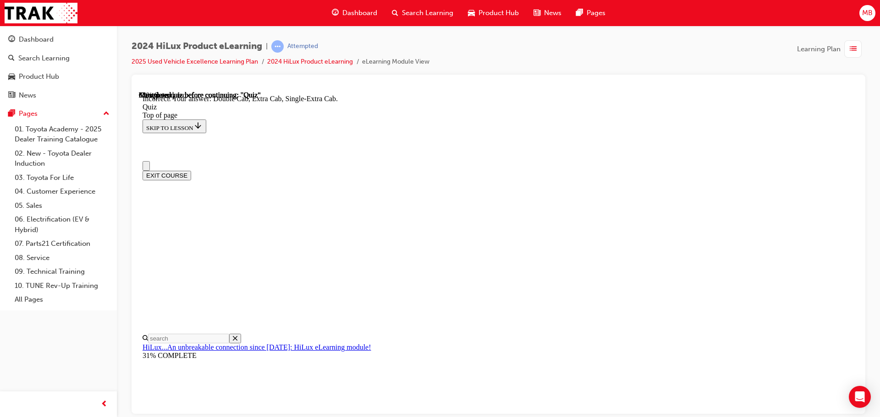
scroll to position [0, 0]
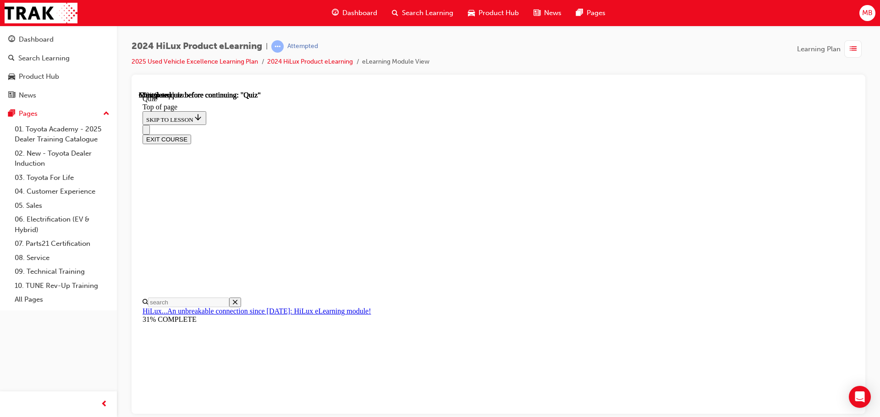
scroll to position [46, 0]
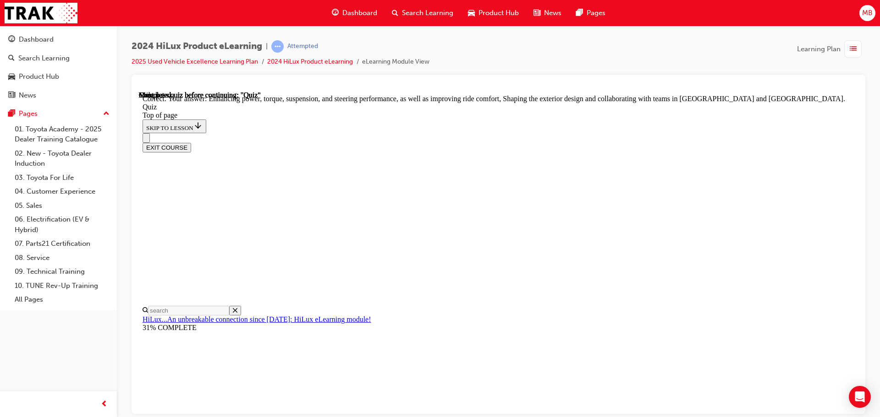
scroll to position [212, 0]
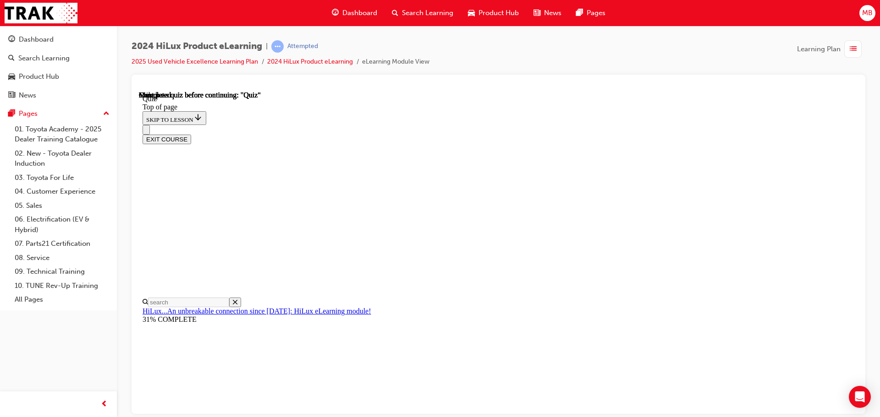
scroll to position [173, 0]
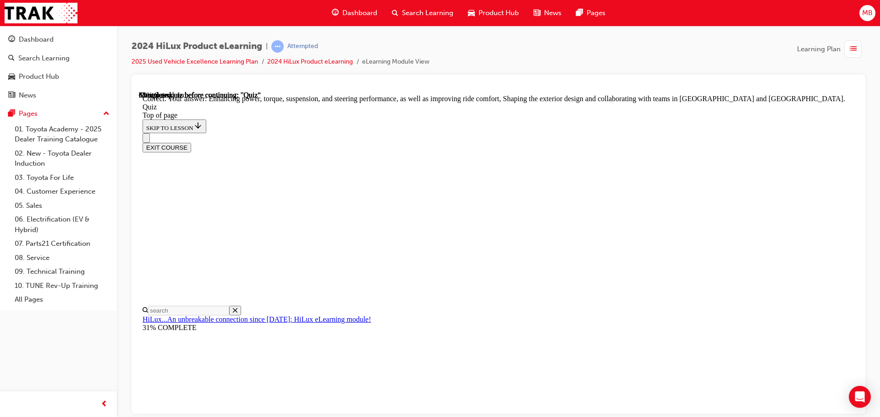
scroll to position [212, 0]
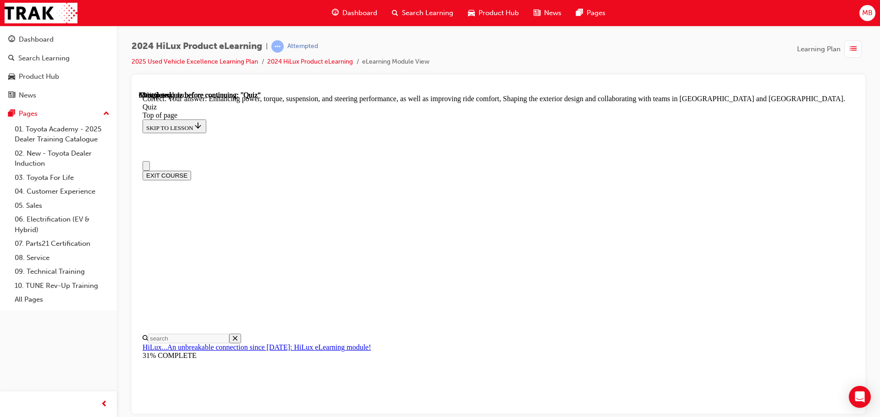
scroll to position [46, 0]
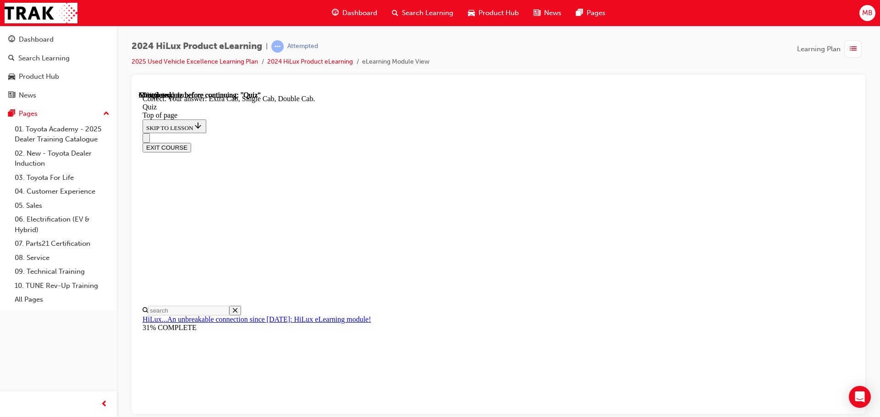
scroll to position [237, 0]
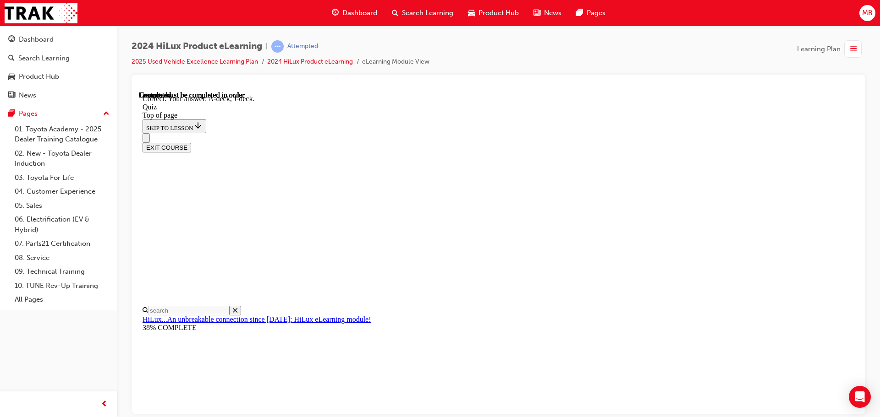
scroll to position [169, 0]
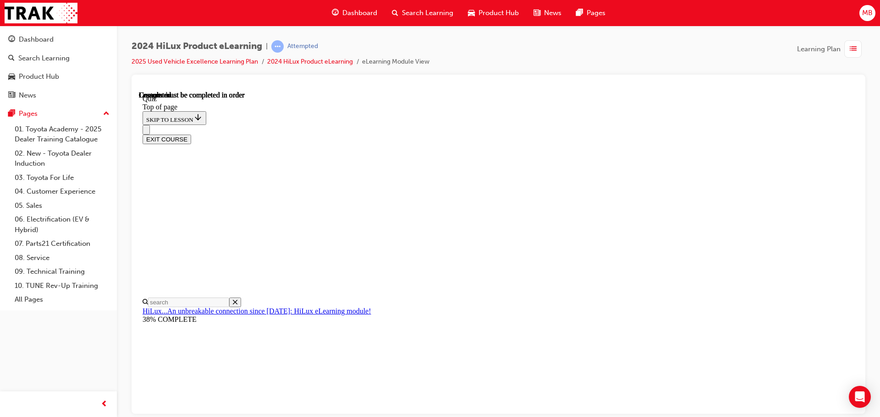
scroll to position [173, 0]
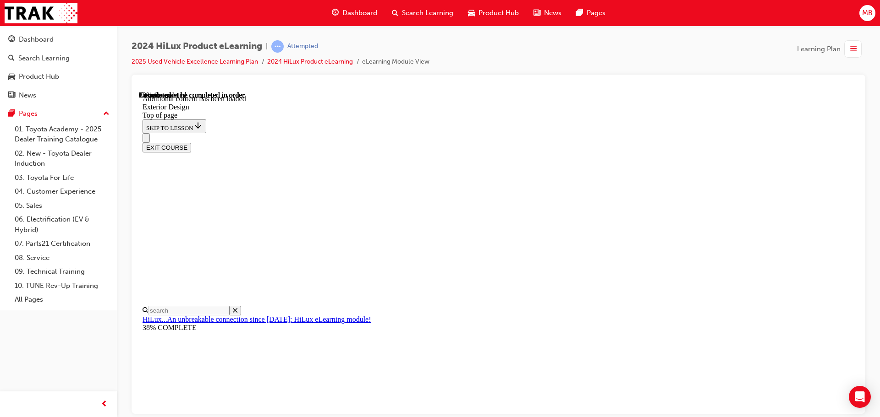
scroll to position [1692, 0]
drag, startPoint x: 540, startPoint y: 215, endPoint x: 588, endPoint y: 226, distance: 49.2
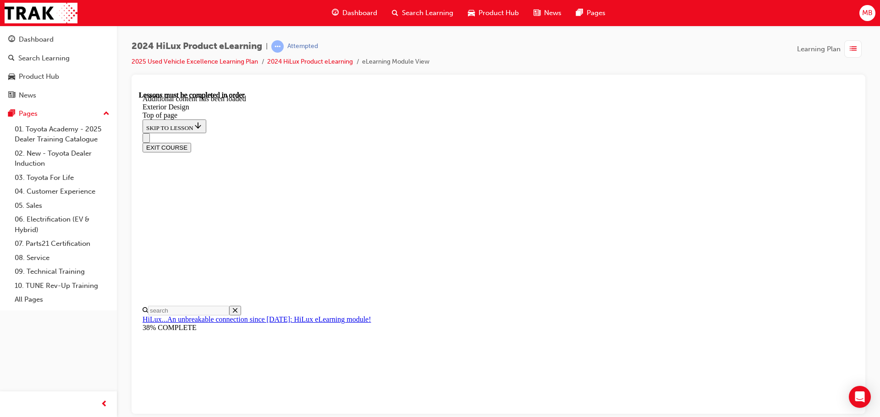
scroll to position [146, 0]
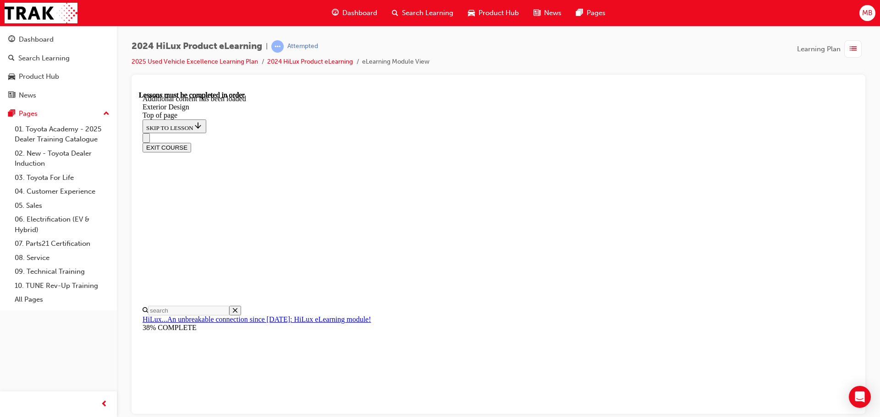
scroll to position [2380, 0]
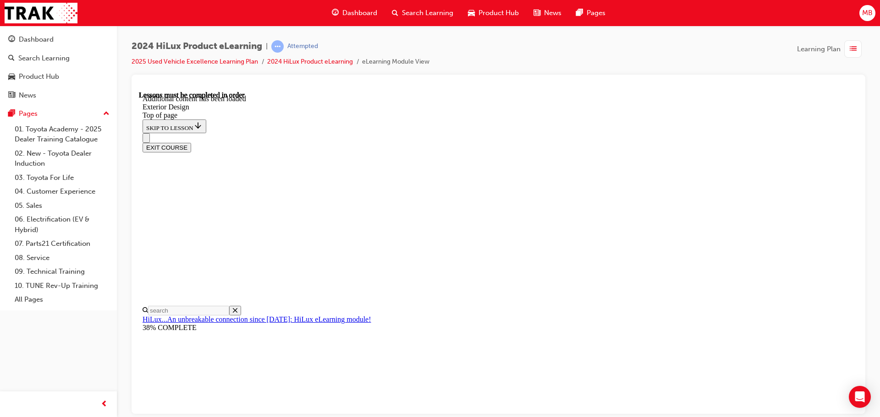
scroll to position [0, 0]
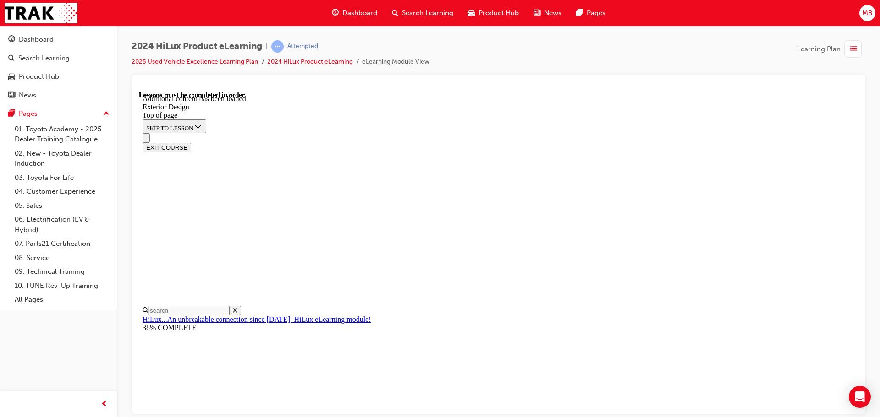
scroll to position [3398, 0]
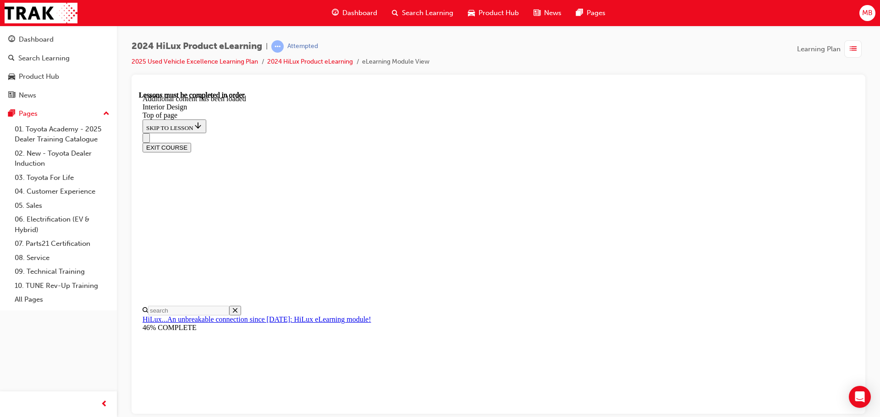
scroll to position [541, 0]
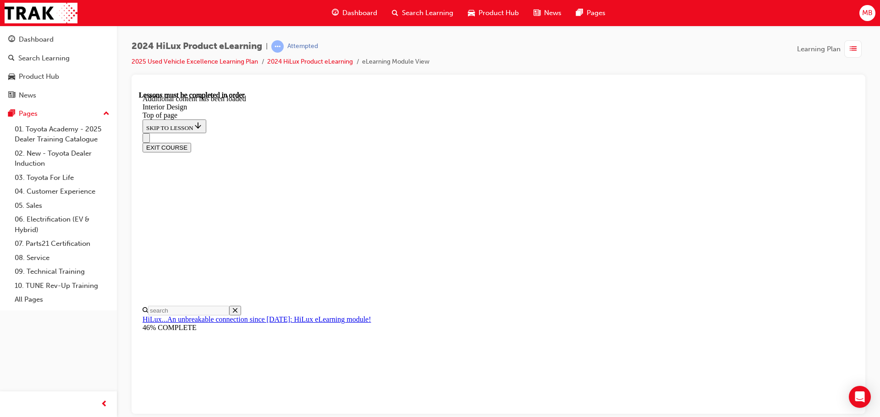
scroll to position [1330, 0]
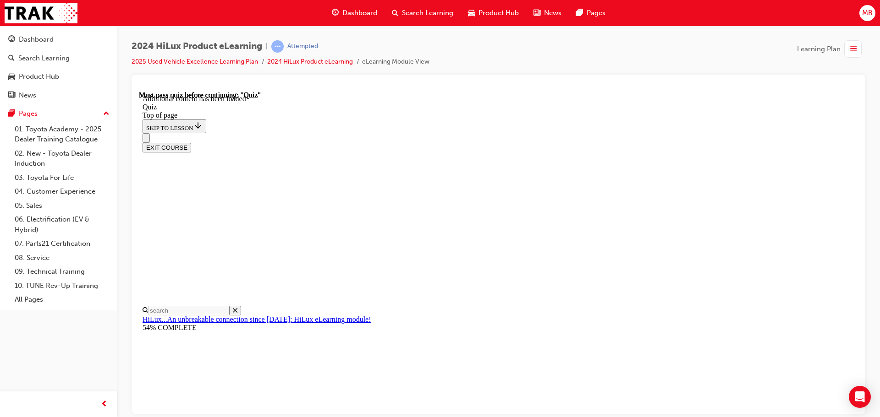
scroll to position [28, 0]
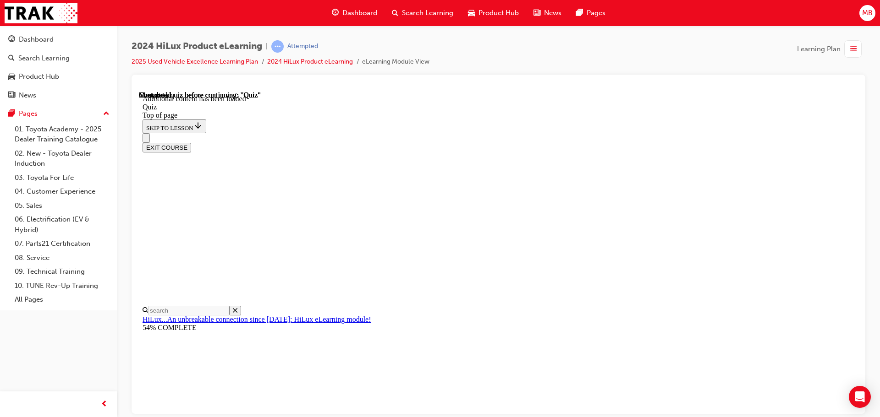
drag, startPoint x: 547, startPoint y: 383, endPoint x: 552, endPoint y: 393, distance: 10.2
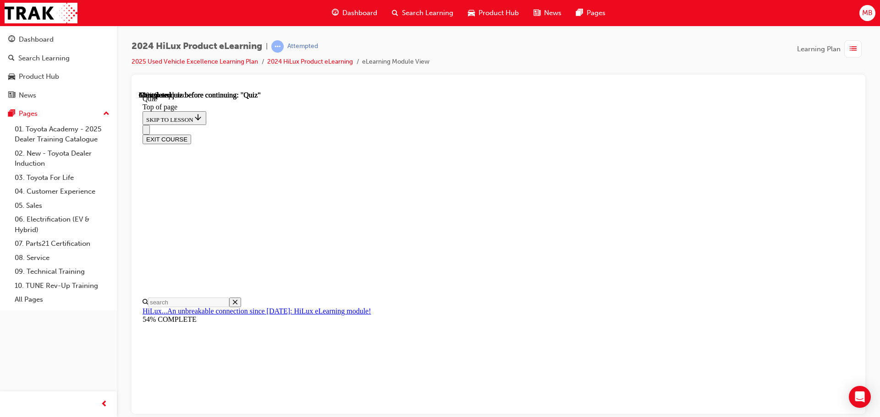
scroll to position [88, 0]
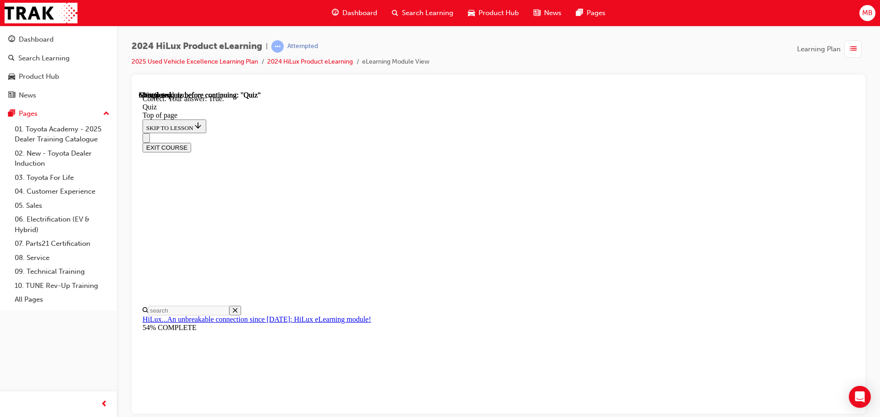
scroll to position [127, 0]
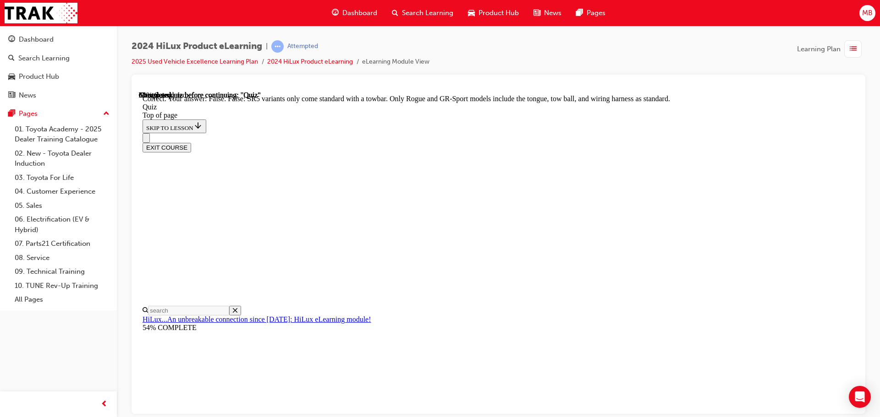
scroll to position [168, 0]
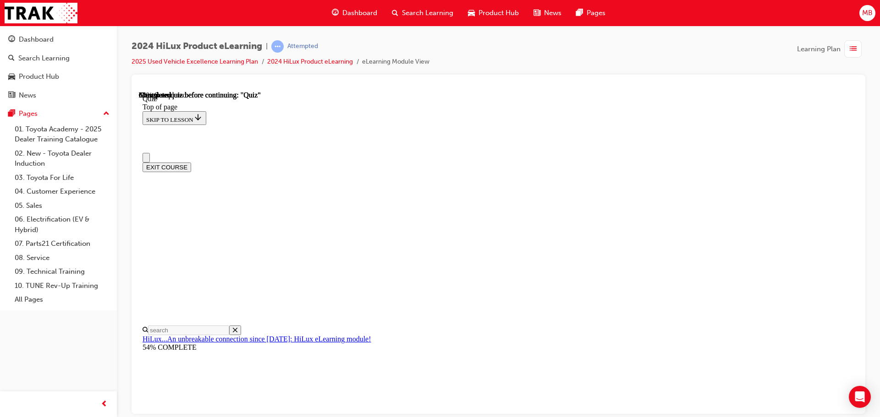
scroll to position [0, 0]
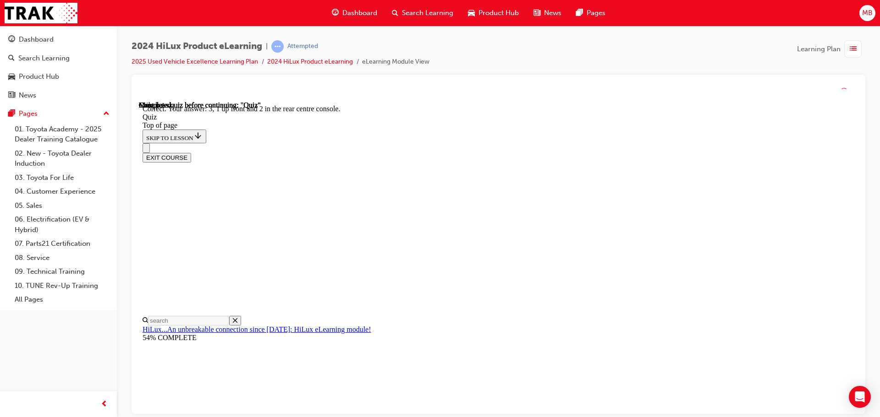
scroll to position [148, 0]
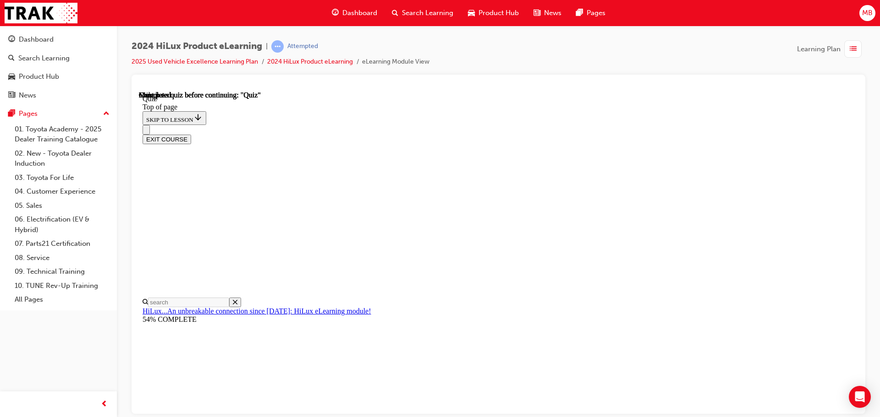
scroll to position [173, 0]
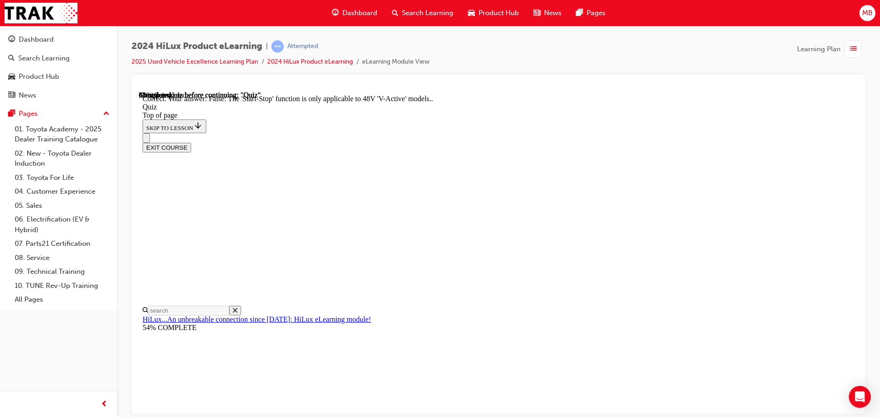
scroll to position [114, 0]
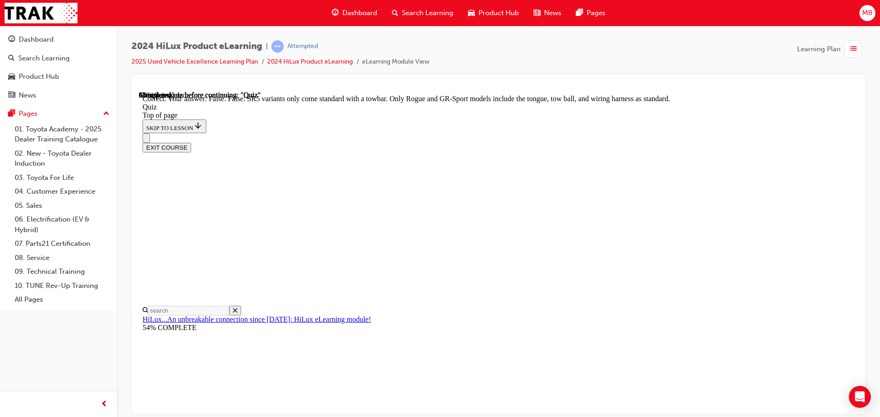
scroll to position [168, 0]
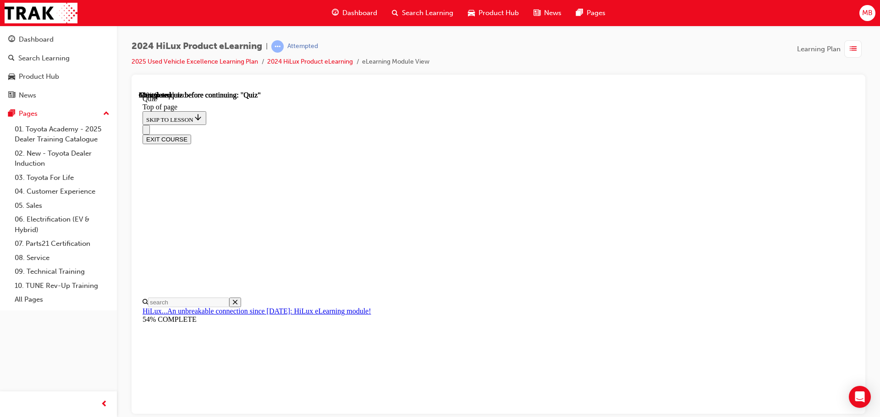
scroll to position [46, 0]
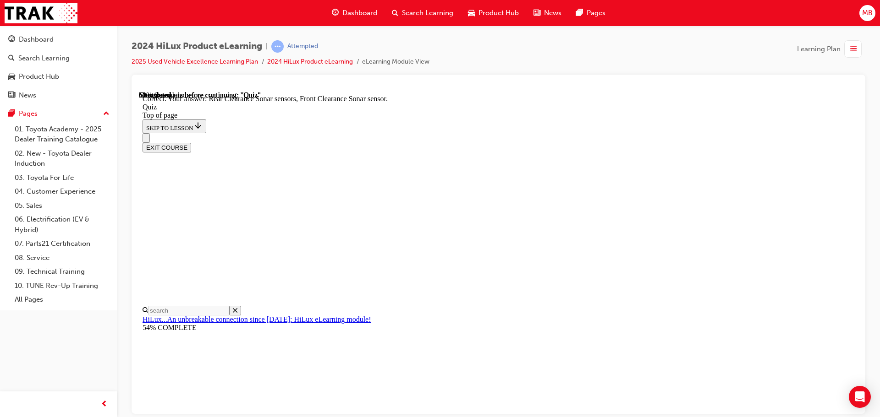
scroll to position [169, 0]
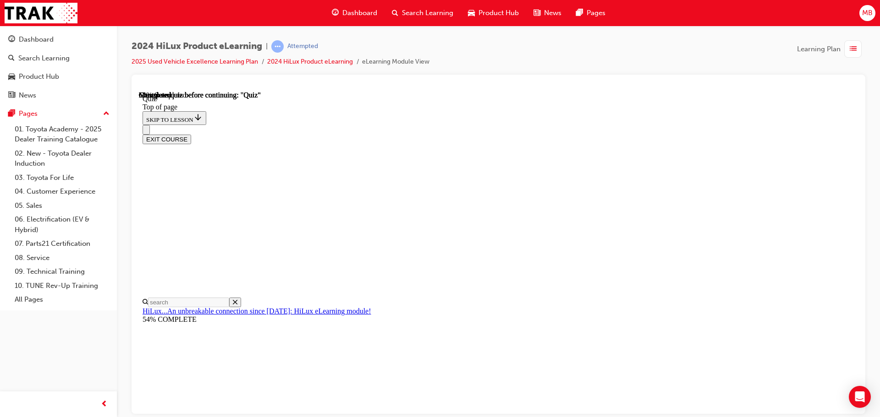
scroll to position [98, 0]
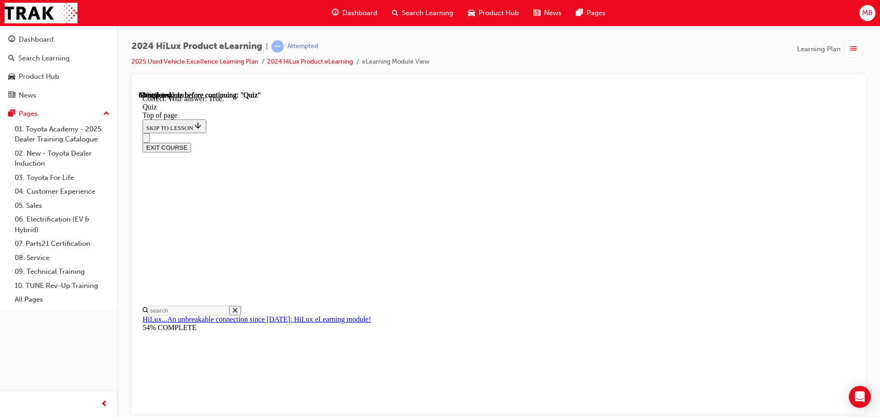
scroll to position [127, 0]
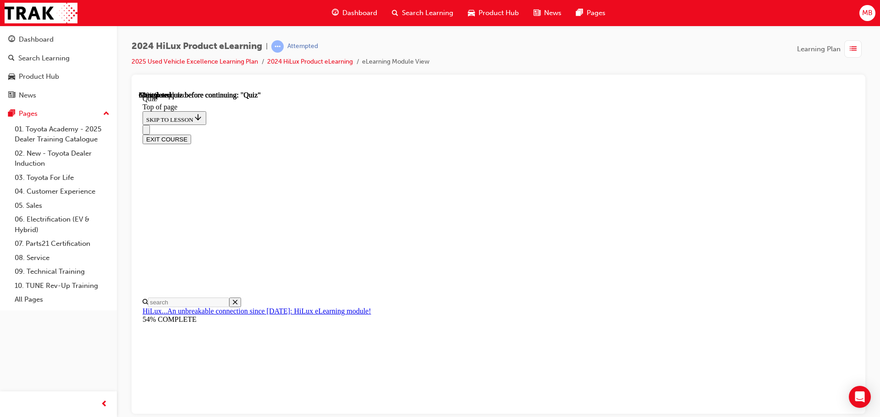
scroll to position [0, 0]
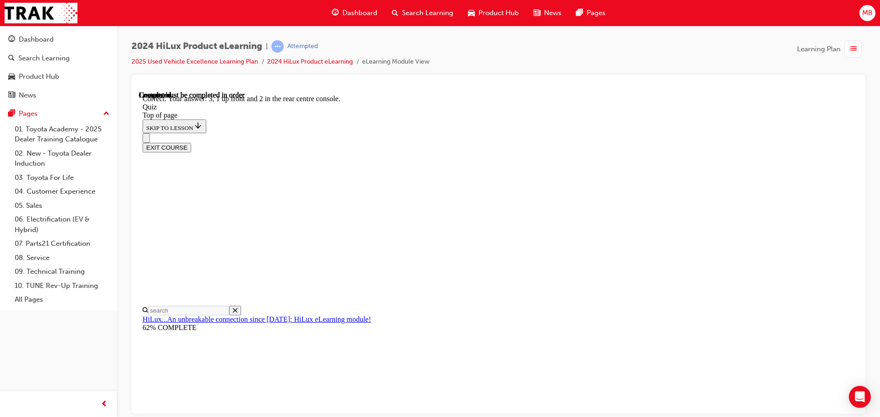
scroll to position [148, 0]
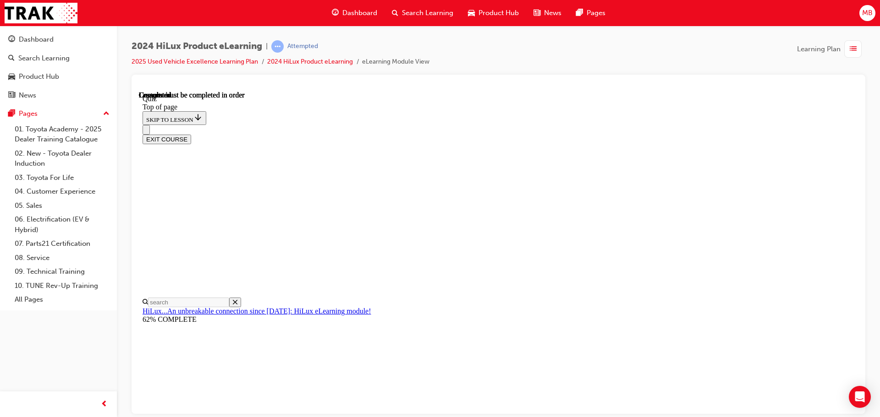
scroll to position [173, 0]
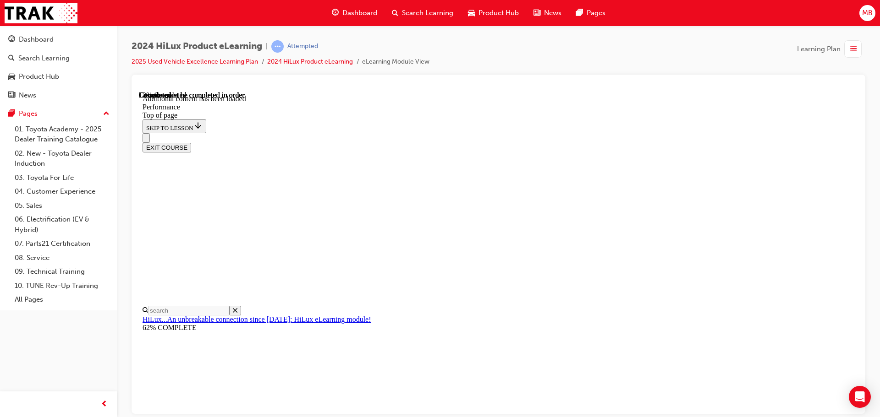
scroll to position [735, 0]
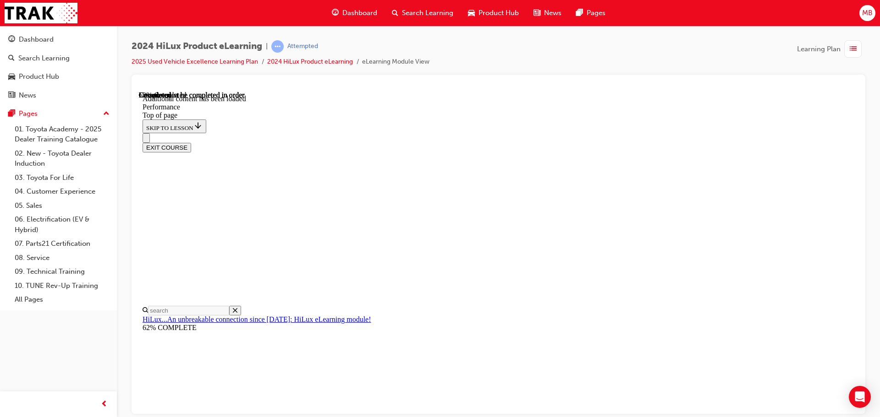
scroll to position [4721, 0]
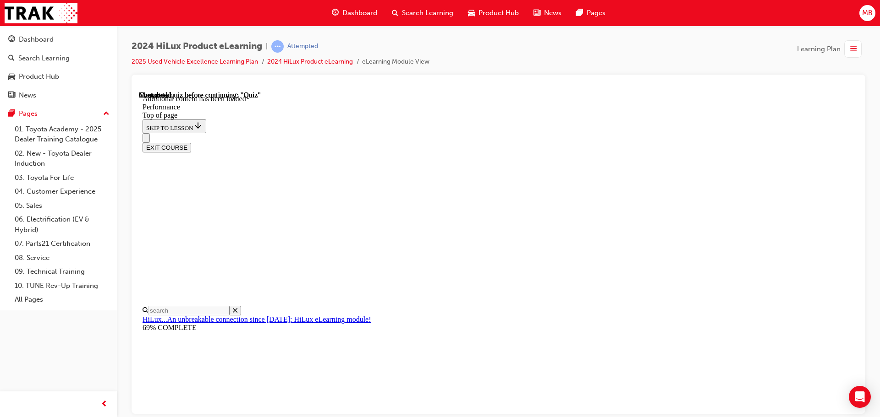
scroll to position [6547, 0]
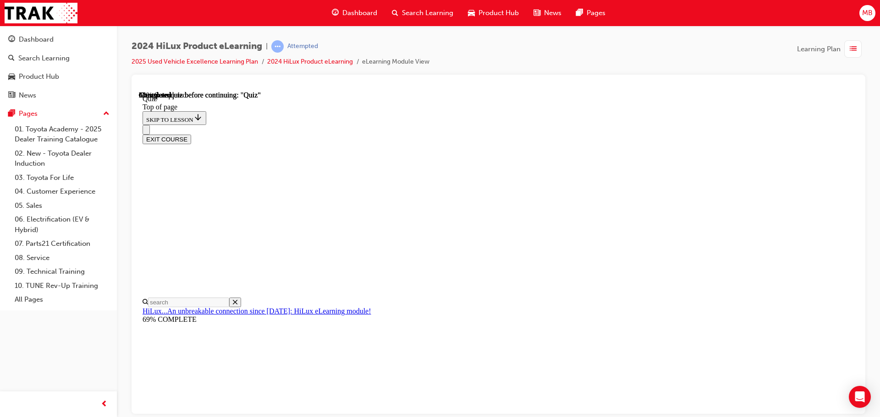
scroll to position [92, 0]
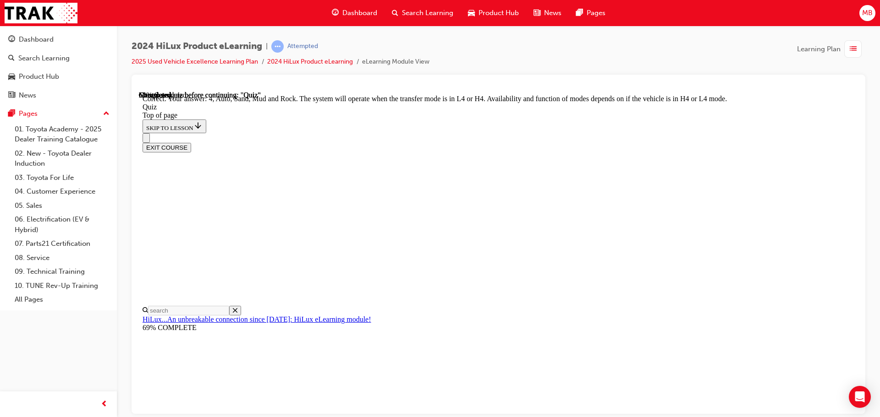
scroll to position [252, 0]
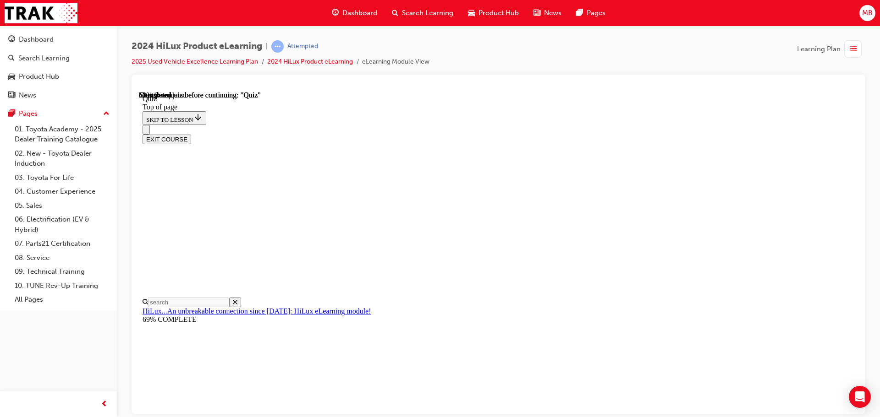
scroll to position [82, 0]
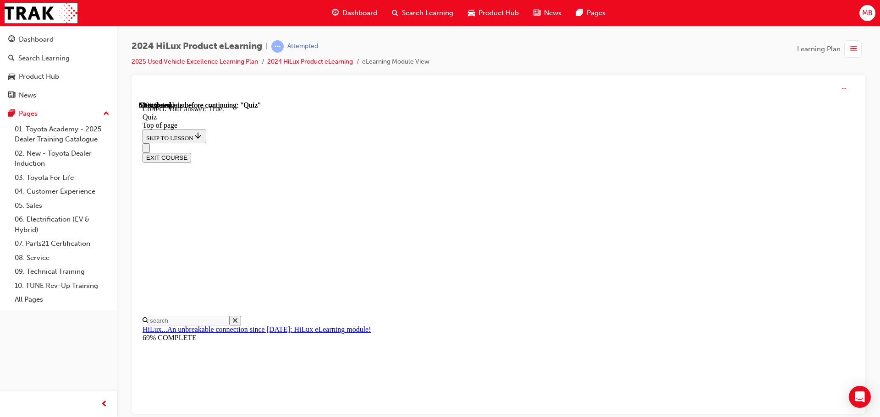
scroll to position [111, 0]
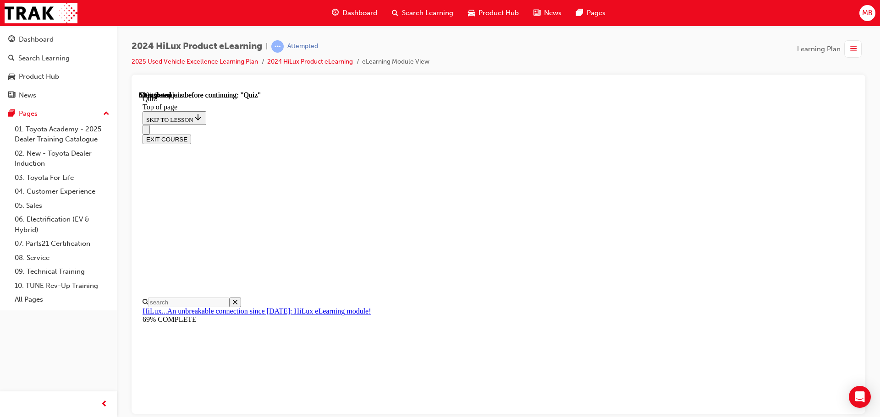
scroll to position [137, 0]
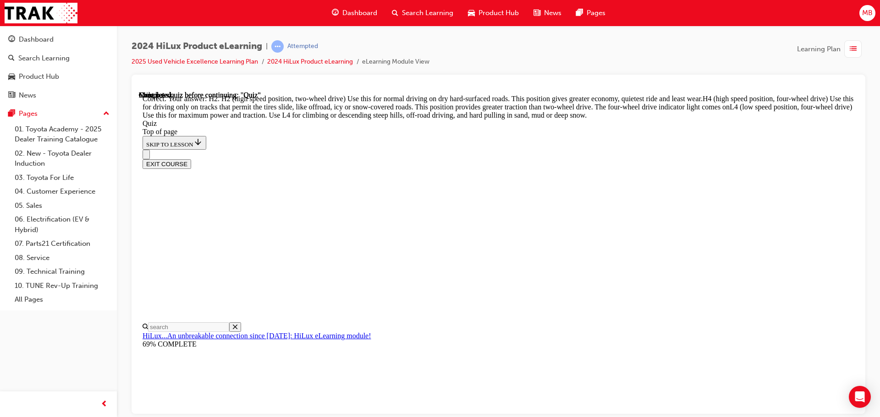
scroll to position [328, 0]
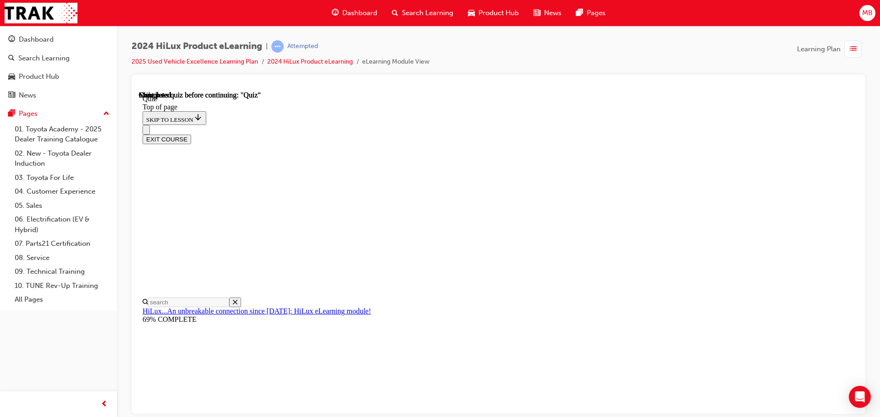
scroll to position [173, 0]
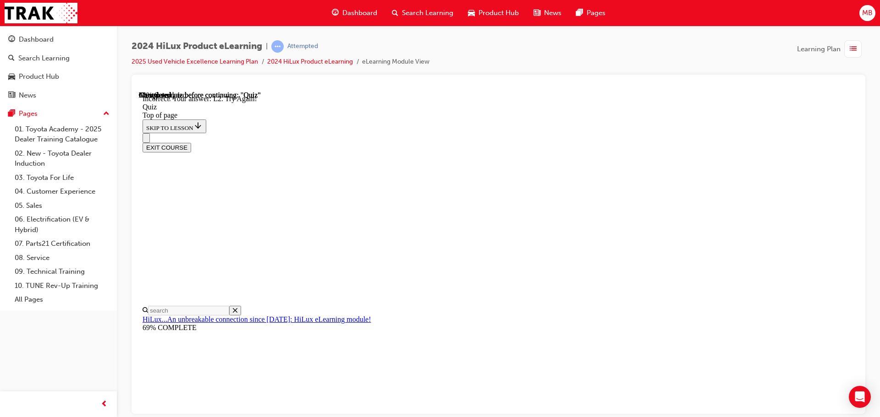
scroll to position [230, 0]
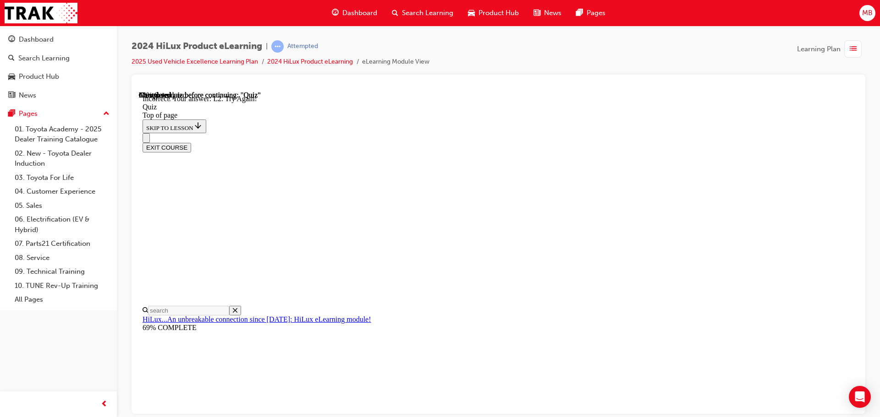
scroll to position [190, 0]
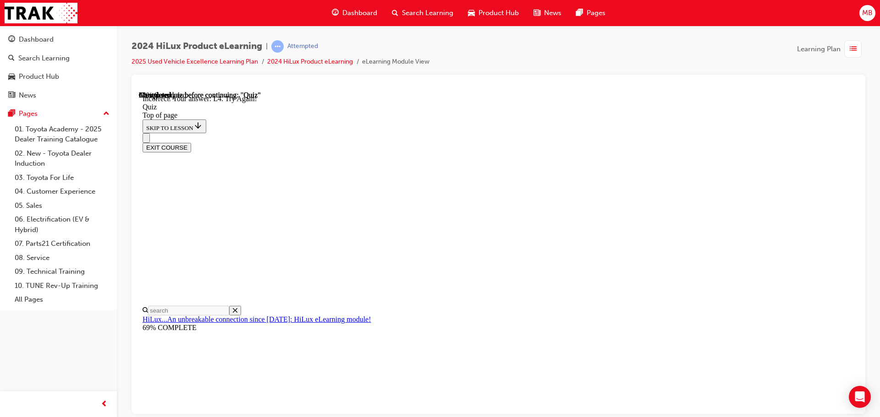
scroll to position [230, 0]
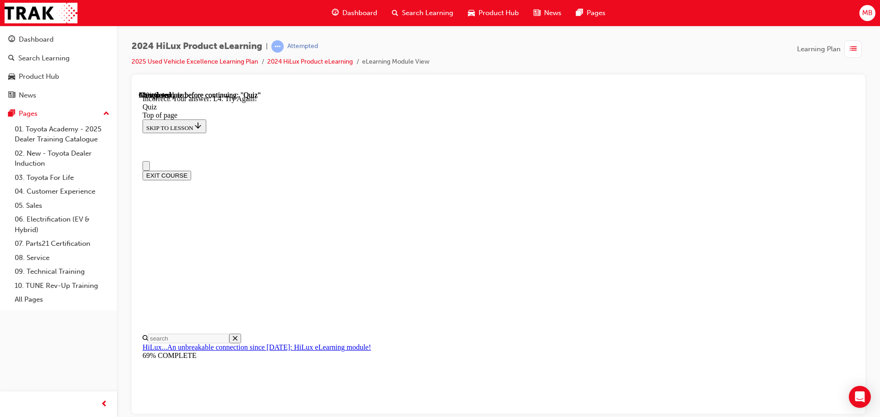
scroll to position [92, 0]
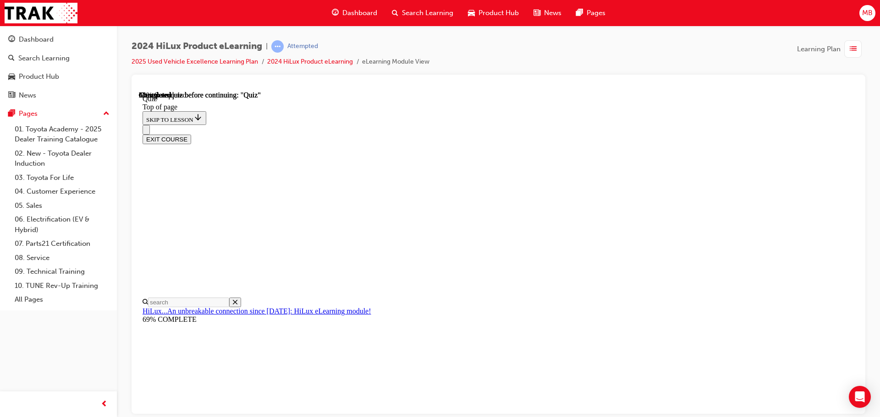
scroll to position [230, 0]
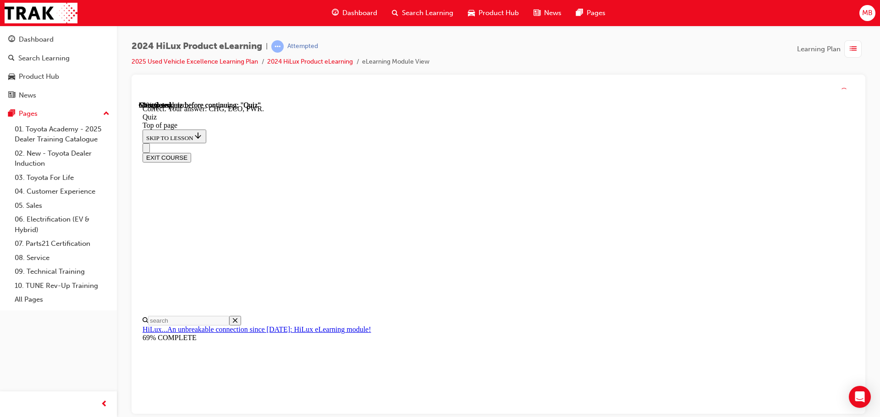
scroll to position [301, 0]
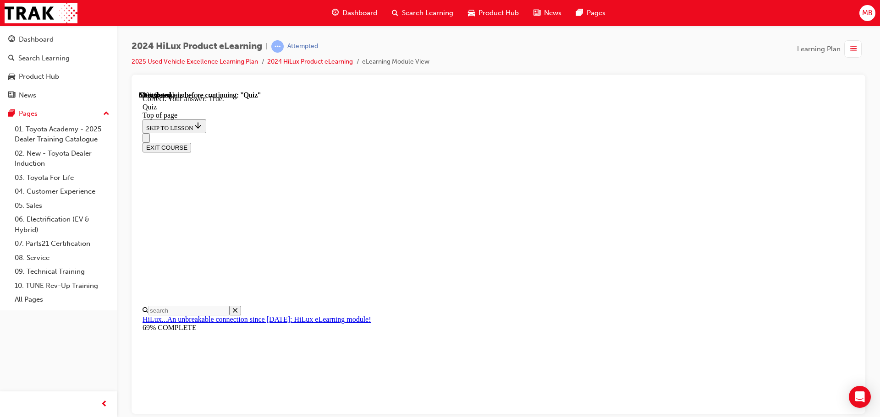
scroll to position [111, 0]
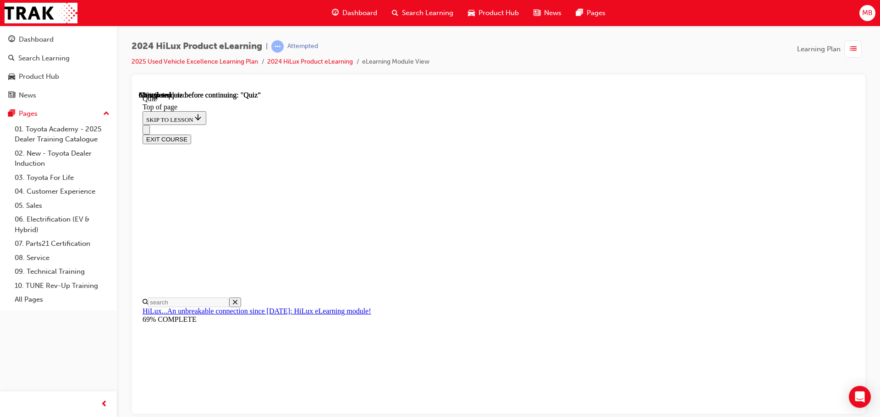
scroll to position [103, 0]
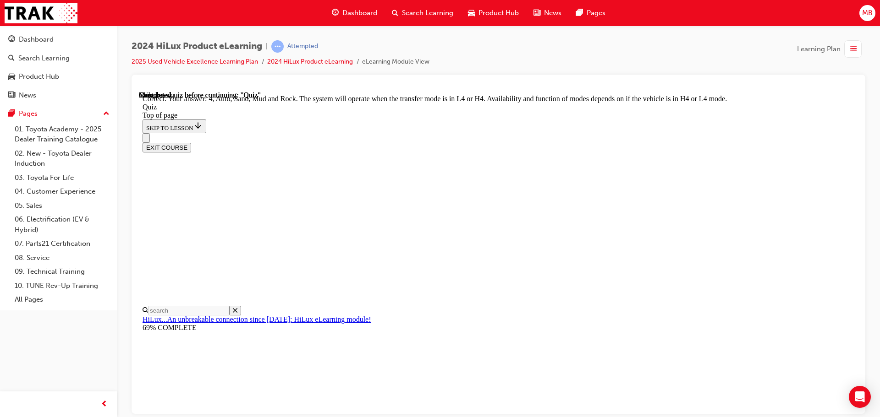
scroll to position [252, 0]
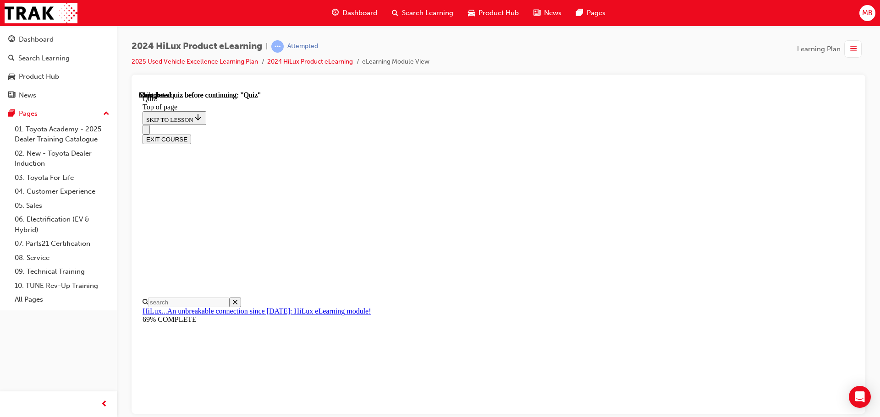
scroll to position [173, 0]
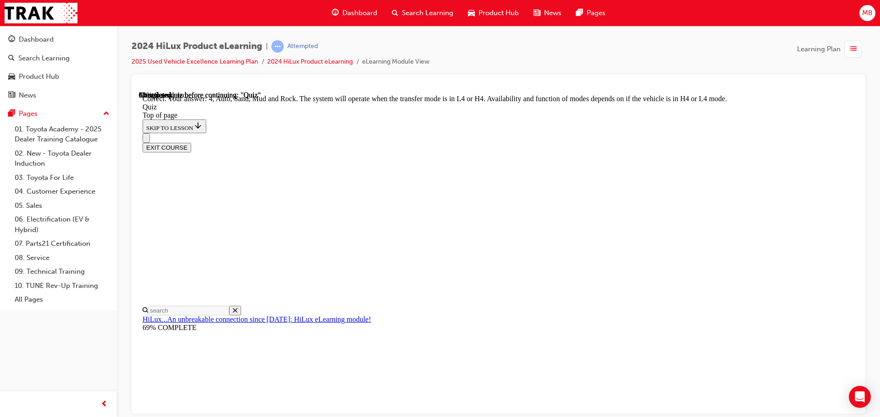
scroll to position [252, 0]
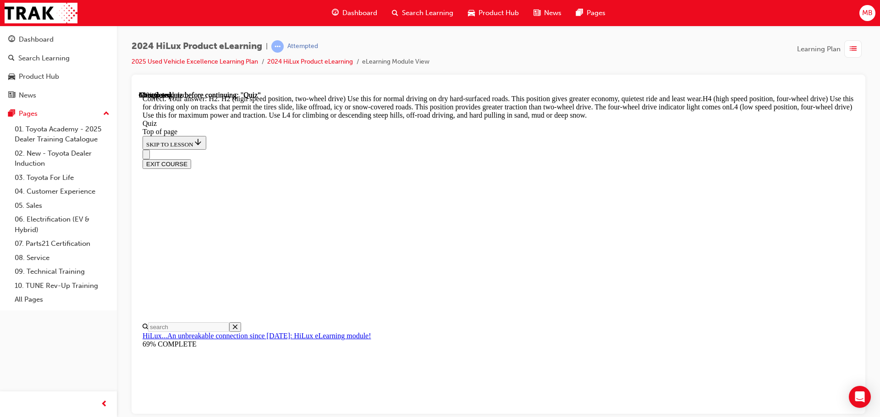
scroll to position [328, 0]
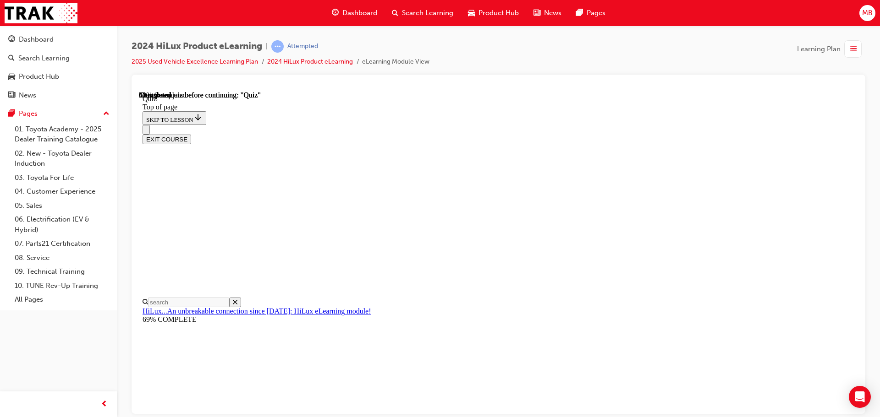
scroll to position [272, 0]
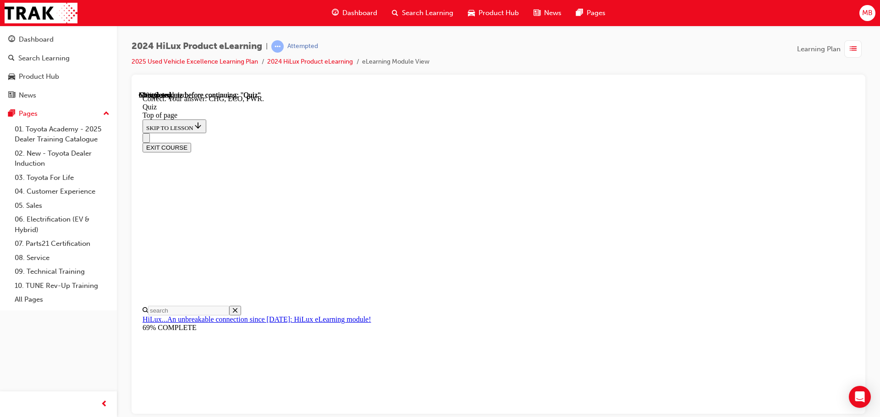
scroll to position [301, 0]
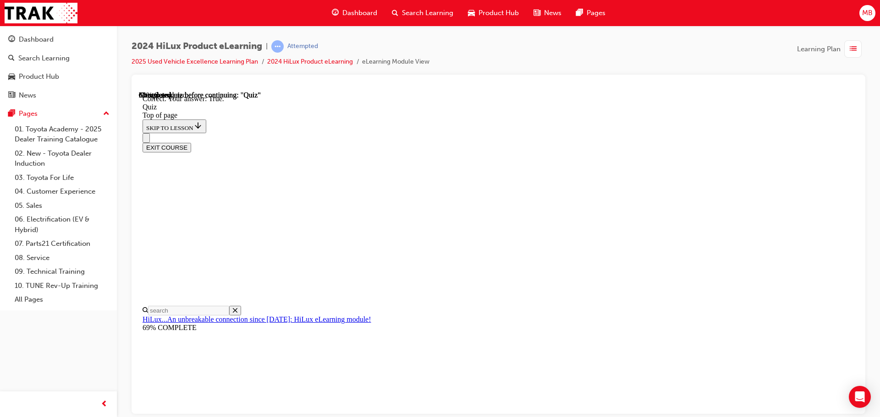
scroll to position [111, 0]
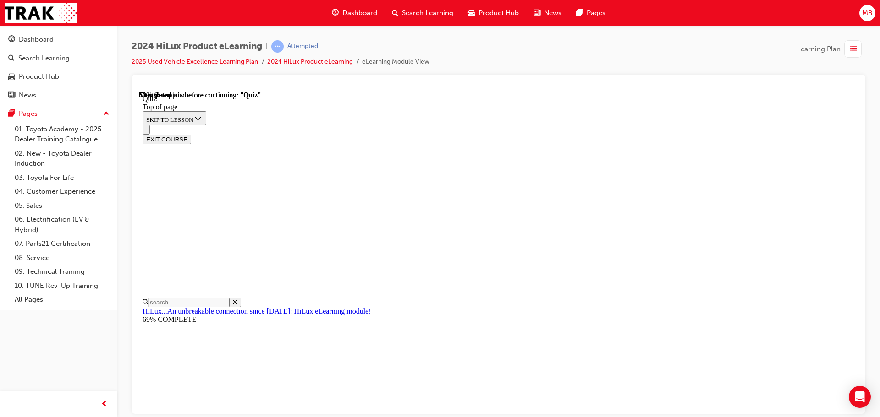
scroll to position [0, 0]
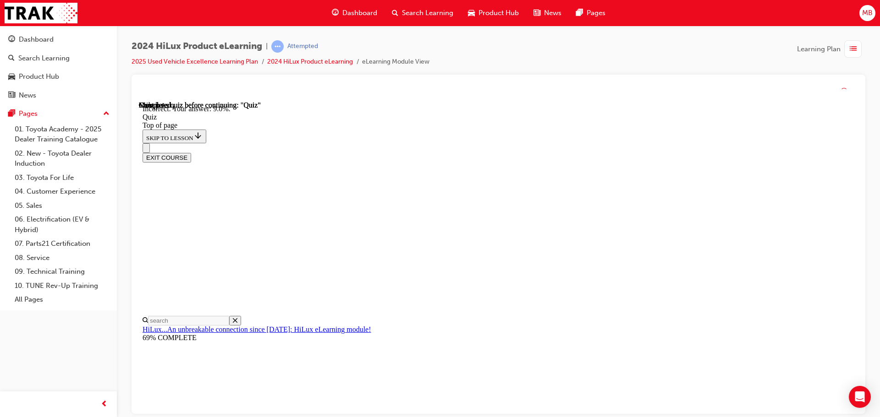
scroll to position [216, 0]
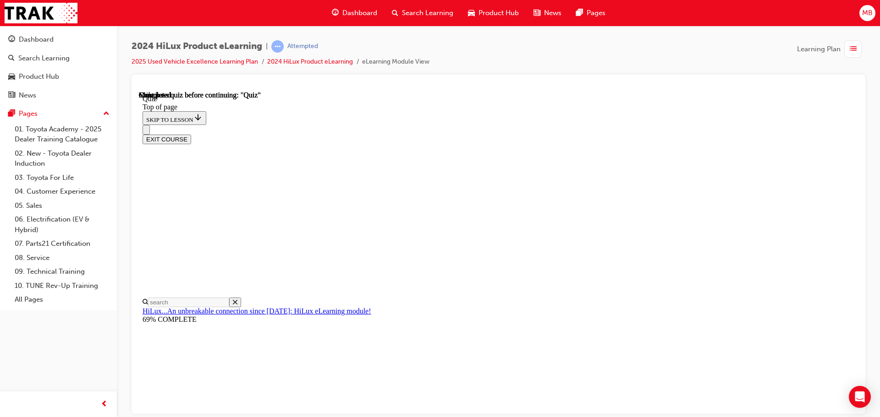
scroll to position [173, 0]
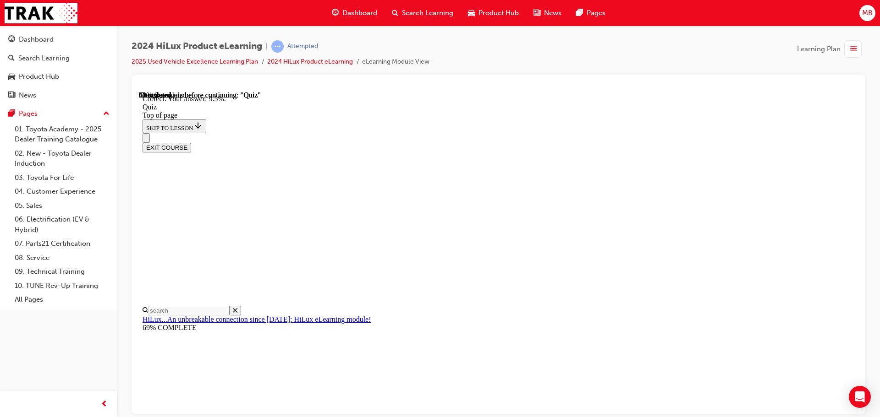
scroll to position [216, 0]
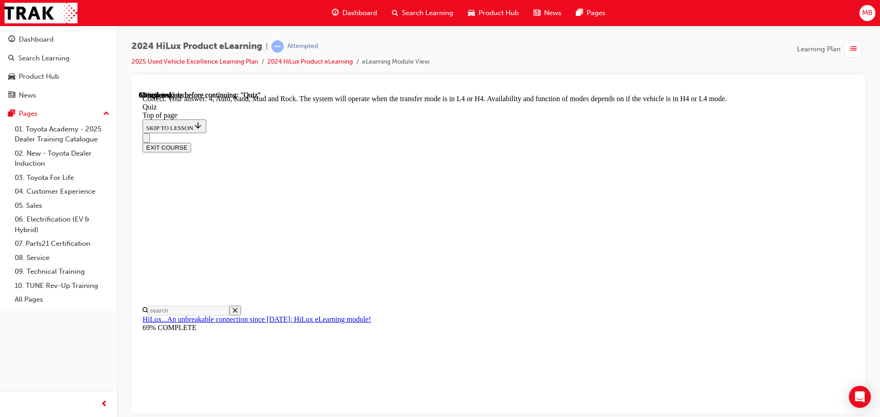
scroll to position [252, 0]
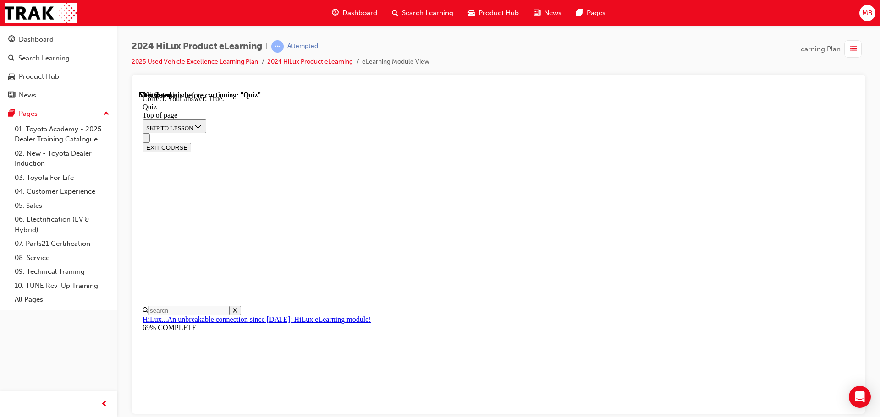
scroll to position [111, 0]
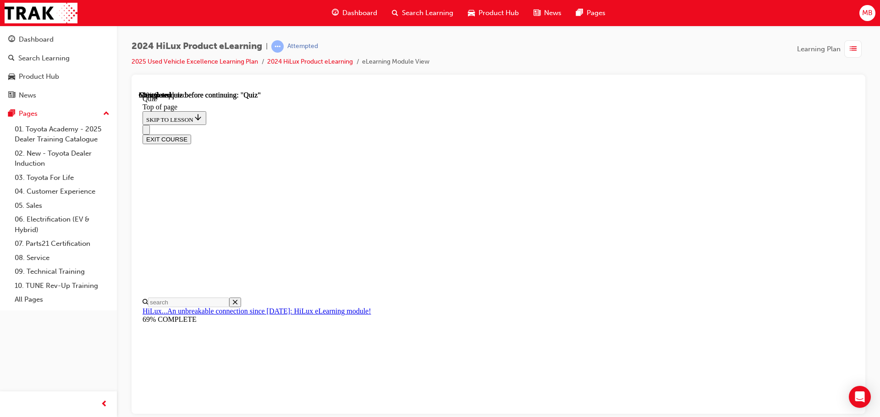
scroll to position [219, 0]
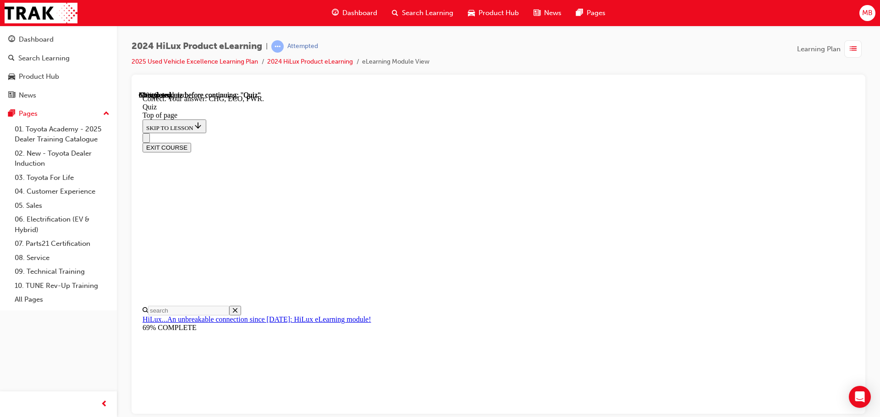
scroll to position [301, 0]
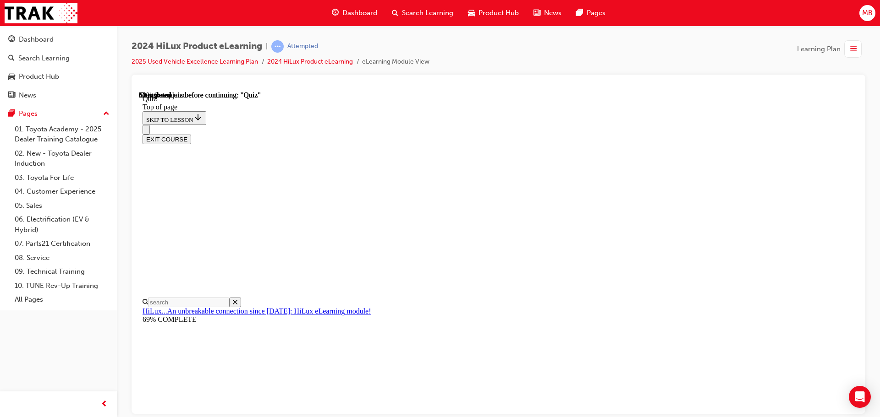
scroll to position [92, 0]
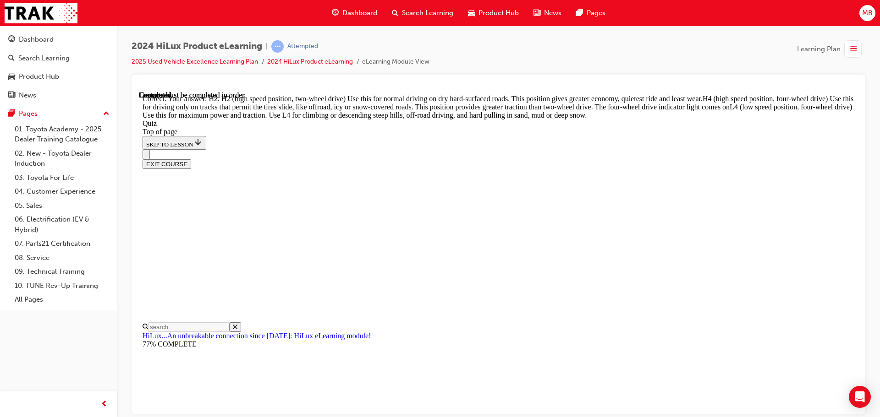
scroll to position [328, 0]
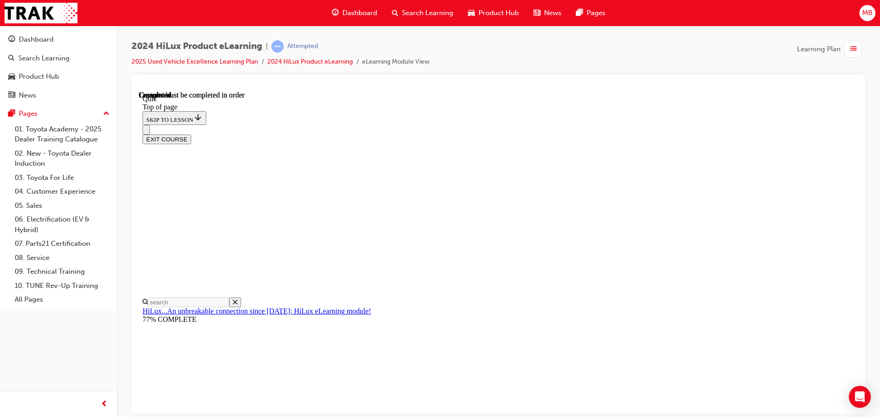
scroll to position [173, 0]
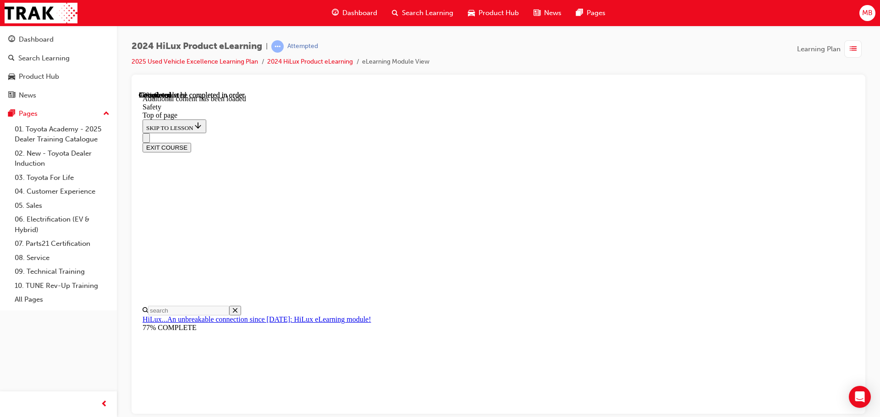
scroll to position [487, 0]
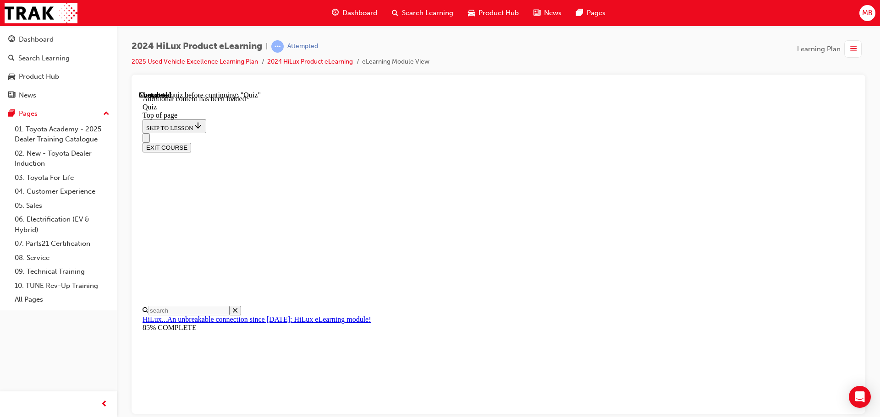
scroll to position [119, 0]
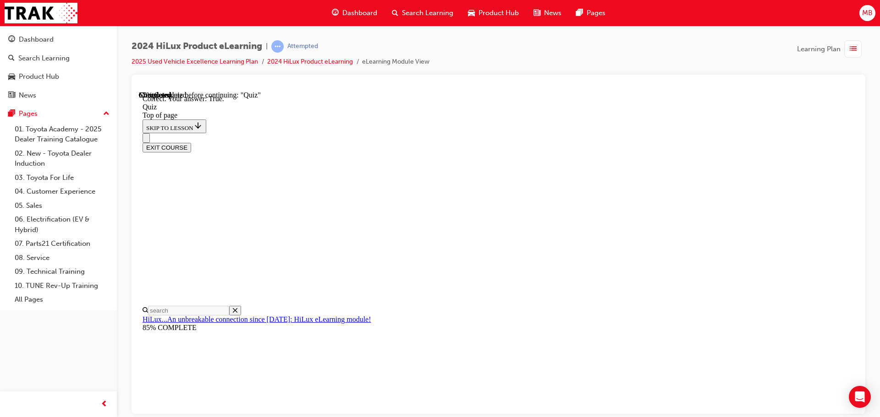
scroll to position [0, 0]
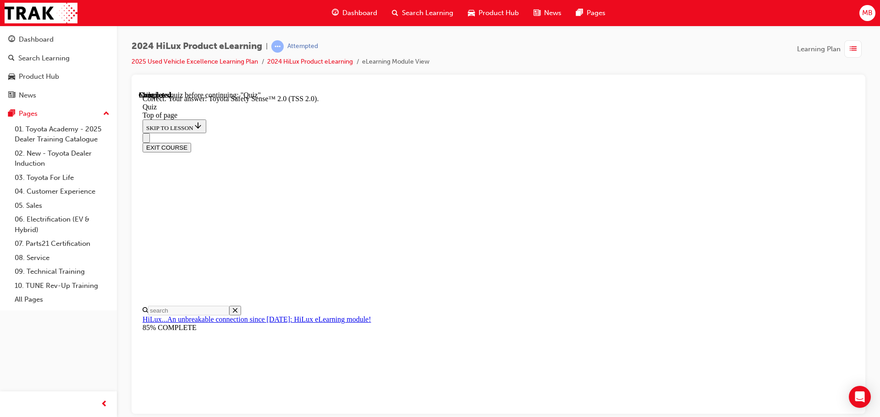
scroll to position [149, 0]
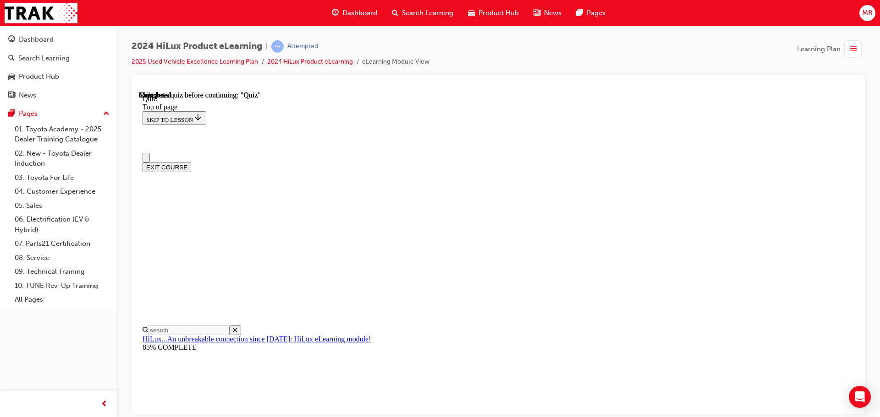
scroll to position [173, 0]
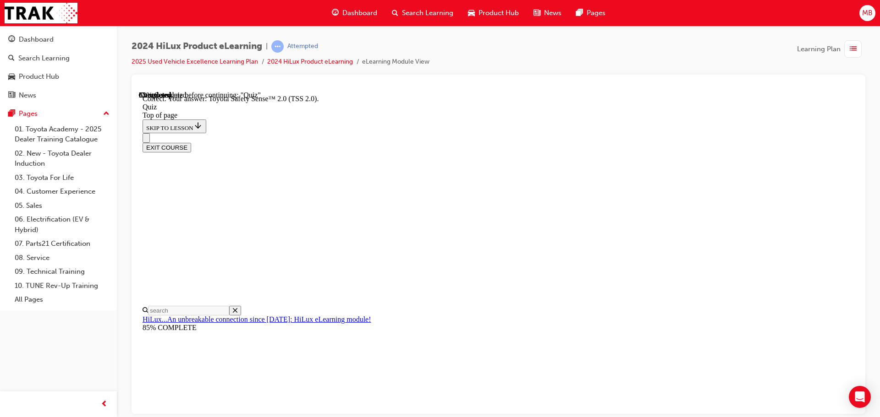
scroll to position [149, 0]
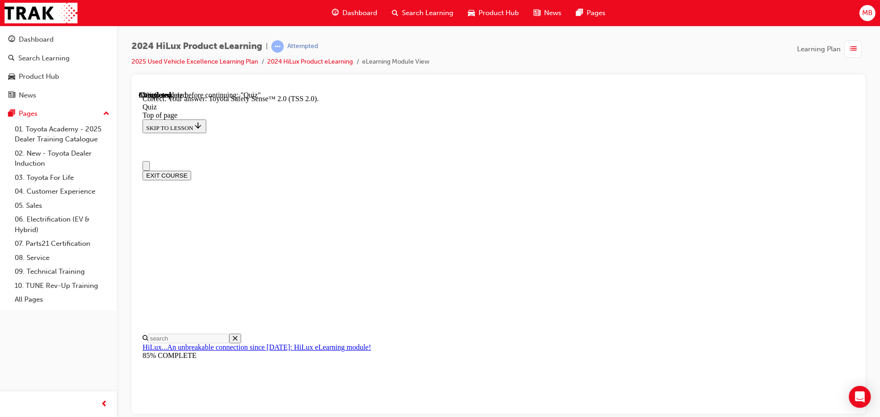
scroll to position [46, 0]
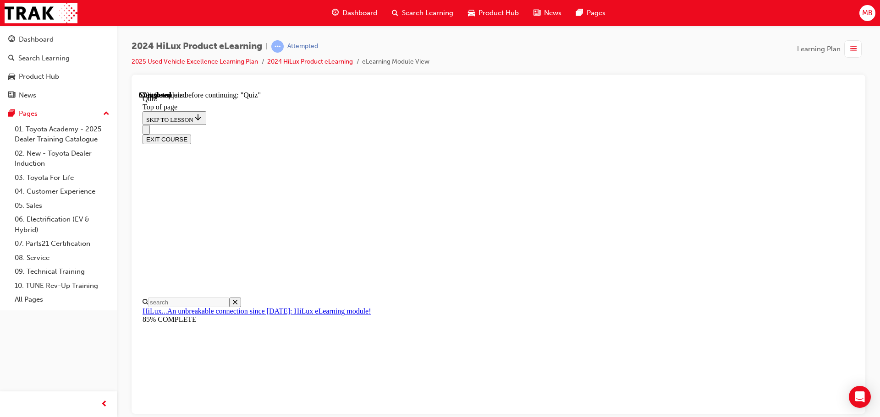
scroll to position [82, 0]
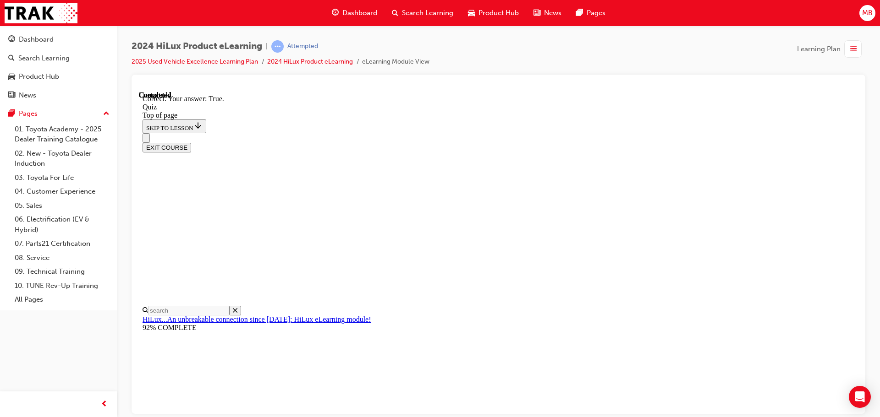
scroll to position [111, 0]
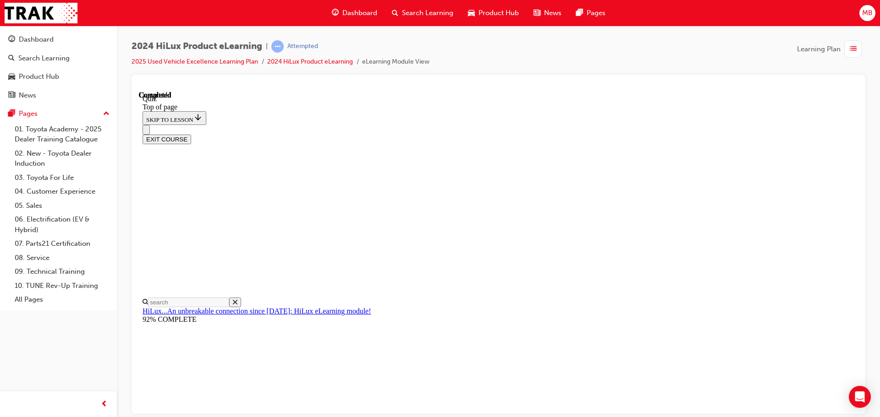
scroll to position [173, 0]
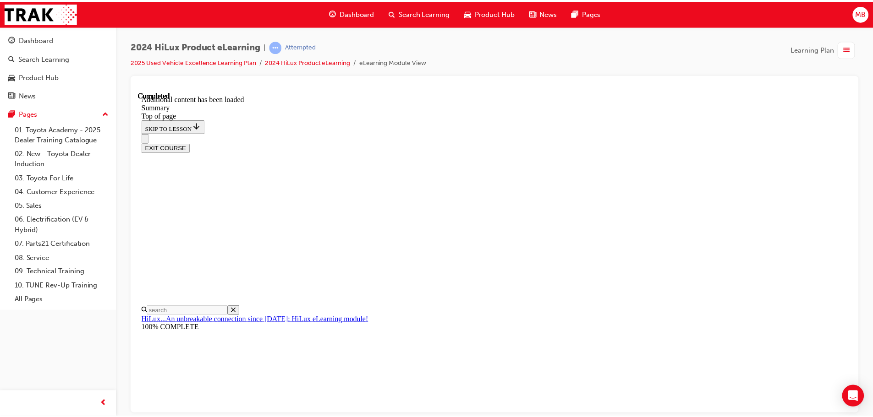
scroll to position [914, 0]
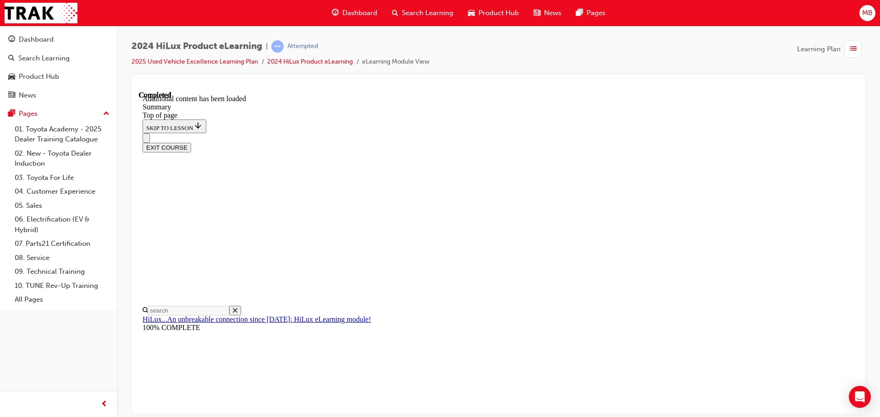
click at [799, 133] on div "EXIT COURSE" at bounding box center [494, 142] width 705 height 19
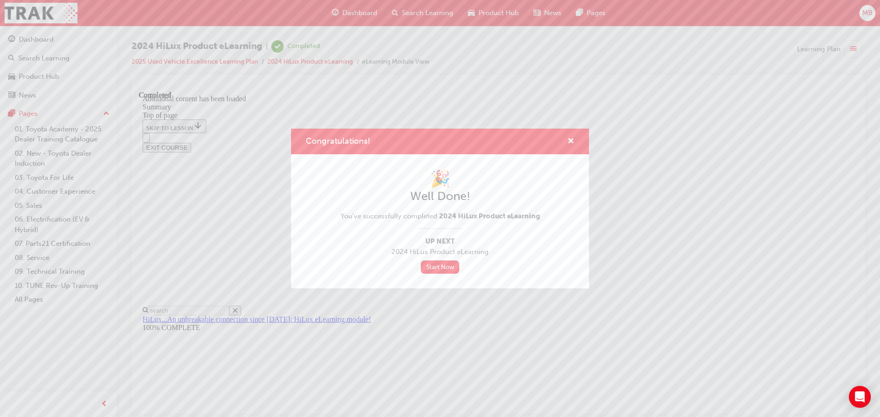
click at [800, 100] on div "Congratulations! 🎉 Well Done! You've successfully completed 2024 HiLux Product …" at bounding box center [440, 208] width 880 height 417
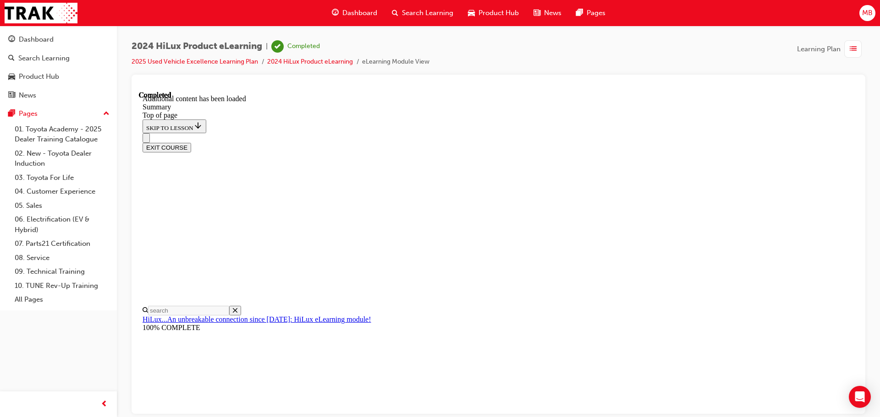
click at [191, 142] on button "EXIT COURSE" at bounding box center [166, 147] width 49 height 10
click at [34, 43] on div "Dashboard" at bounding box center [36, 39] width 35 height 11
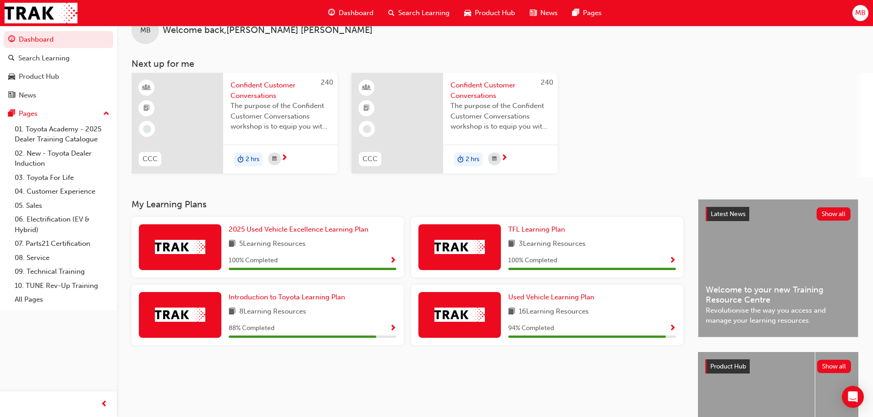
scroll to position [46, 0]
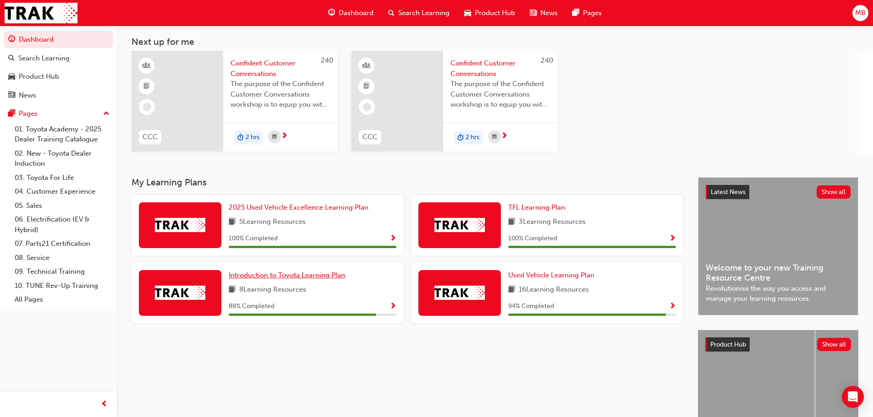
click at [257, 275] on span "Introduction to Toyota Learning Plan" at bounding box center [287, 275] width 116 height 8
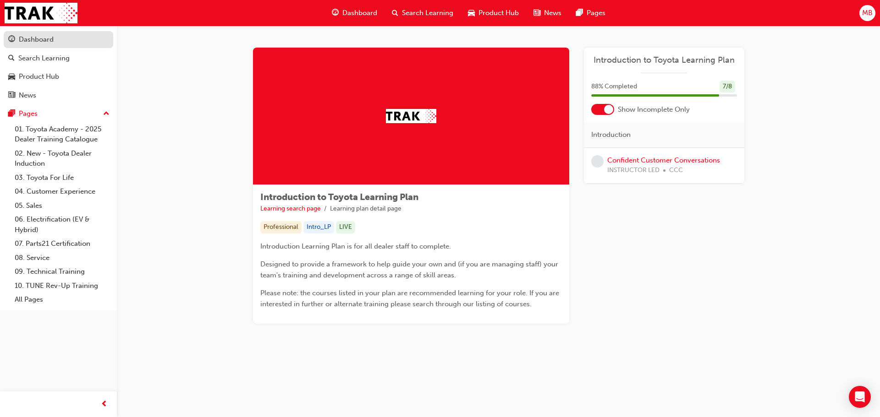
click at [42, 36] on div "Dashboard" at bounding box center [36, 39] width 35 height 11
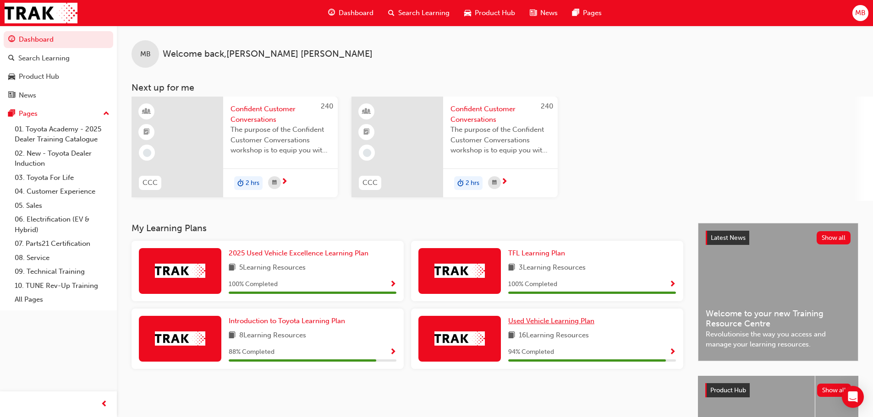
click at [534, 317] on span "Used Vehicle Learning Plan" at bounding box center [551, 321] width 86 height 8
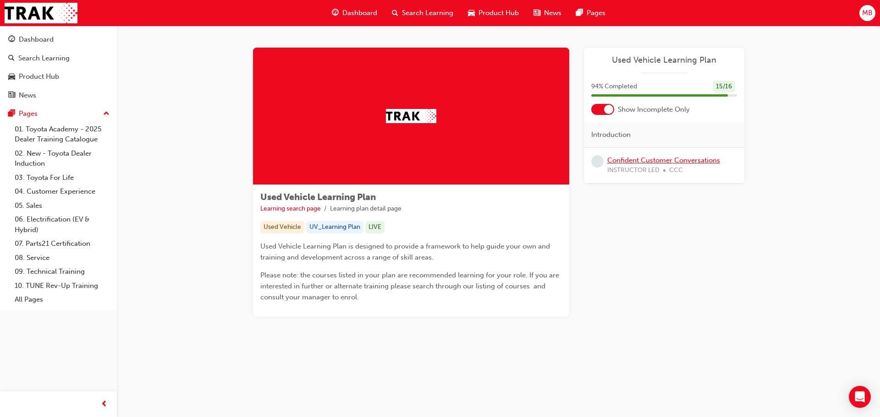
click at [638, 157] on link "Confident Customer Conversations" at bounding box center [663, 160] width 113 height 8
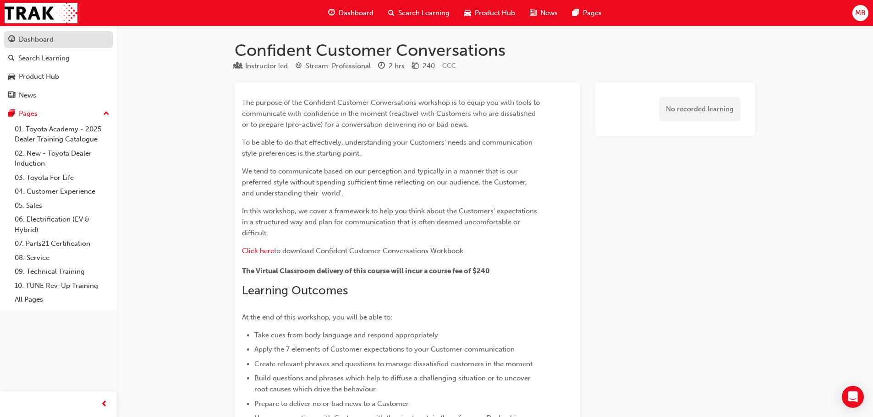
click at [28, 36] on div "Dashboard" at bounding box center [36, 39] width 35 height 11
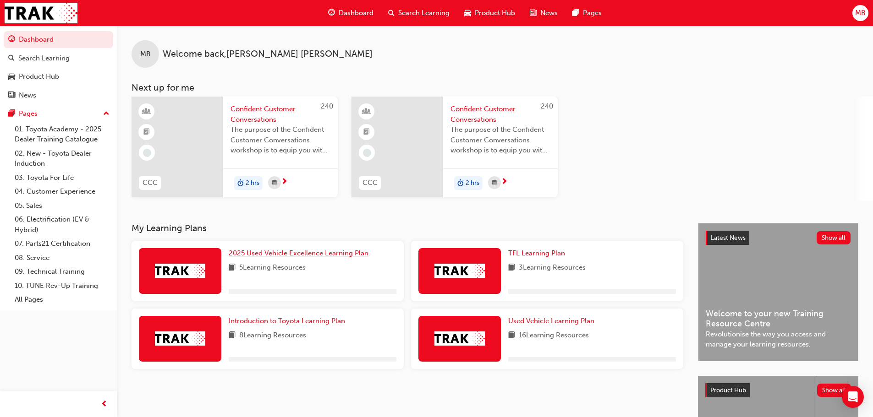
click at [279, 257] on link "2025 Used Vehicle Excellence Learning Plan" at bounding box center [300, 253] width 143 height 11
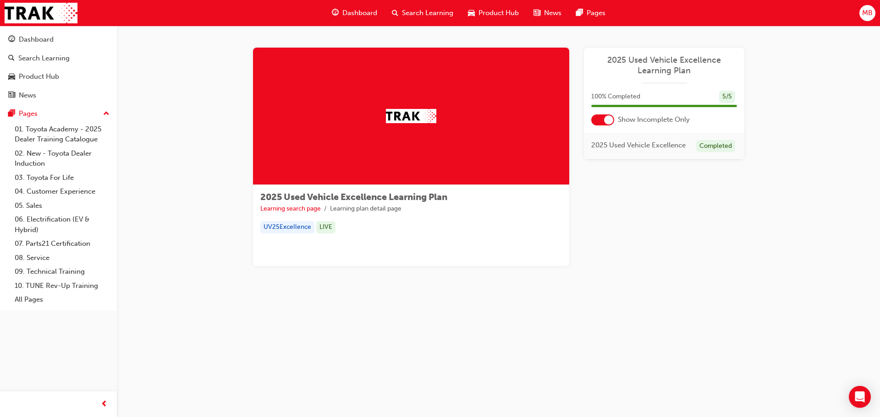
click at [591, 119] on div at bounding box center [602, 120] width 23 height 11
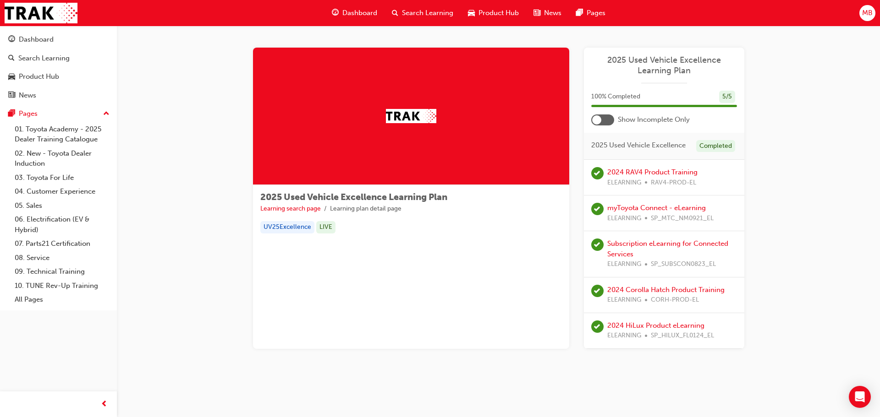
click at [866, 14] on span "MB" at bounding box center [867, 13] width 11 height 11
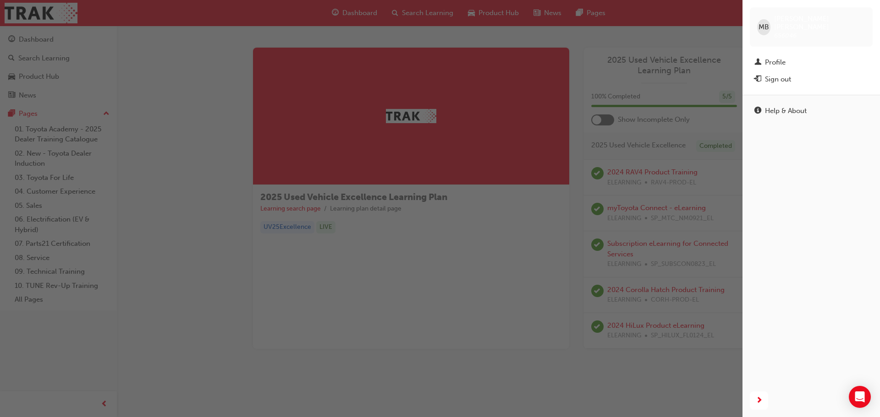
click at [546, 332] on div "button" at bounding box center [371, 208] width 742 height 417
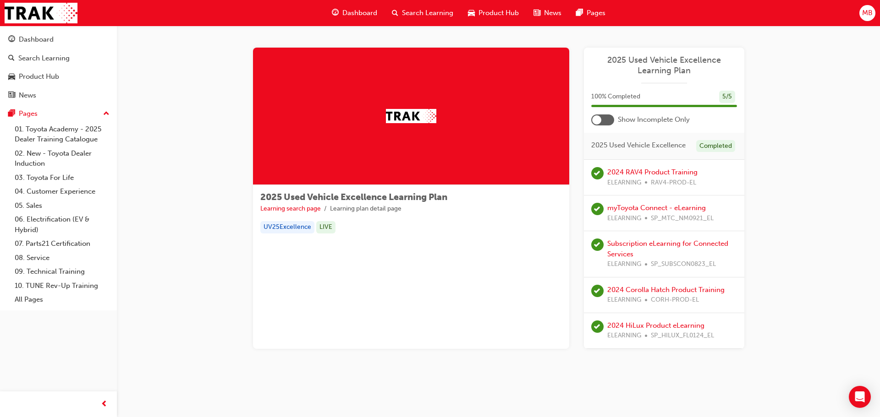
click at [864, 20] on div "MB" at bounding box center [867, 13] width 16 height 16
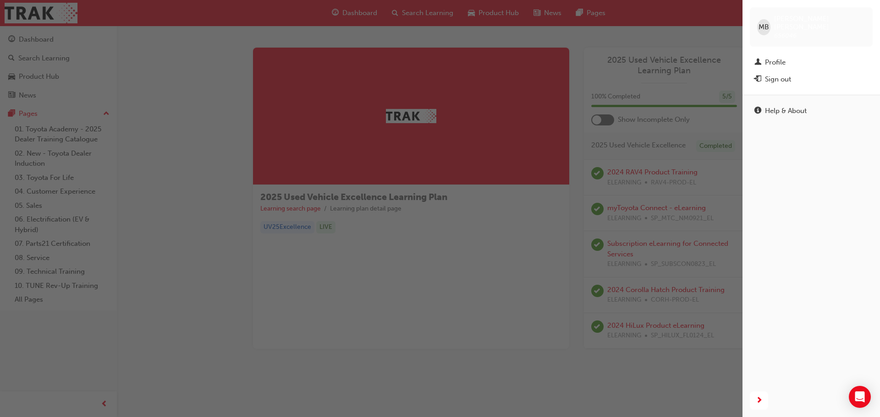
click at [393, 341] on div "button" at bounding box center [371, 208] width 742 height 417
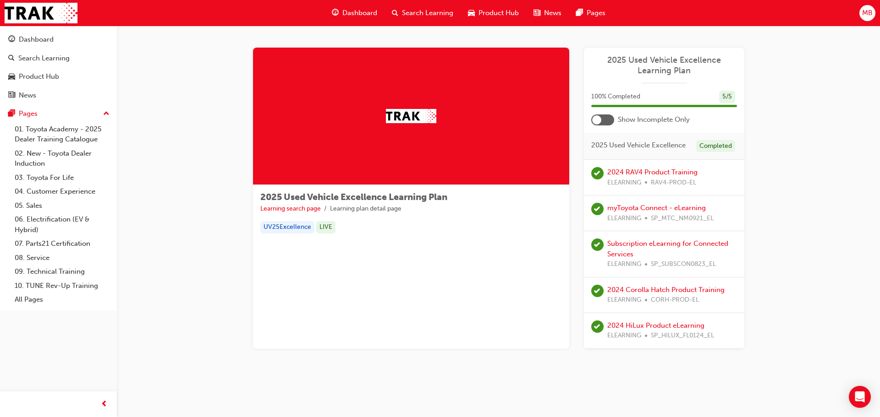
click at [872, 13] on div "MB" at bounding box center [867, 13] width 16 height 16
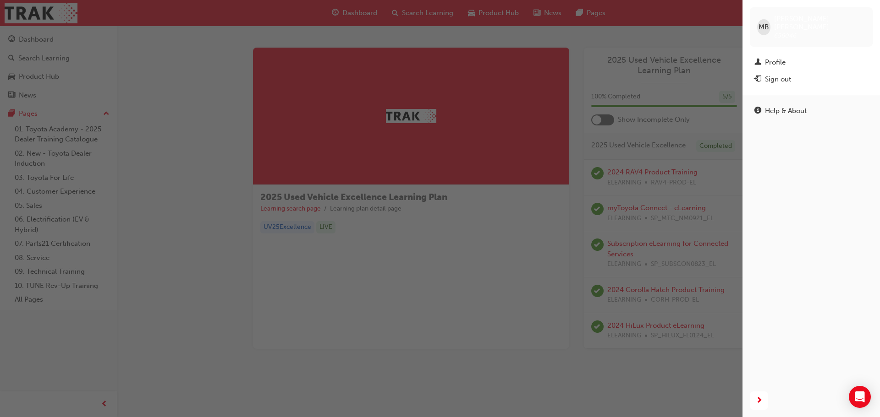
click at [444, 309] on div "button" at bounding box center [371, 208] width 742 height 417
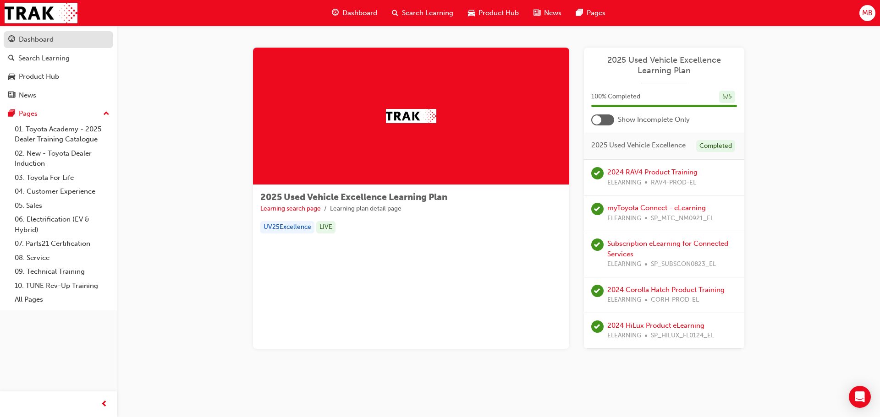
click at [15, 43] on span "guage-icon" at bounding box center [11, 40] width 7 height 8
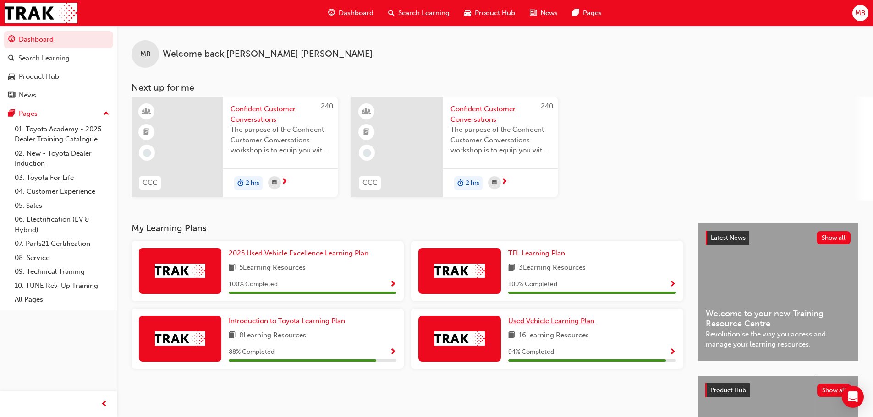
click at [545, 322] on span "Used Vehicle Learning Plan" at bounding box center [551, 321] width 86 height 8
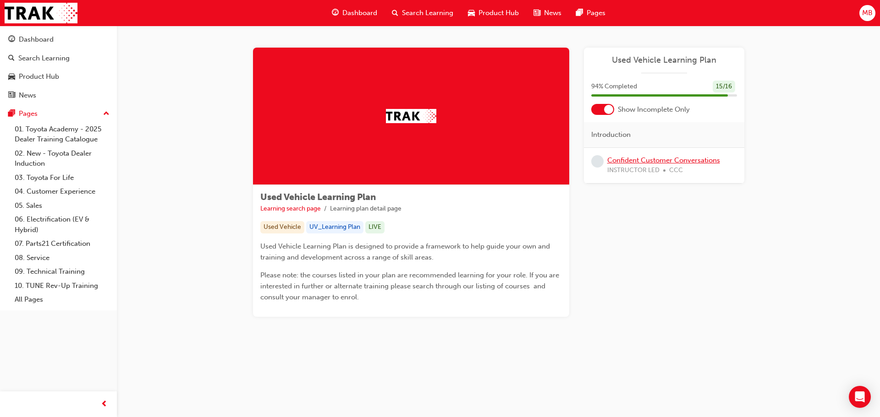
click at [672, 159] on link "Confident Customer Conversations" at bounding box center [663, 160] width 113 height 8
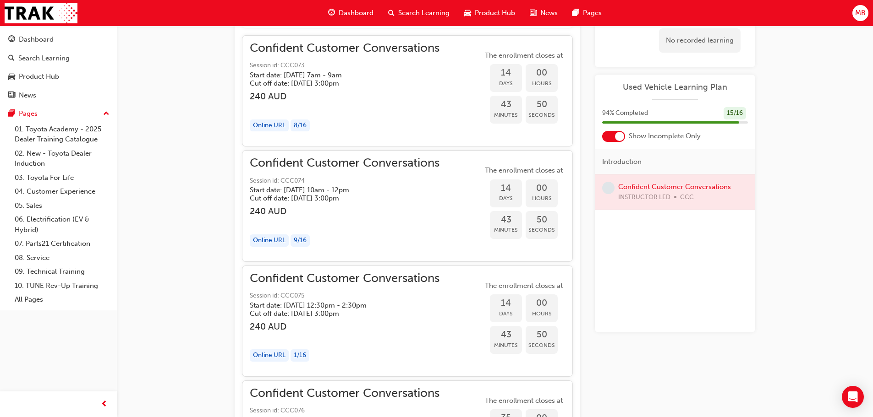
scroll to position [742, 0]
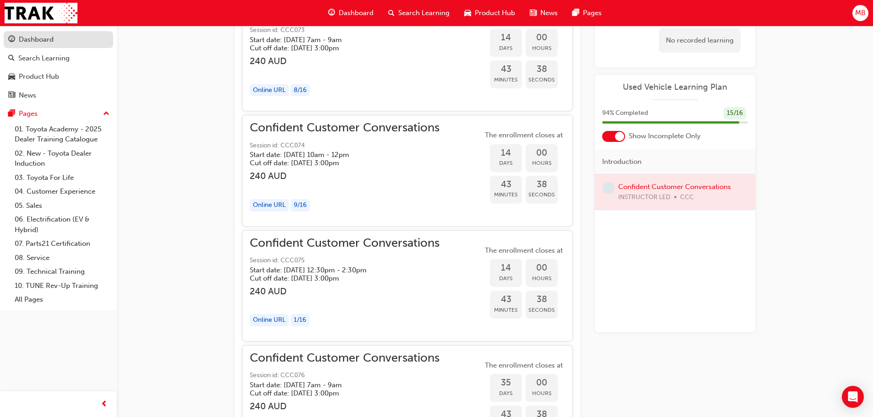
click at [38, 36] on div "Dashboard" at bounding box center [36, 39] width 35 height 11
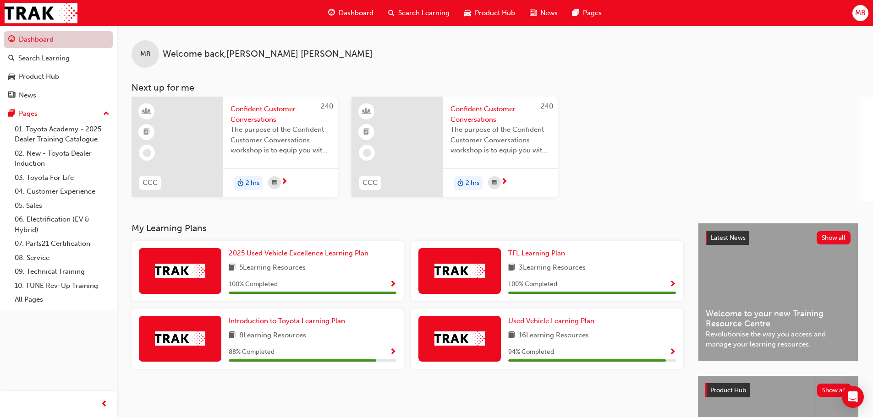
click at [46, 41] on link "Dashboard" at bounding box center [58, 39] width 109 height 17
click at [50, 55] on div "Search Learning" at bounding box center [43, 58] width 51 height 11
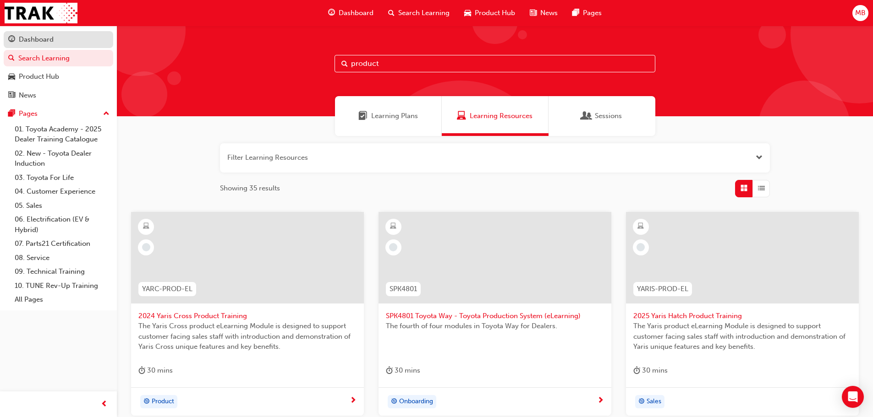
click at [32, 42] on div "Dashboard" at bounding box center [36, 39] width 35 height 11
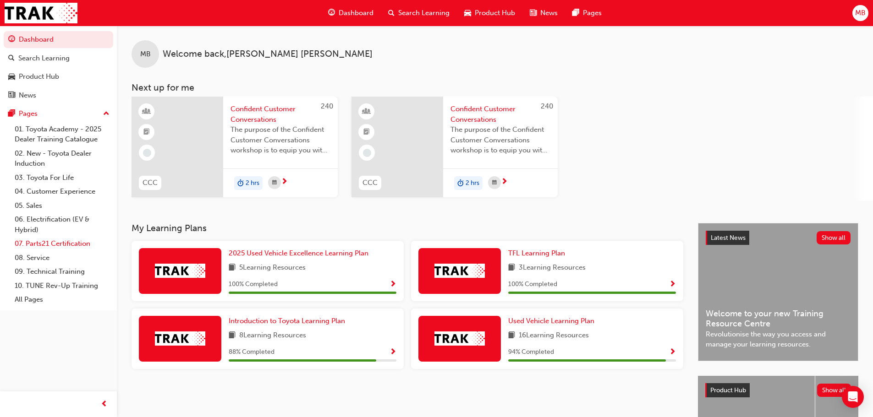
click at [67, 245] on link "07. Parts21 Certification" at bounding box center [62, 244] width 102 height 14
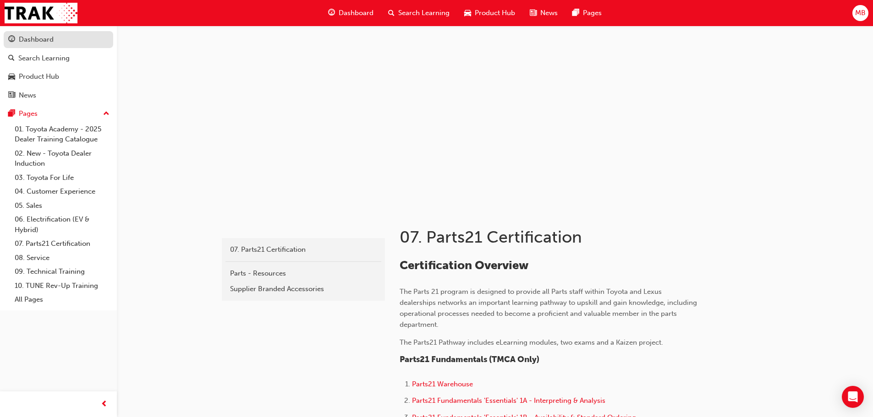
click at [37, 46] on link "Dashboard" at bounding box center [58, 39] width 109 height 17
